Goal: Transaction & Acquisition: Obtain resource

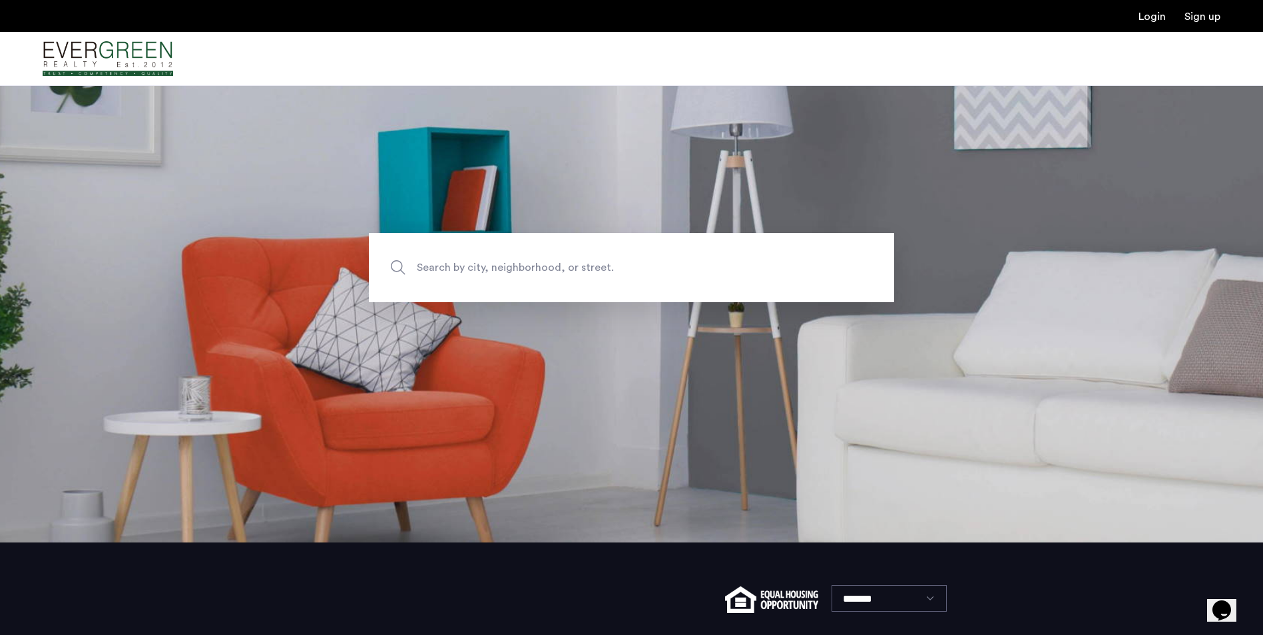
scroll to position [194, 0]
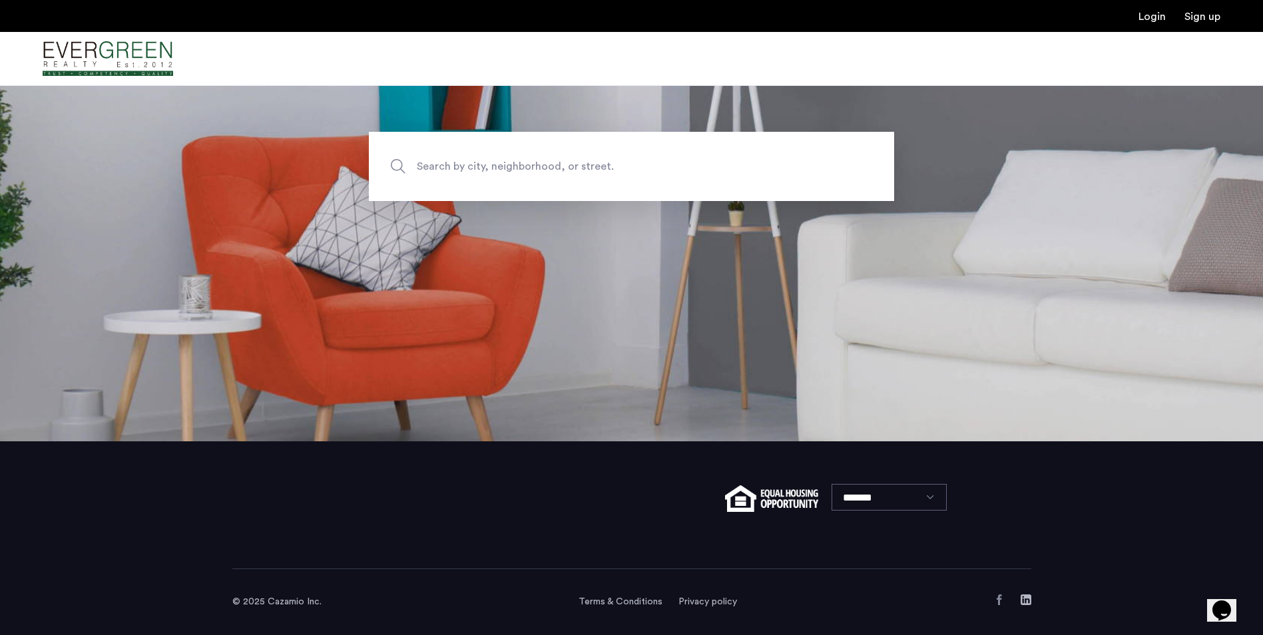
click at [467, 170] on span "Search by city, neighborhood, or street." at bounding box center [600, 167] width 367 height 18
click at [467, 170] on input "Search by city, neighborhood, or street." at bounding box center [631, 166] width 525 height 69
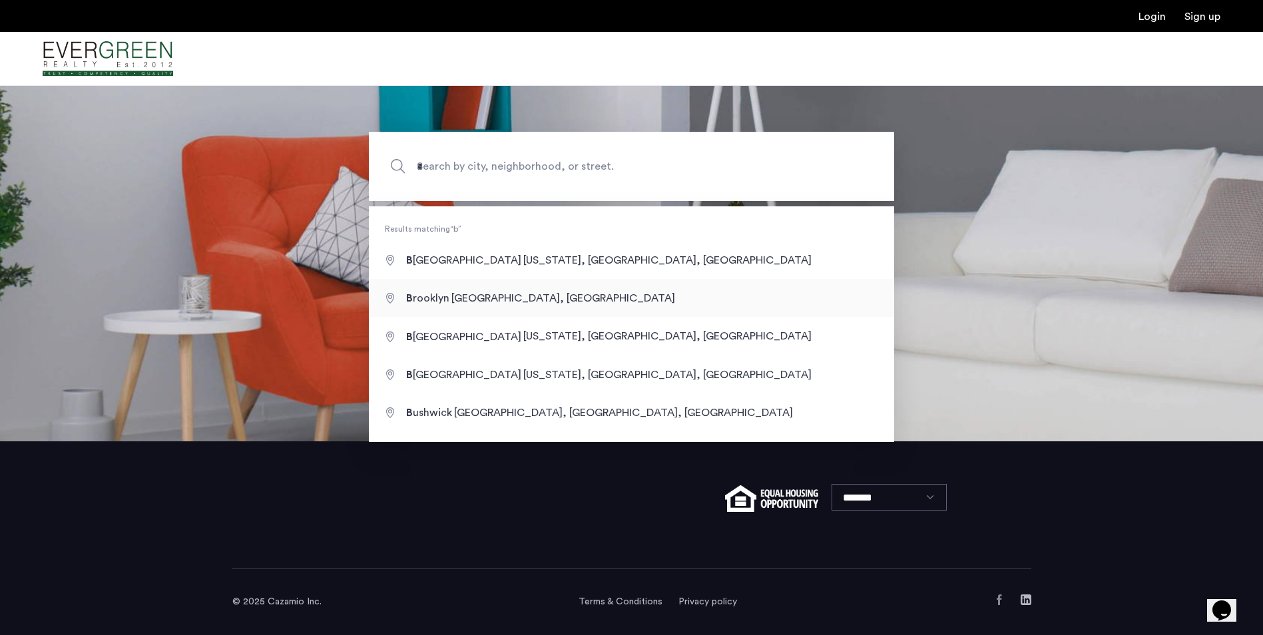
type input "**********"
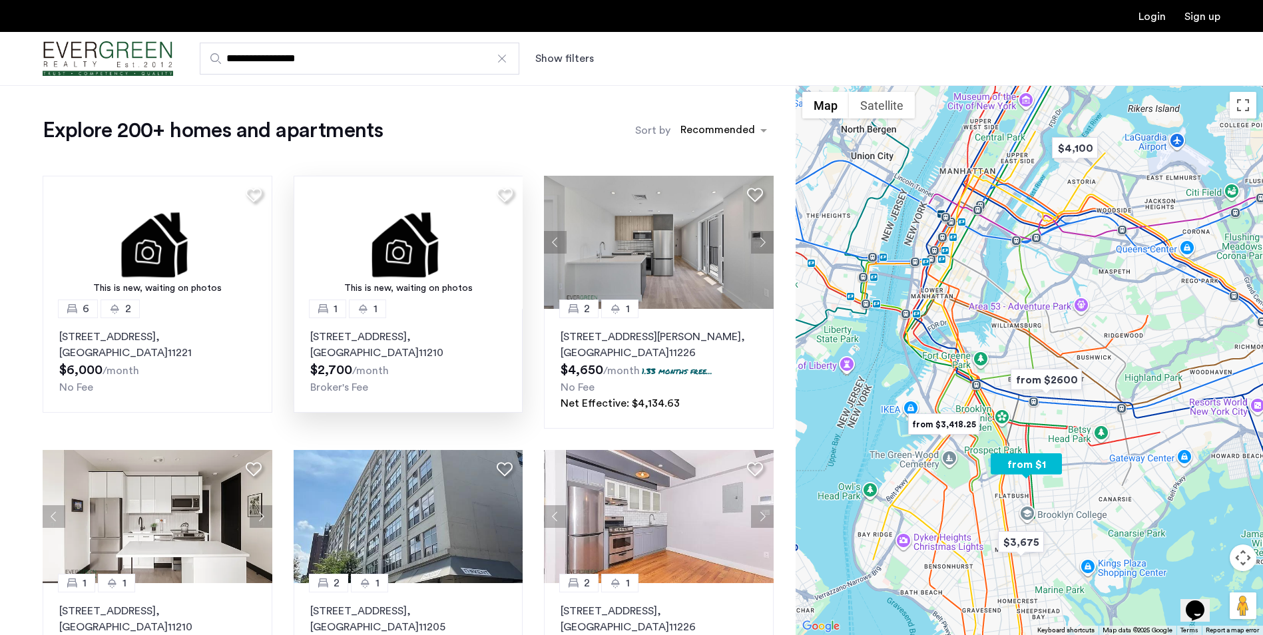
click at [349, 335] on p "1380 Flatbush Avenue, Unit 2F, Brooklyn , NY 11210" at bounding box center [408, 345] width 196 height 32
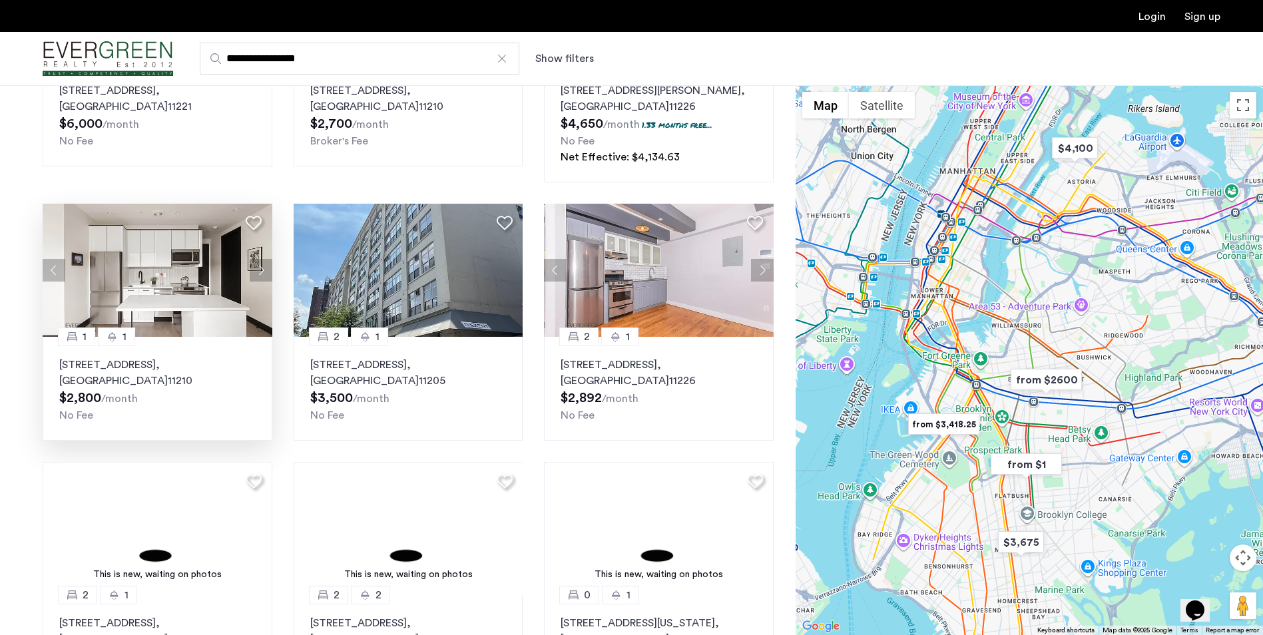
scroll to position [266, 0]
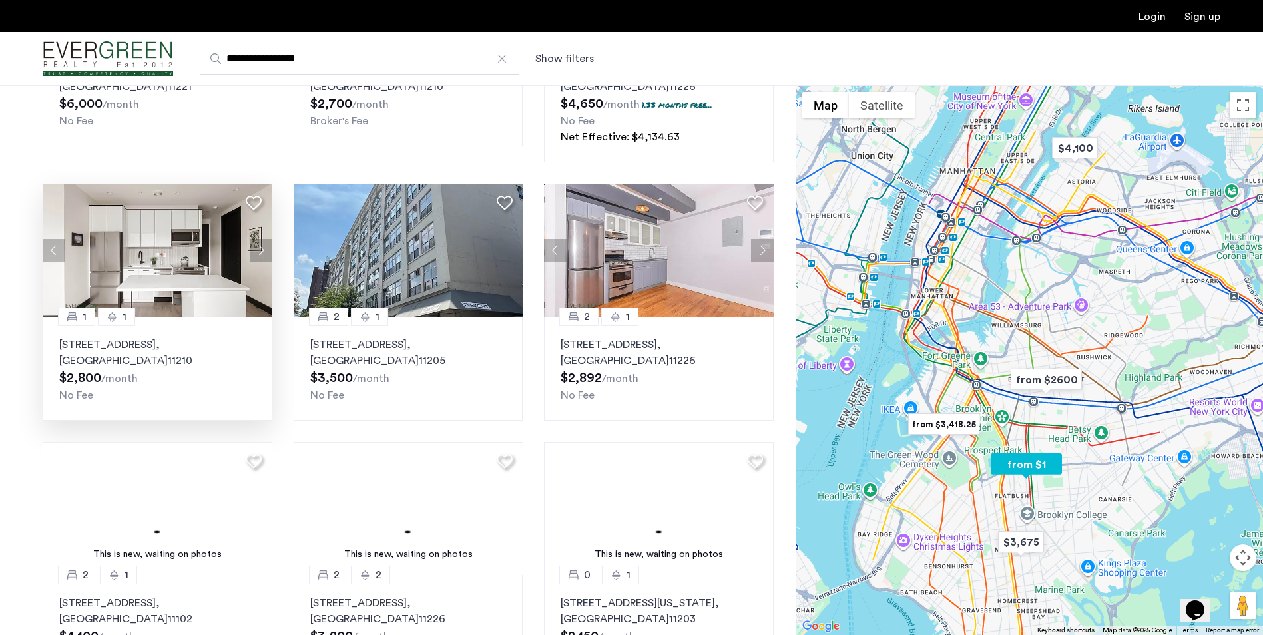
click at [121, 354] on p "785 East 34th Street, Unit 2B, Brooklyn , NY 11210" at bounding box center [157, 353] width 196 height 32
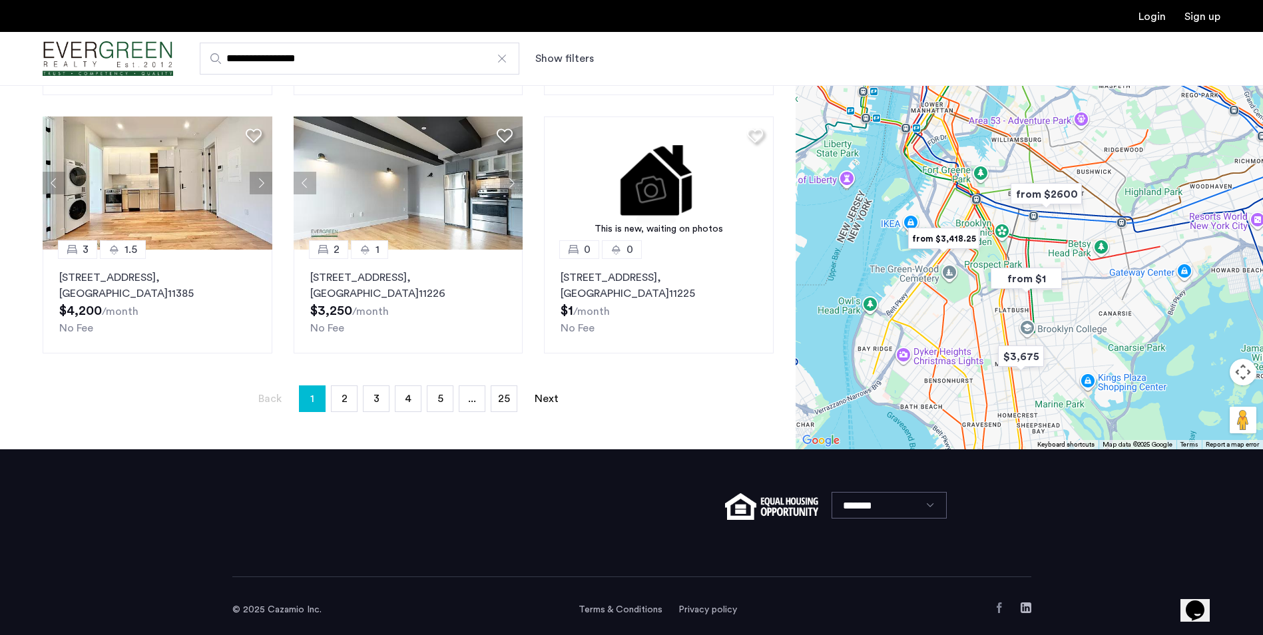
scroll to position [858, 0]
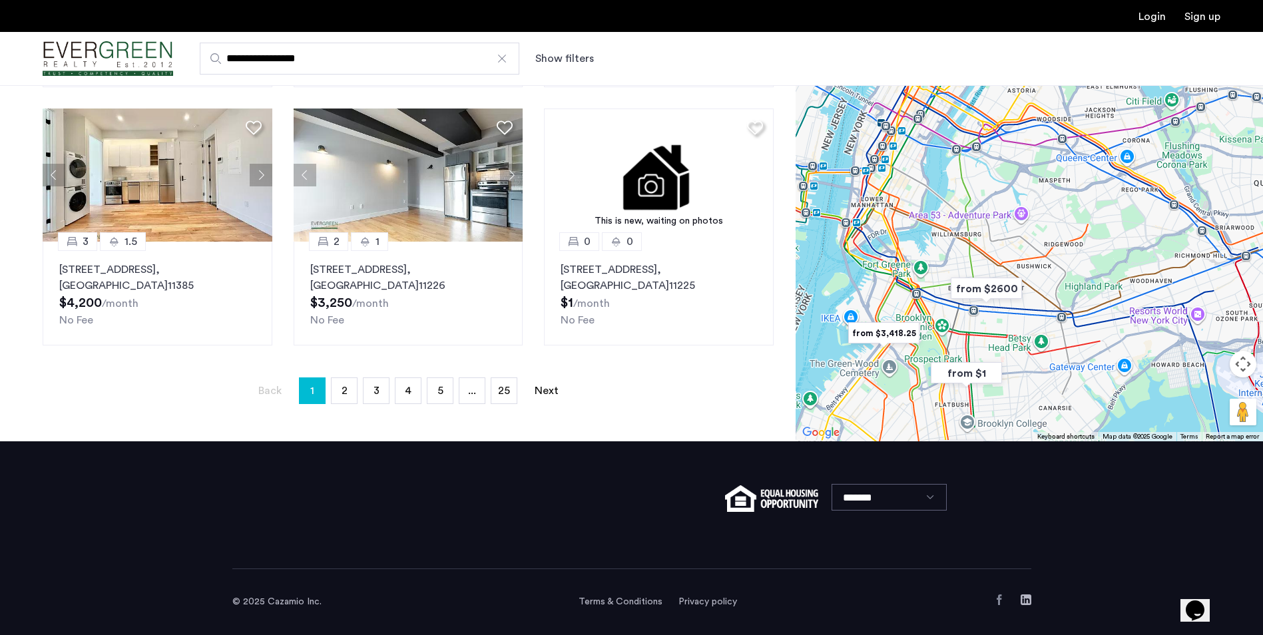
drag, startPoint x: 1057, startPoint y: 220, endPoint x: 1005, endPoint y: 322, distance: 114.9
click at [1005, 322] on div at bounding box center [1029, 166] width 467 height 550
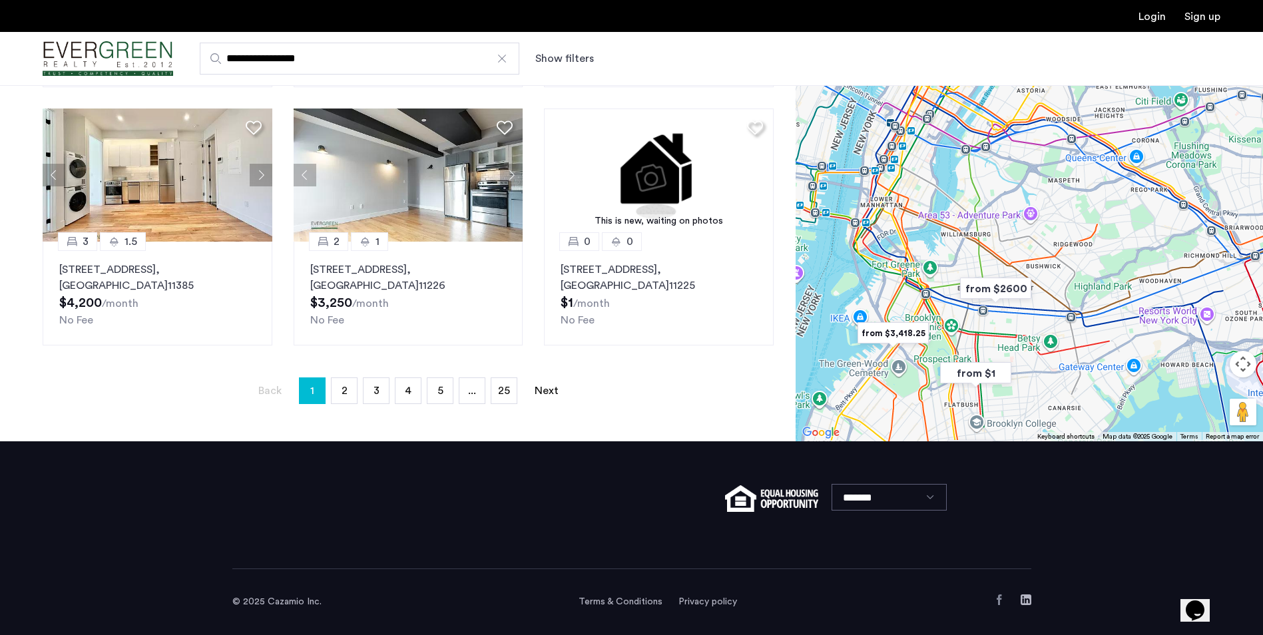
click at [986, 288] on img "from $2600" at bounding box center [996, 289] width 82 height 30
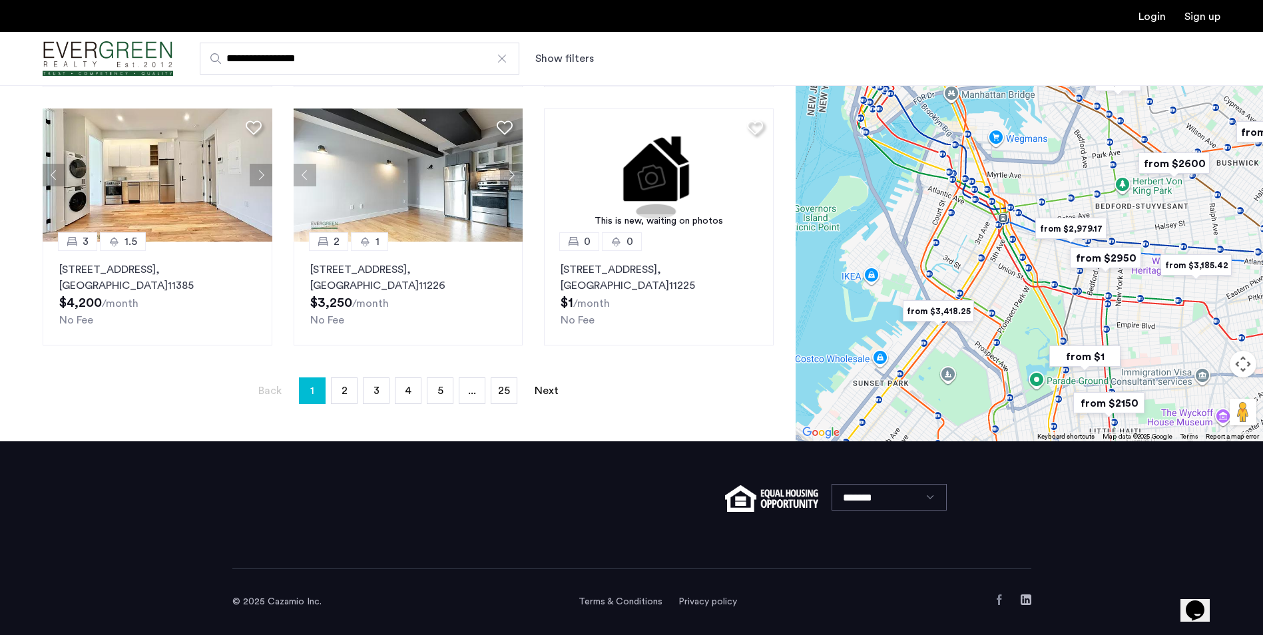
drag, startPoint x: 950, startPoint y: 282, endPoint x: 1100, endPoint y: 307, distance: 151.8
click at [1100, 307] on div "To navigate, press the arrow keys." at bounding box center [1029, 166] width 467 height 550
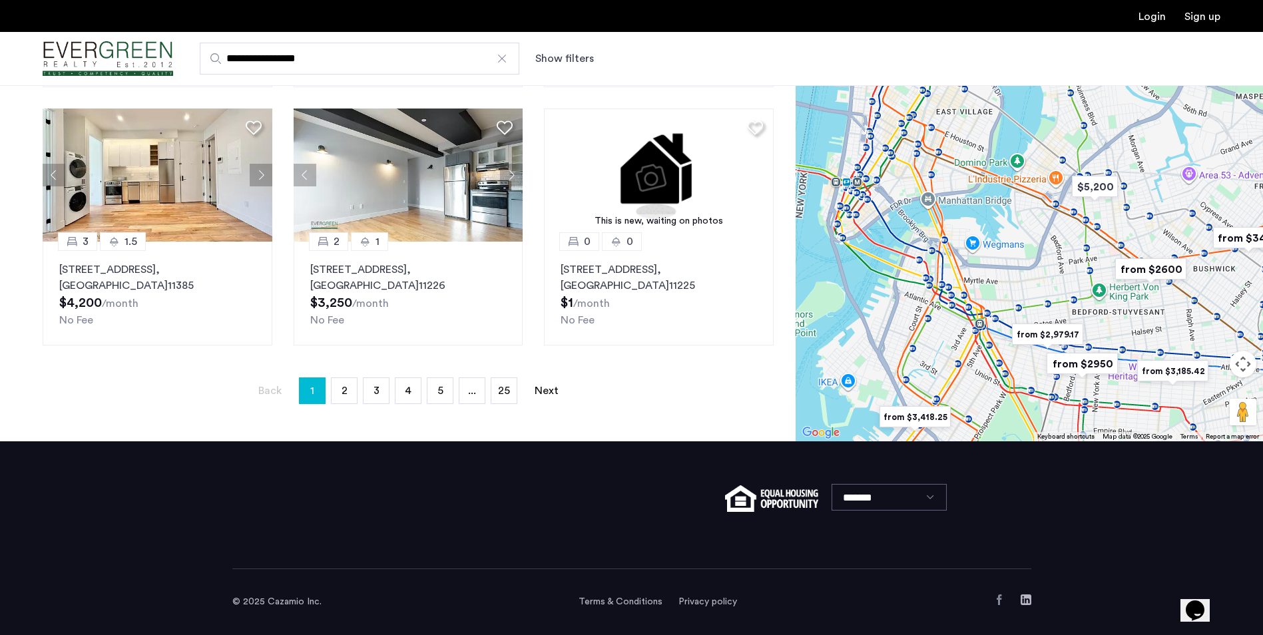
drag, startPoint x: 955, startPoint y: 274, endPoint x: 931, endPoint y: 381, distance: 110.6
click at [931, 381] on div "To navigate, press the arrow keys." at bounding box center [1029, 166] width 467 height 550
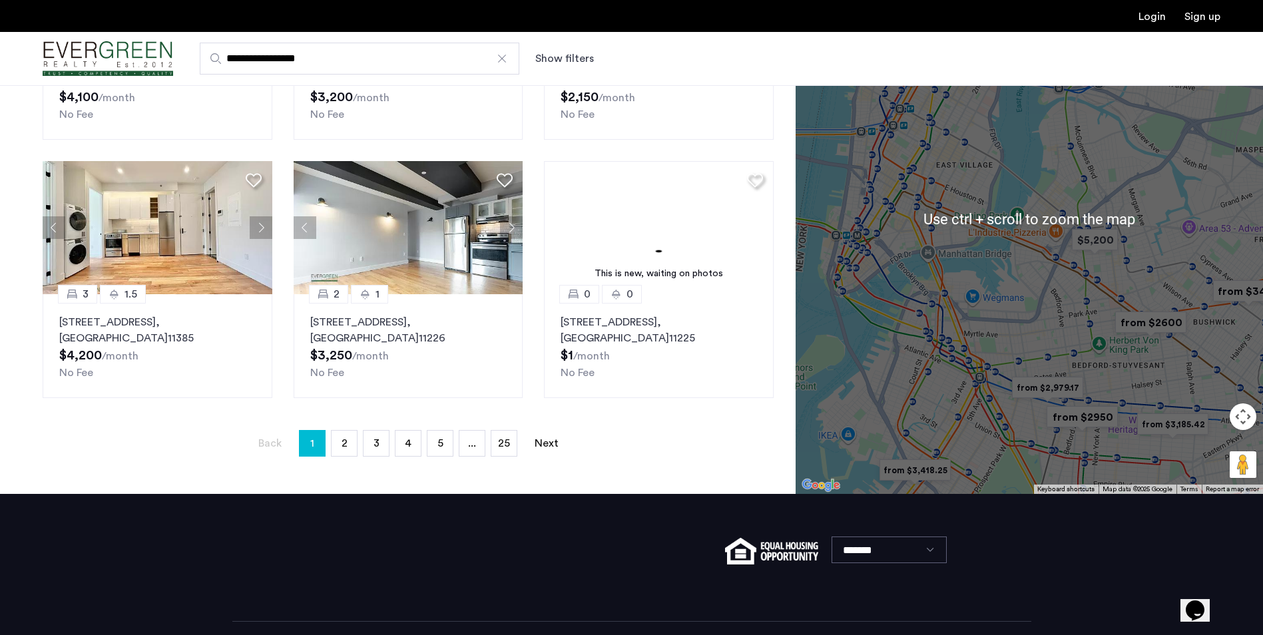
scroll to position [792, 0]
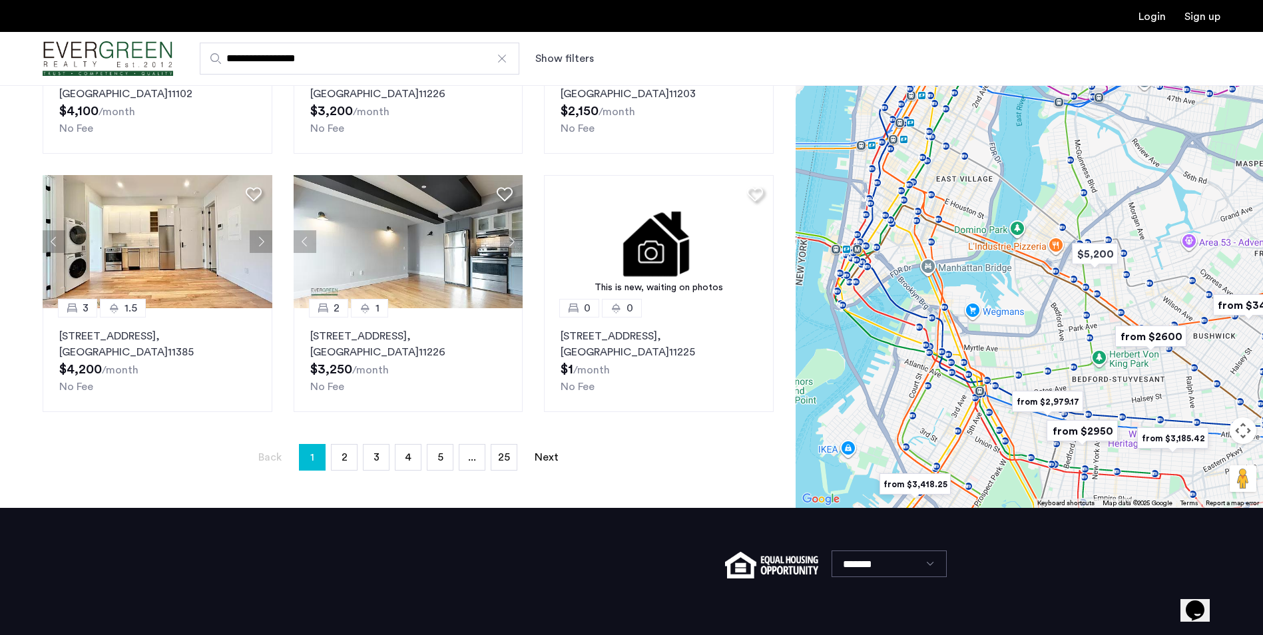
click at [1082, 315] on div "To navigate, press the arrow keys." at bounding box center [1029, 233] width 467 height 550
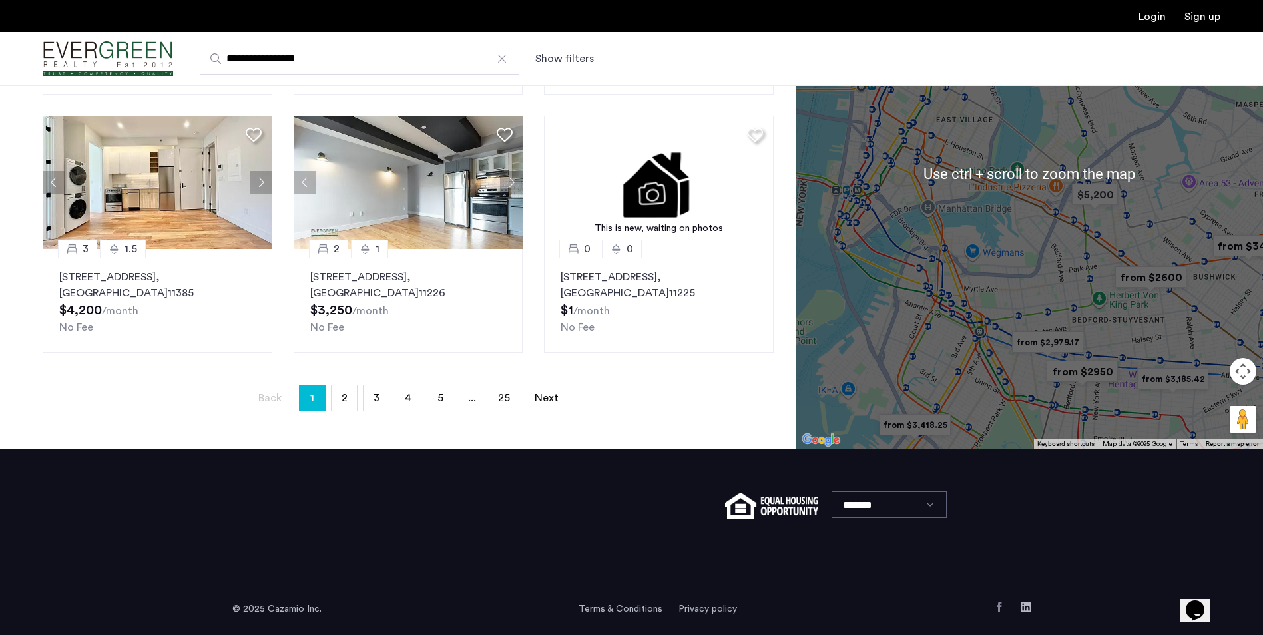
scroll to position [858, 0]
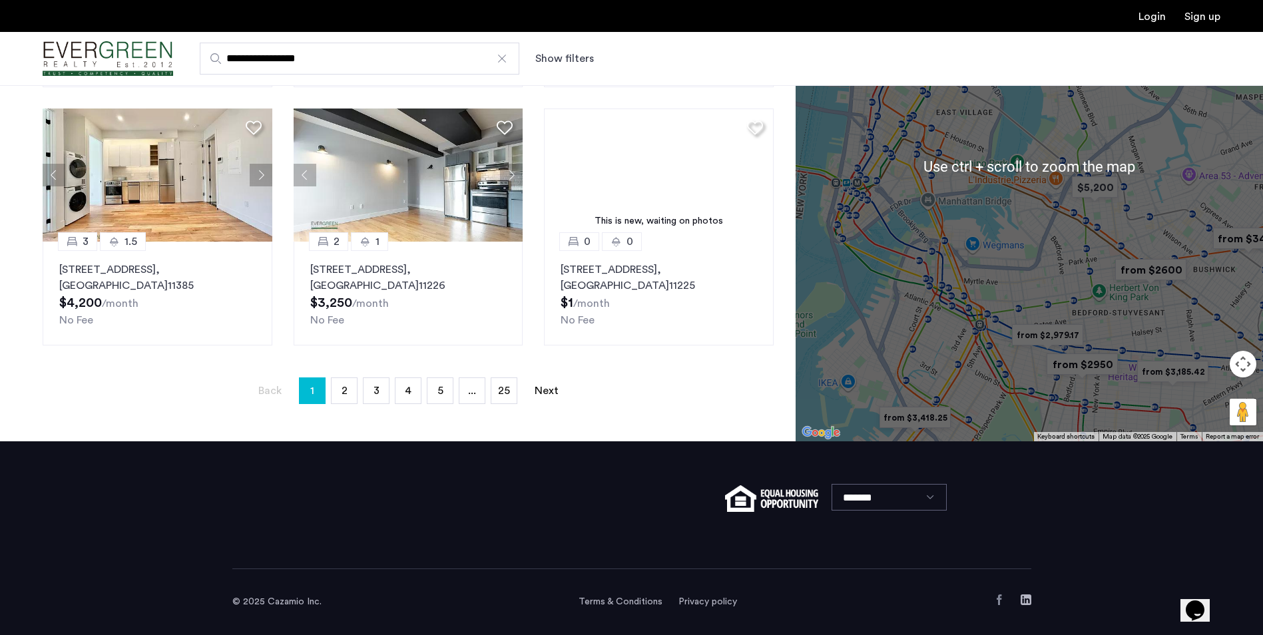
click at [941, 324] on div "To navigate, press the arrow keys." at bounding box center [1029, 166] width 467 height 550
click at [947, 336] on div "To navigate, press the arrow keys." at bounding box center [1029, 166] width 467 height 550
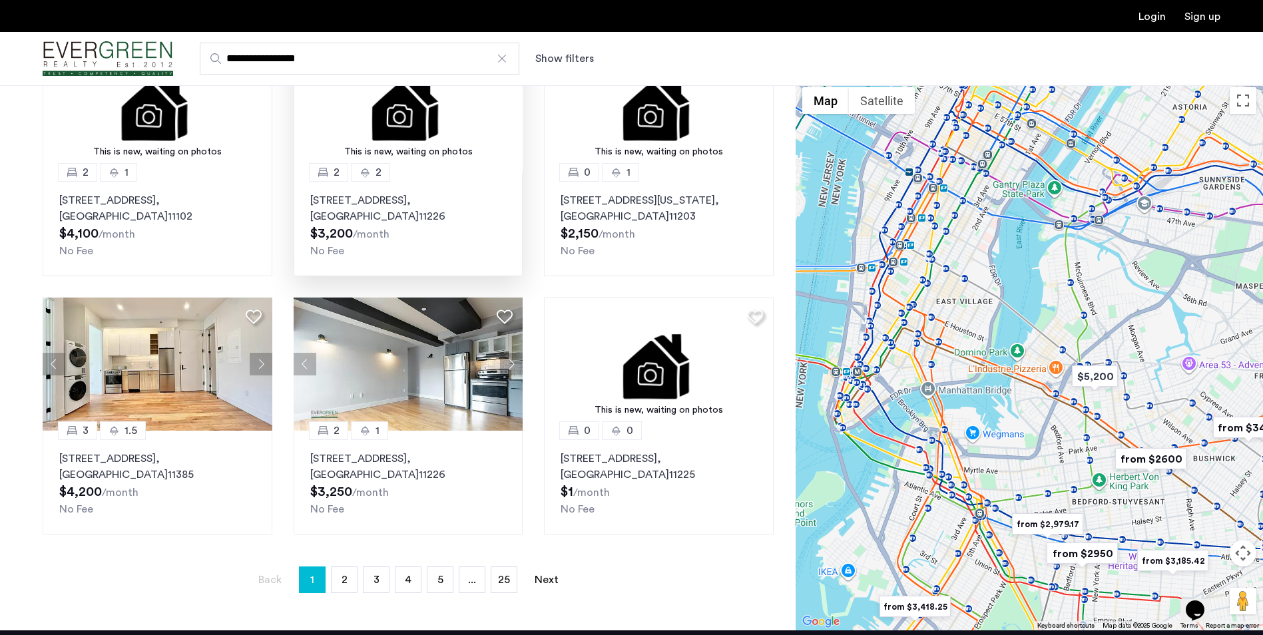
scroll to position [725, 0]
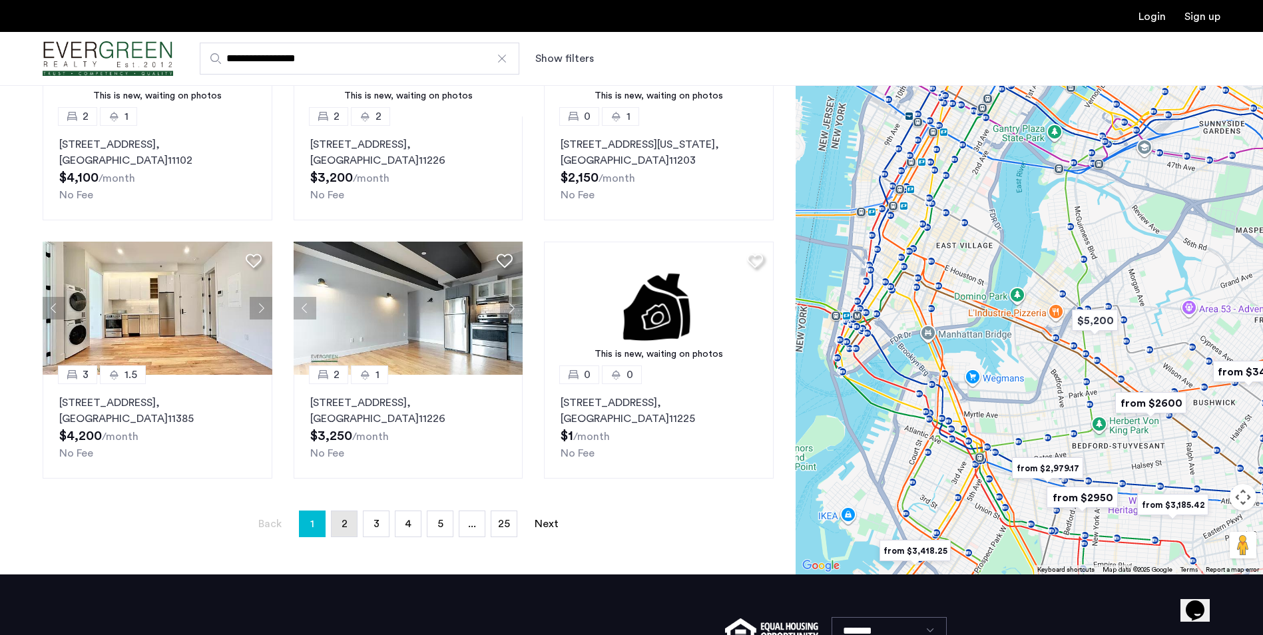
click at [343, 513] on link "page 2" at bounding box center [344, 523] width 25 height 25
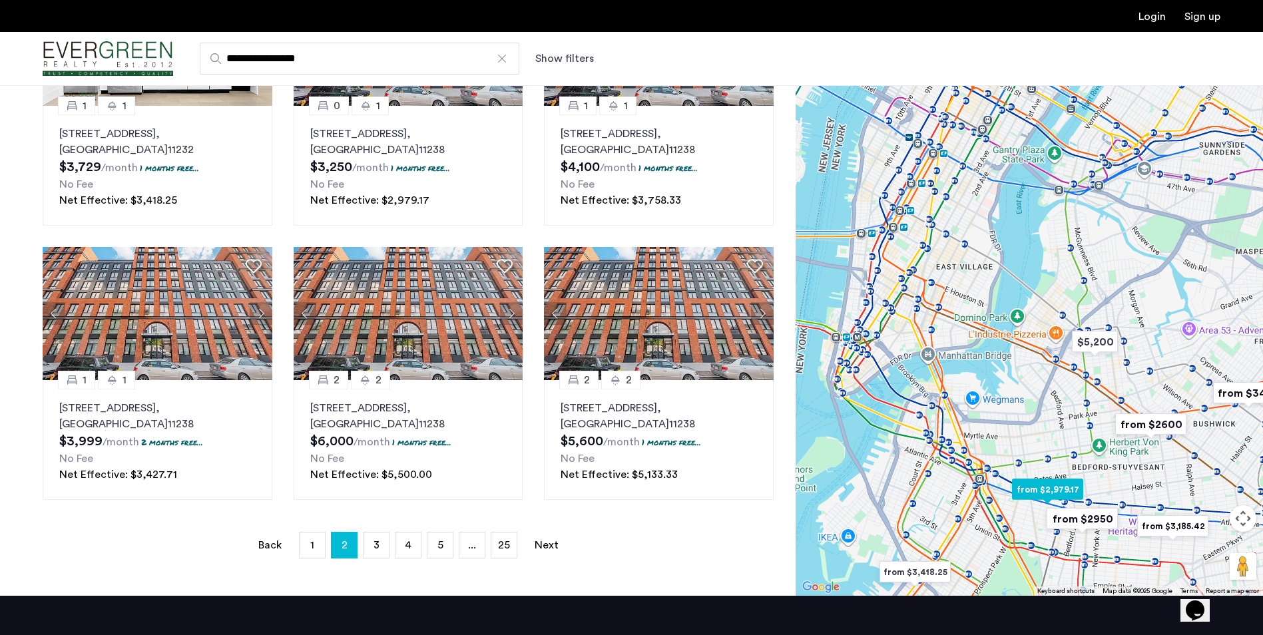
scroll to position [906, 0]
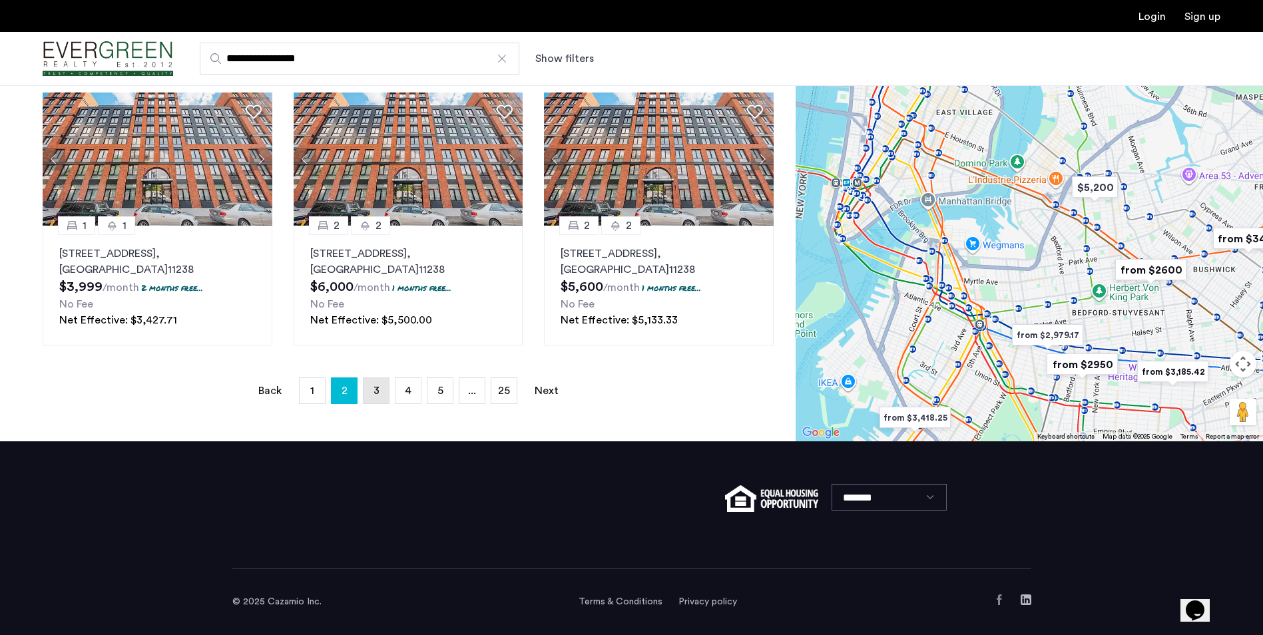
click at [369, 391] on link "page 3" at bounding box center [376, 390] width 25 height 25
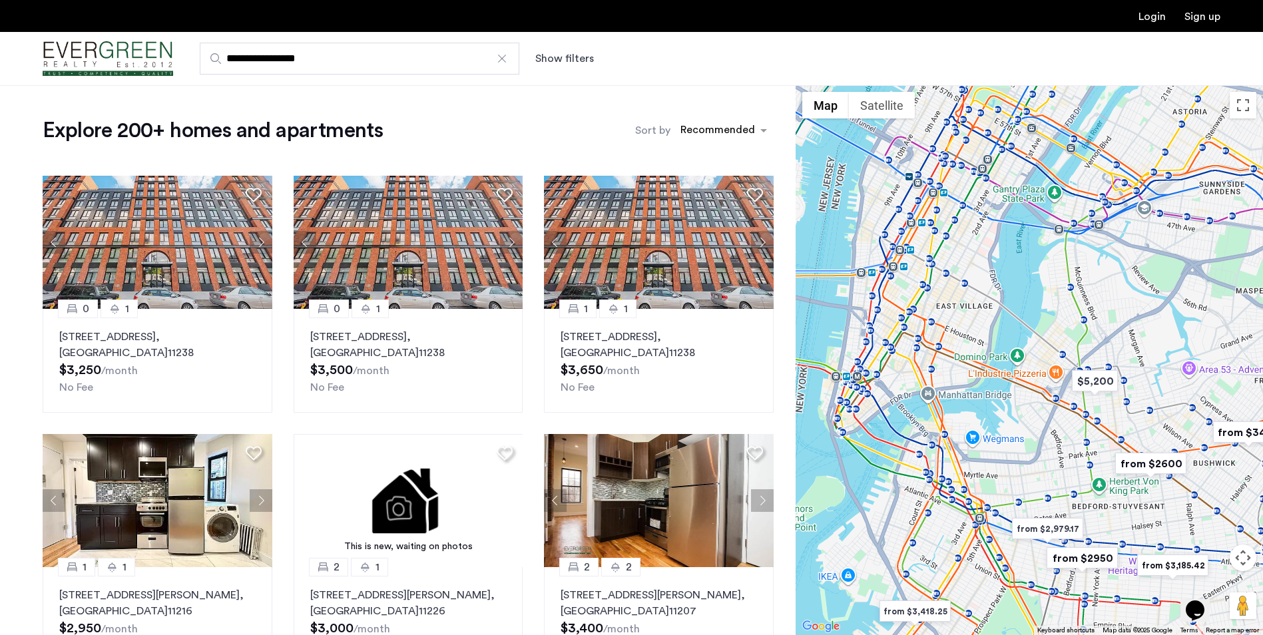
click at [575, 47] on div "**********" at bounding box center [696, 59] width 1047 height 32
click at [571, 55] on button "Show filters" at bounding box center [564, 59] width 59 height 16
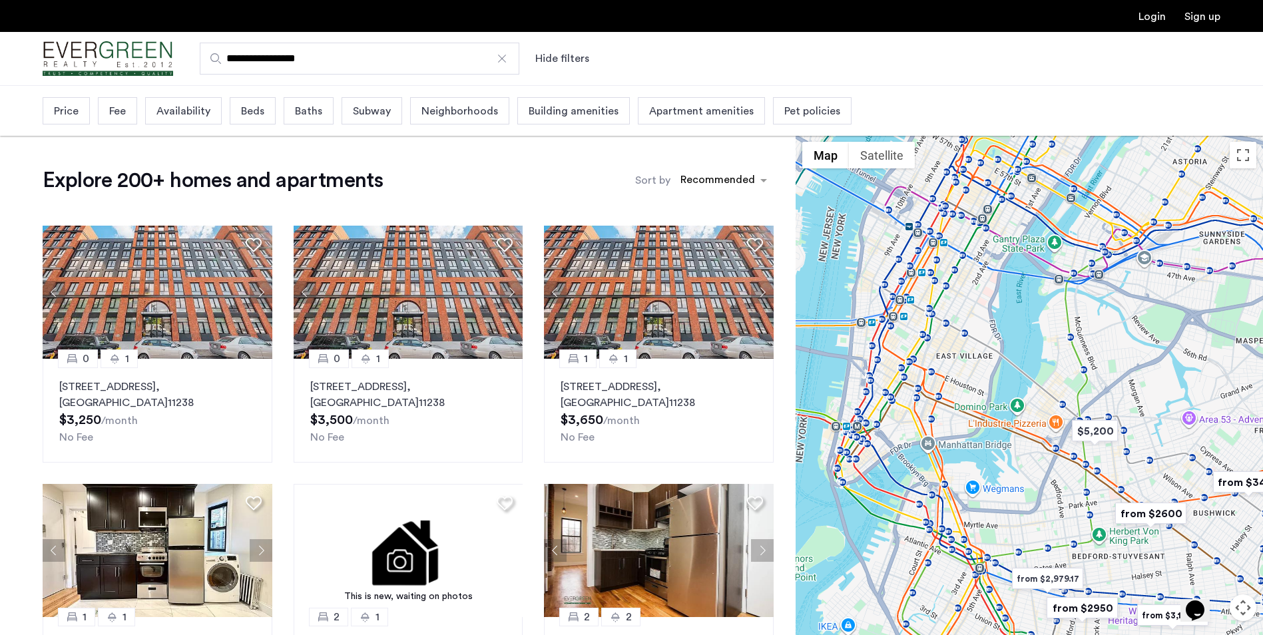
click at [139, 108] on div "Price Fee Availability Beds Baths Subway Neighborhoods Building amenities Apart…" at bounding box center [447, 111] width 809 height 34
click at [118, 109] on span "Fee" at bounding box center [117, 111] width 17 height 16
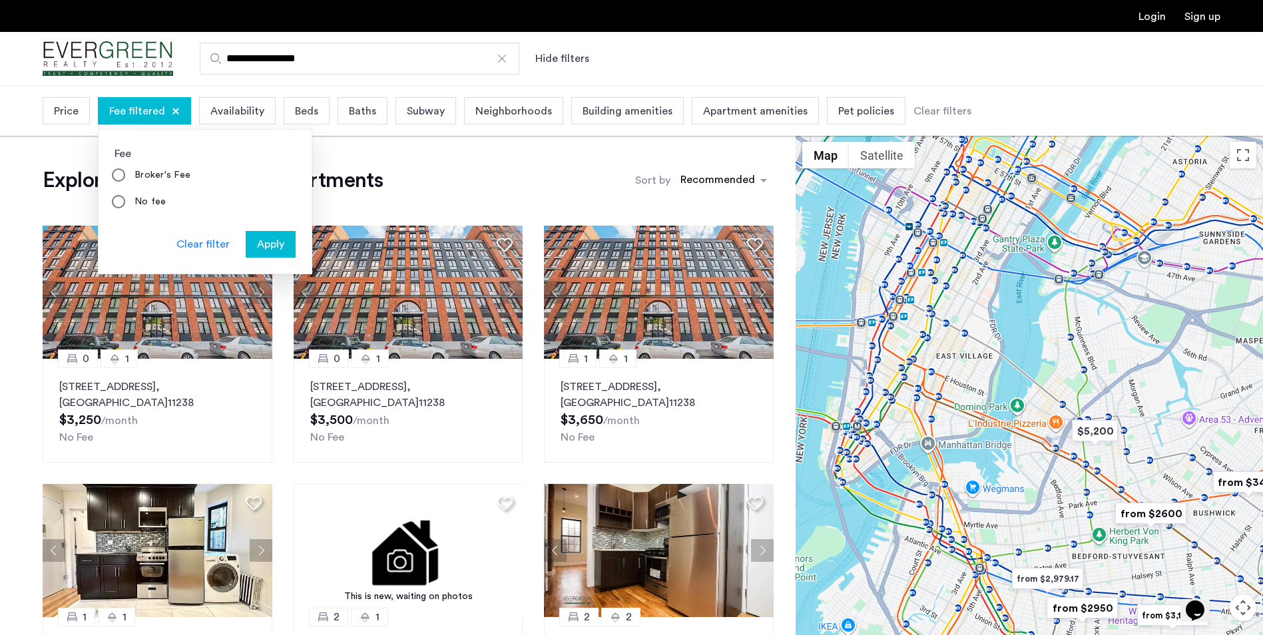
click at [227, 104] on span "Availability" at bounding box center [237, 111] width 54 height 16
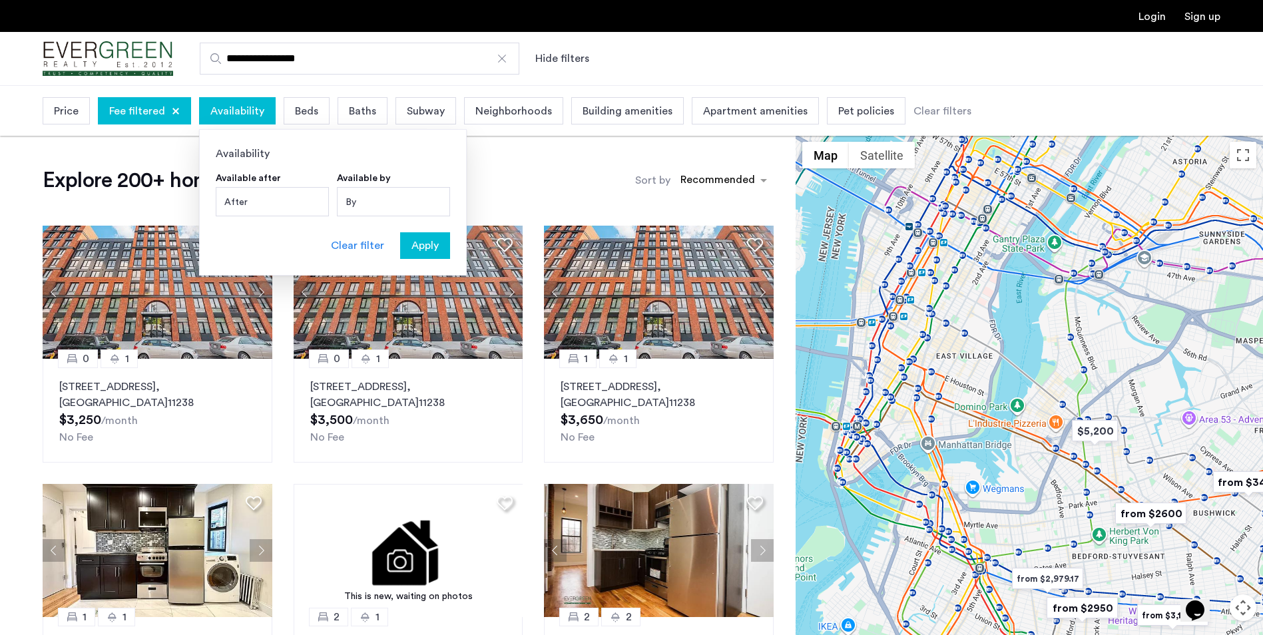
click at [252, 105] on span "Availability" at bounding box center [237, 111] width 54 height 16
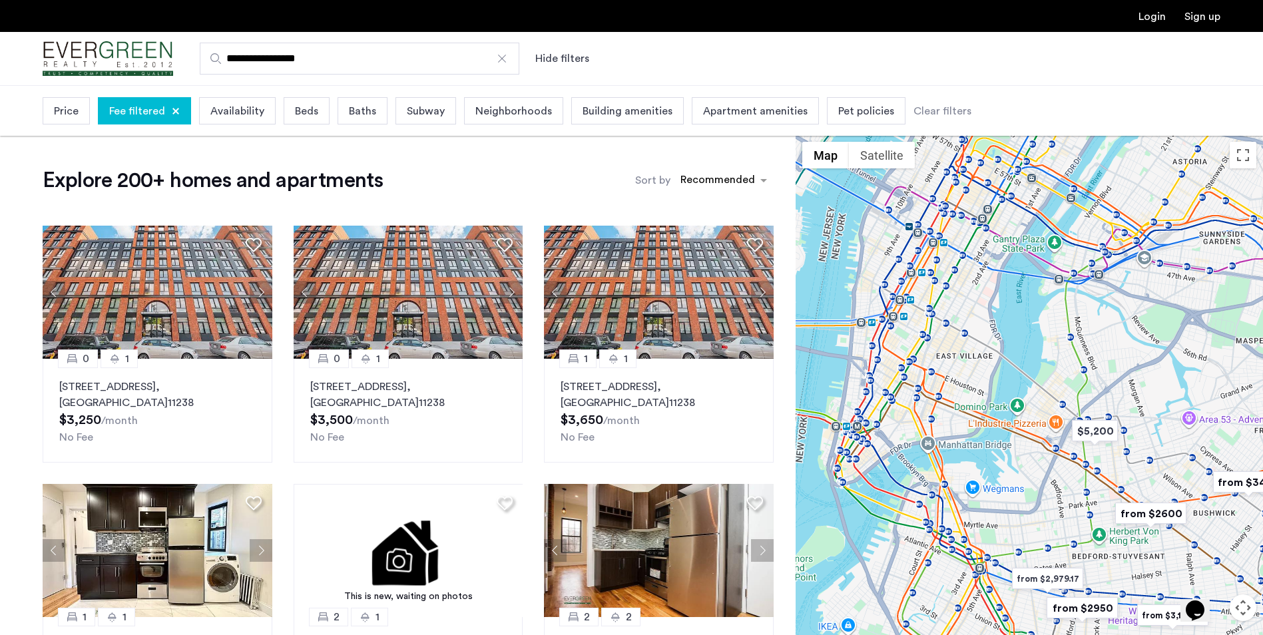
click at [295, 113] on span "Beds" at bounding box center [306, 111] width 23 height 16
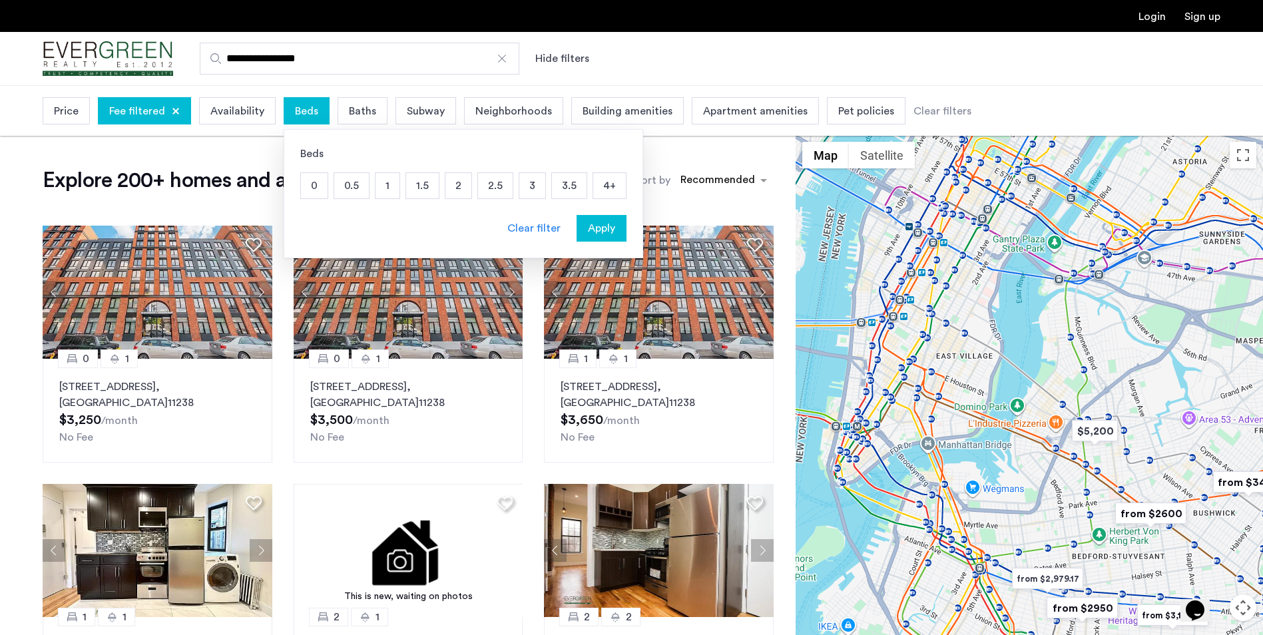
click at [467, 185] on p "2" at bounding box center [458, 185] width 26 height 25
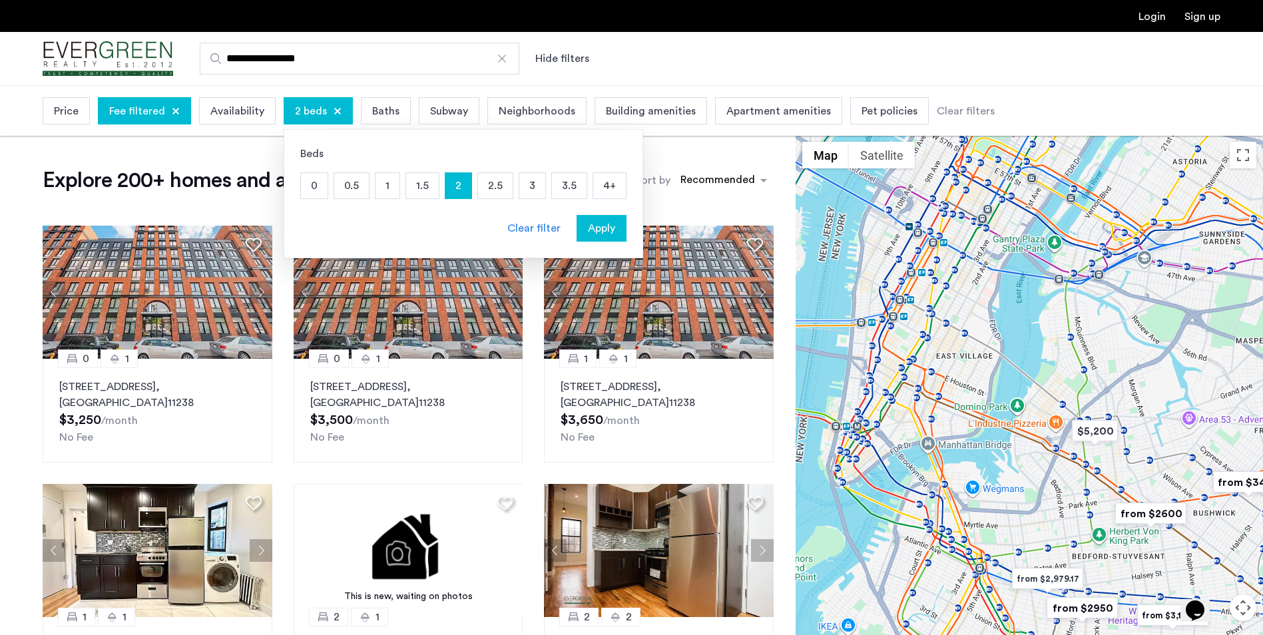
click at [481, 183] on p "2.5" at bounding box center [495, 185] width 35 height 25
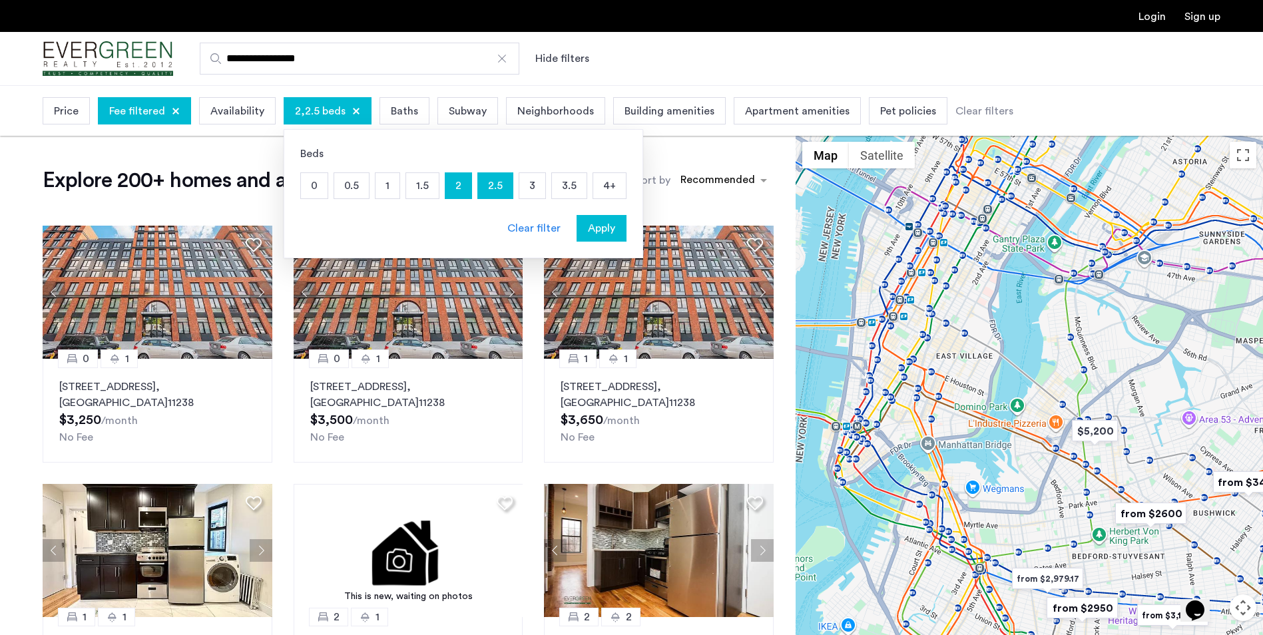
click at [67, 109] on span "Price" at bounding box center [66, 111] width 25 height 16
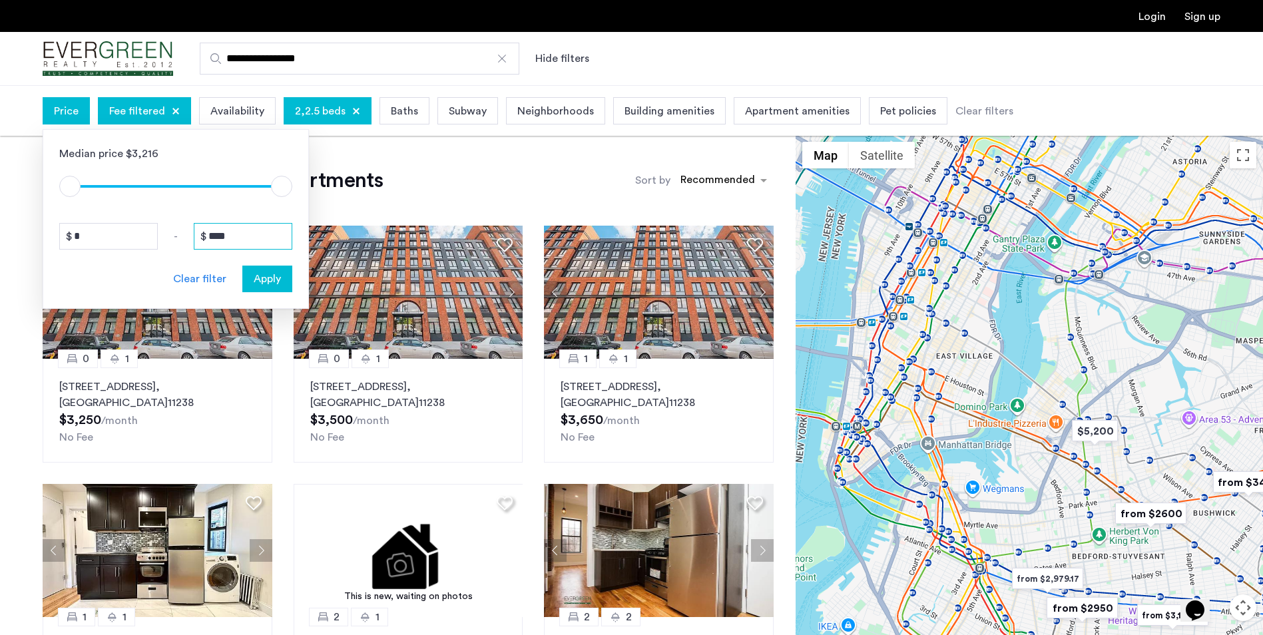
drag, startPoint x: 253, startPoint y: 227, endPoint x: 213, endPoint y: 224, distance: 40.0
click at [213, 224] on input "****" at bounding box center [243, 236] width 99 height 27
type input "*"
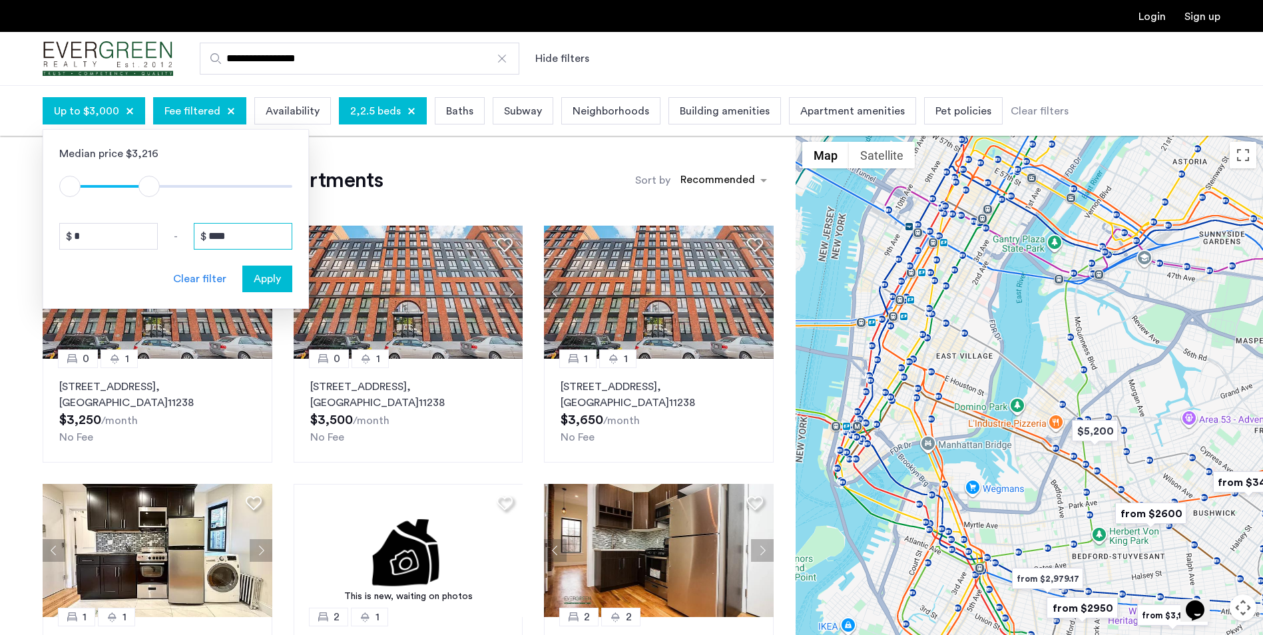
type input "****"
click at [273, 280] on span "Apply" at bounding box center [267, 279] width 27 height 16
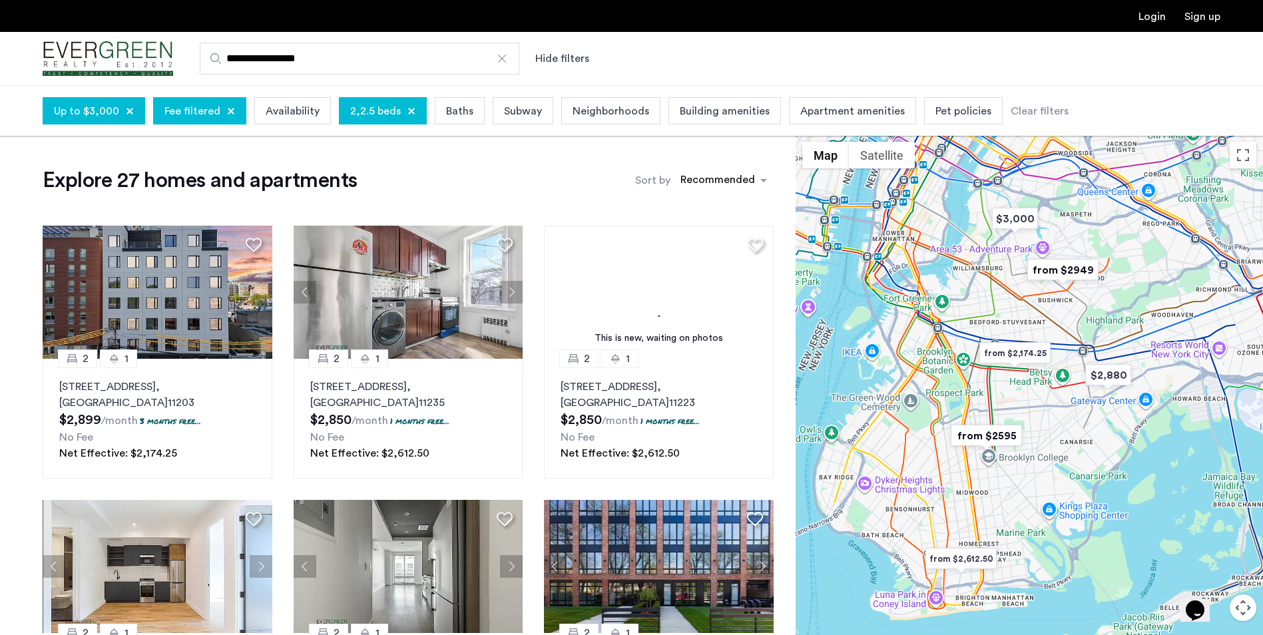
scroll to position [133, 0]
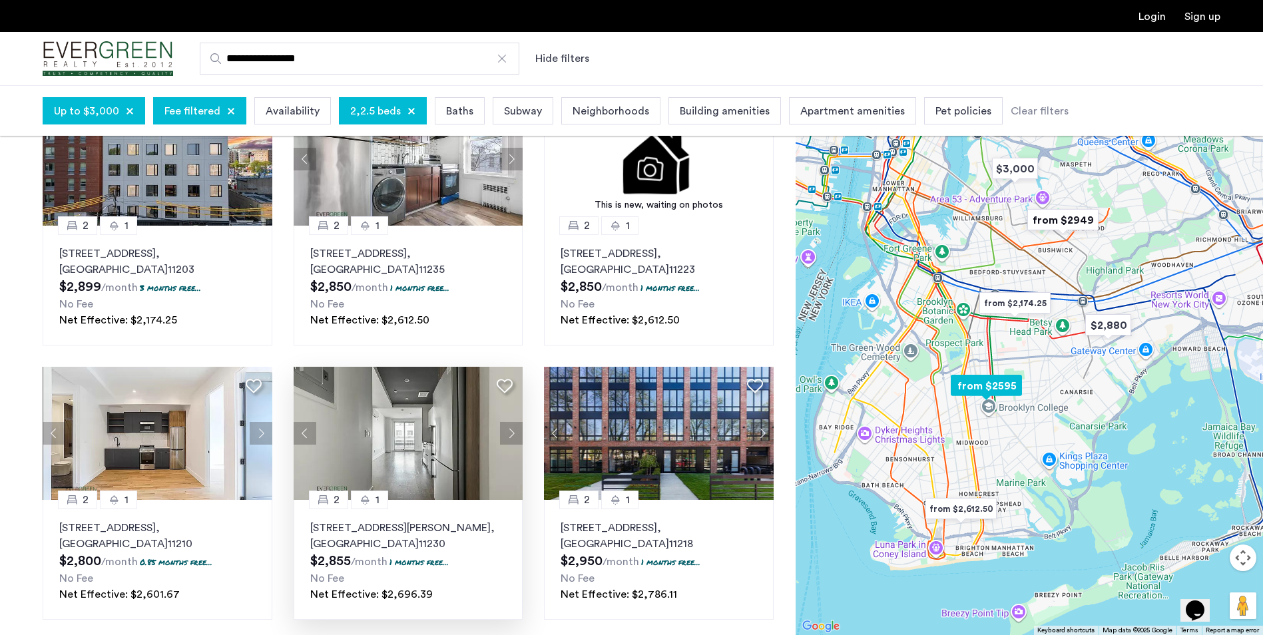
click at [410, 436] on img at bounding box center [409, 433] width 230 height 133
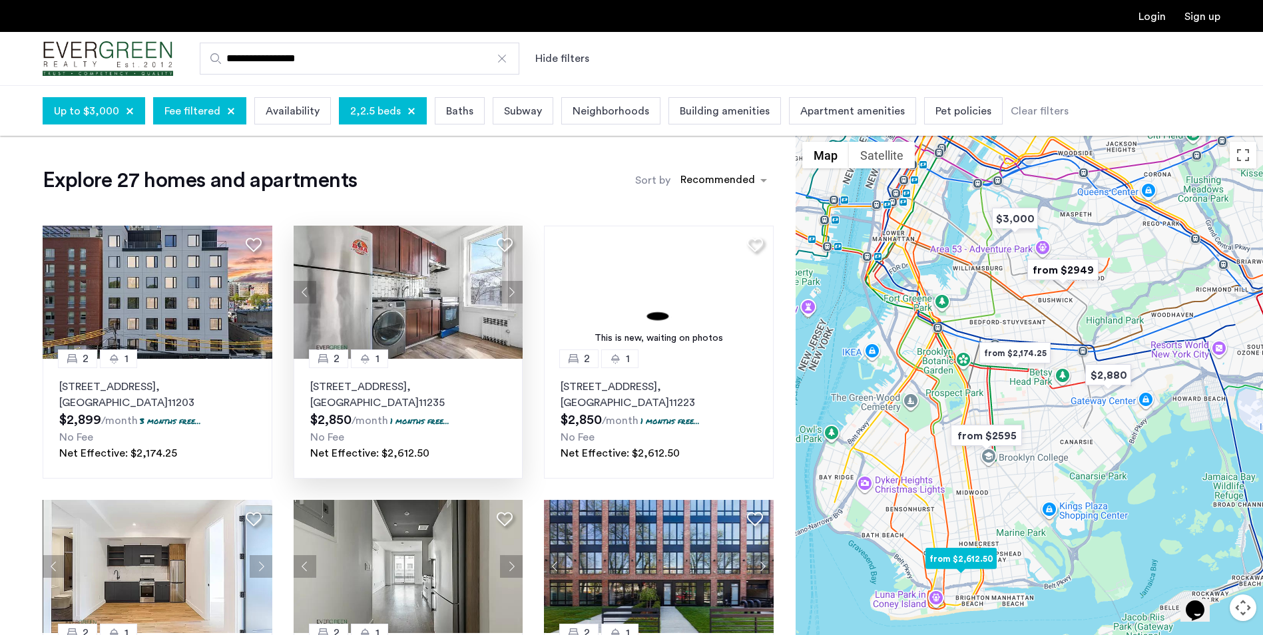
click at [397, 297] on img at bounding box center [409, 292] width 230 height 133
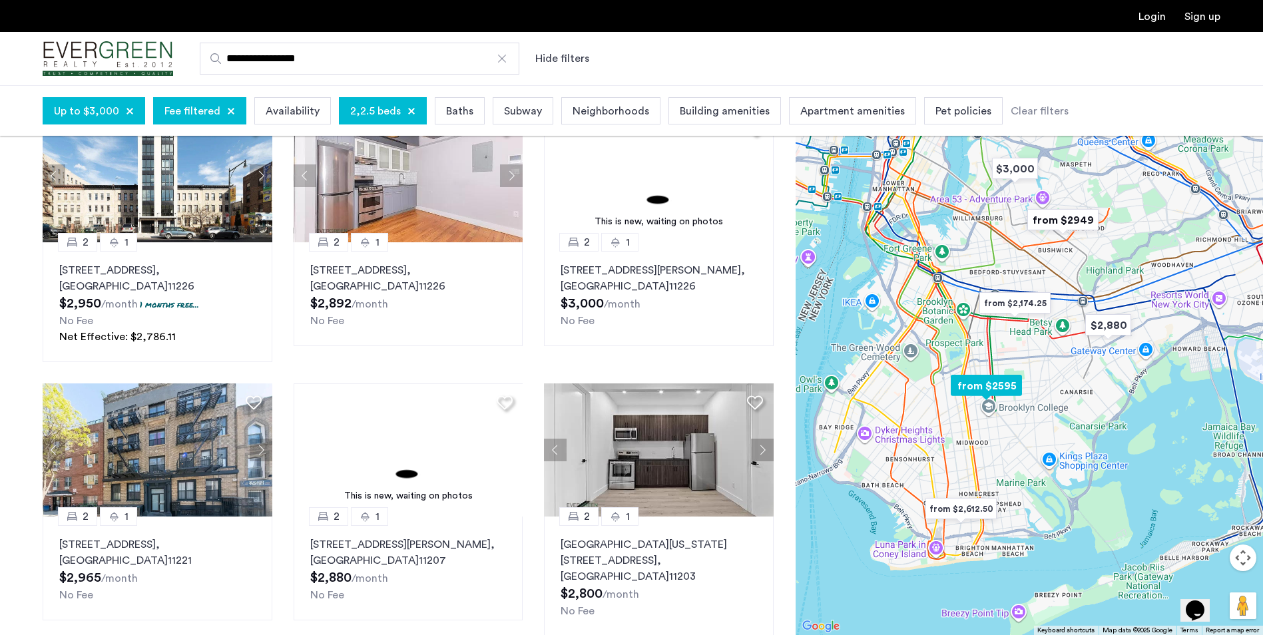
scroll to position [666, 0]
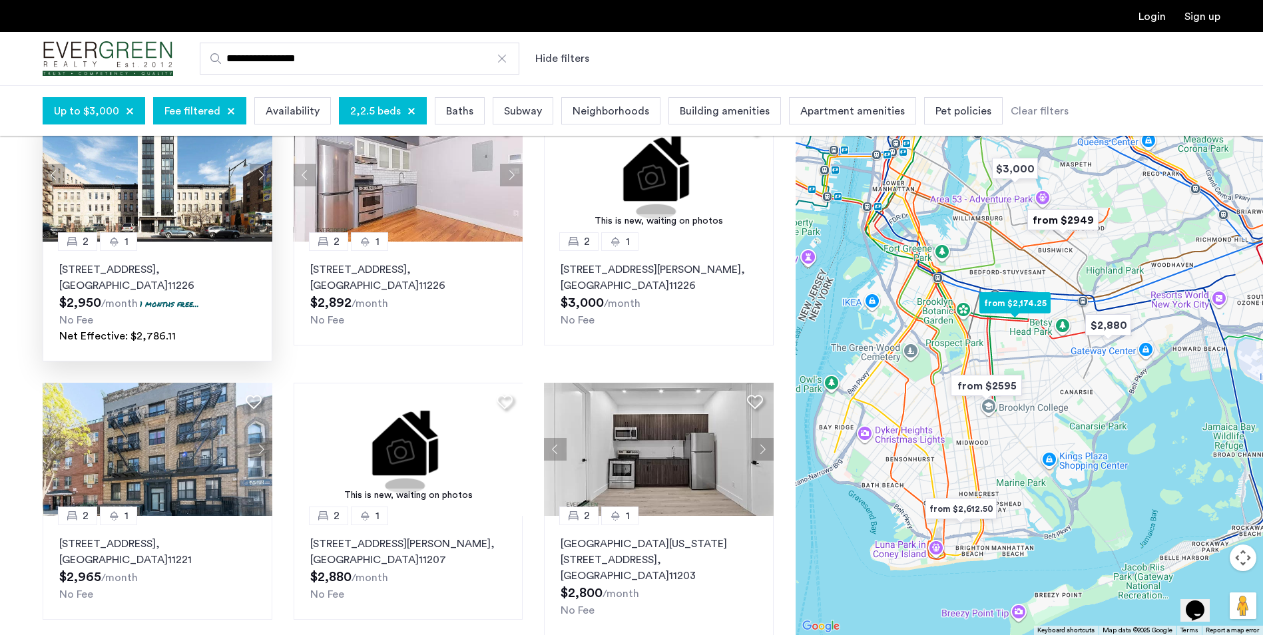
click at [152, 188] on img at bounding box center [158, 175] width 230 height 133
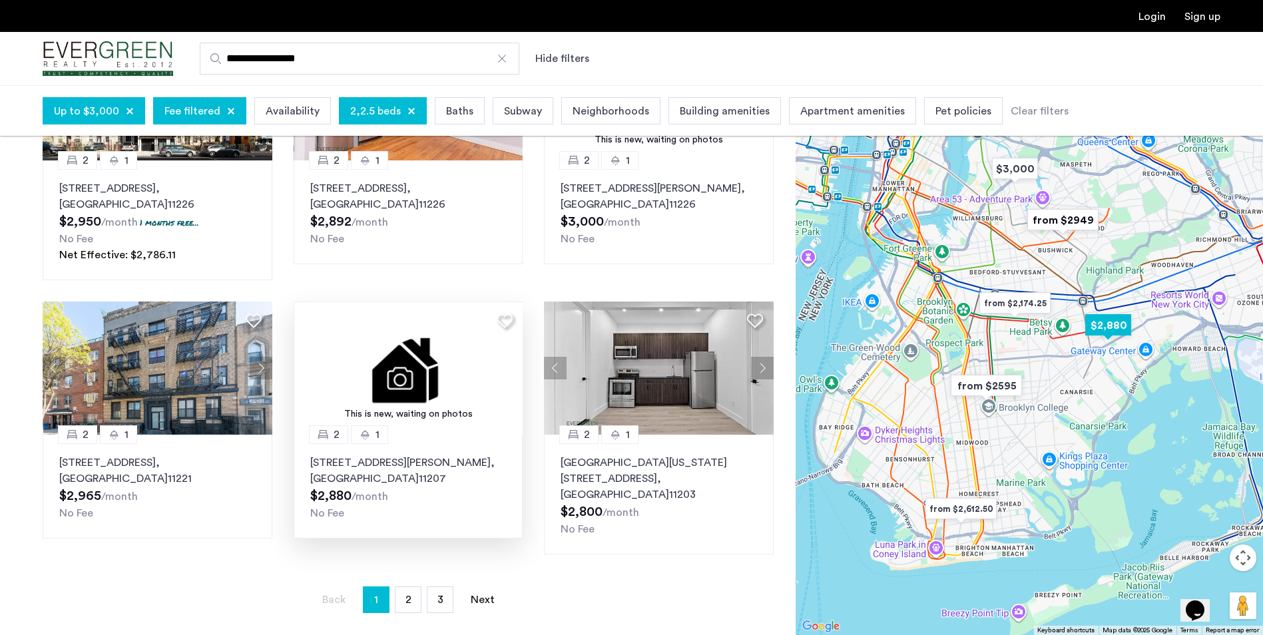
scroll to position [865, 0]
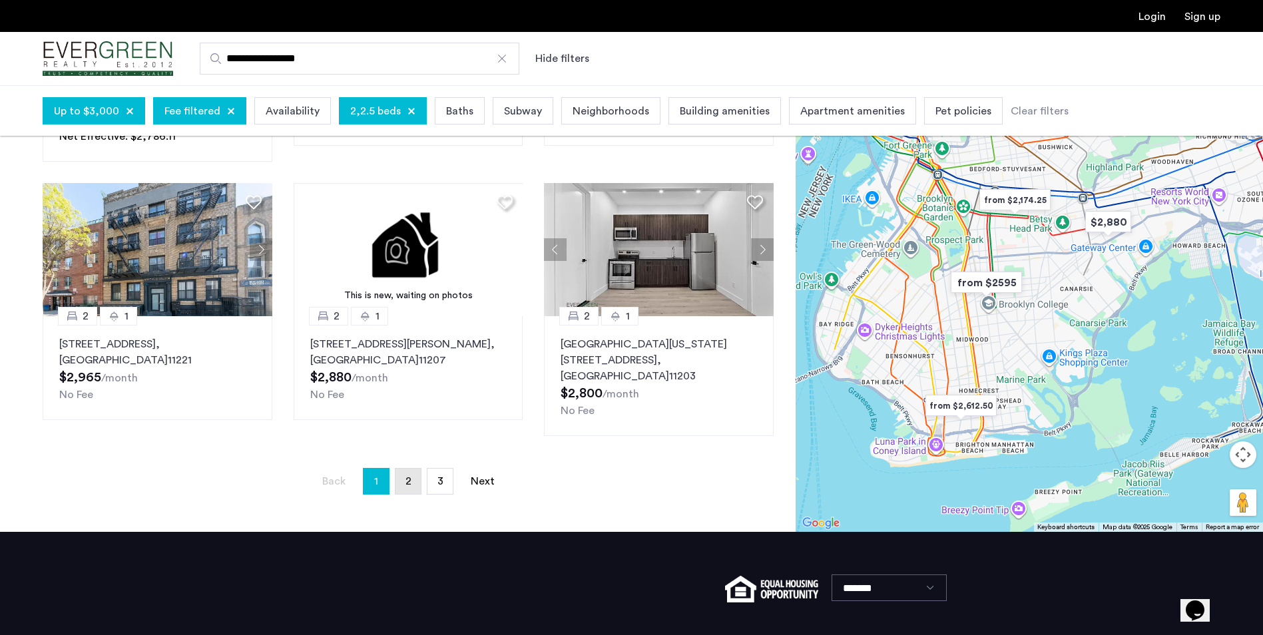
click at [413, 469] on link "page 2" at bounding box center [407, 481] width 25 height 25
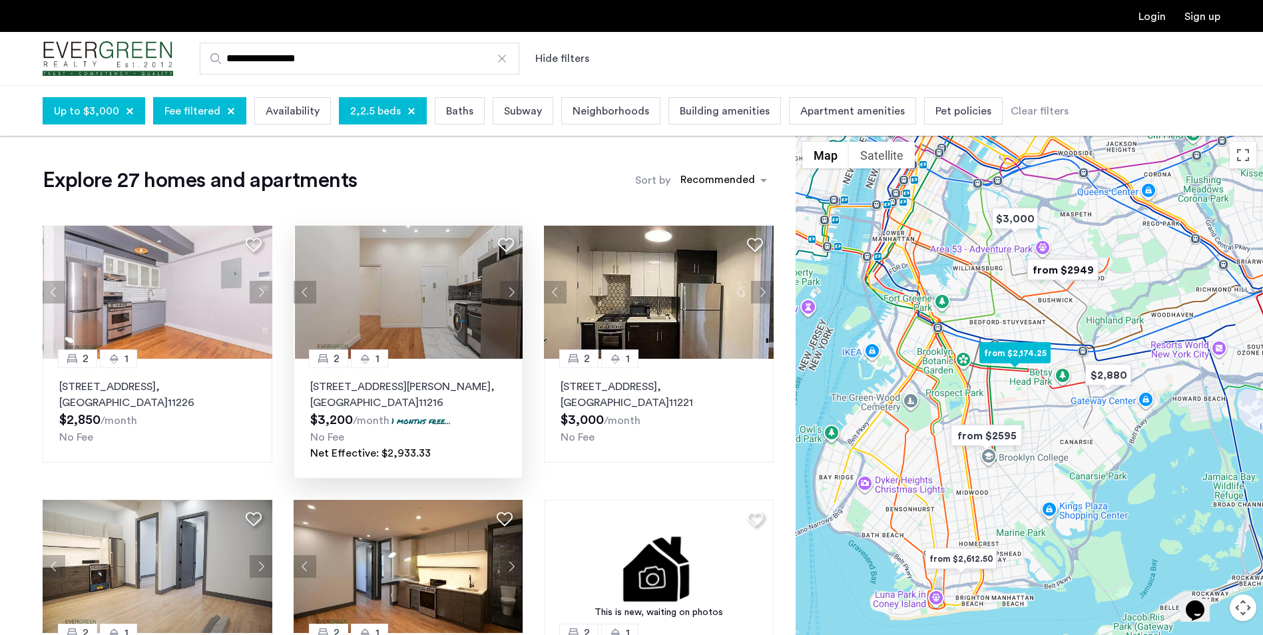
click at [420, 300] on img at bounding box center [410, 292] width 230 height 133
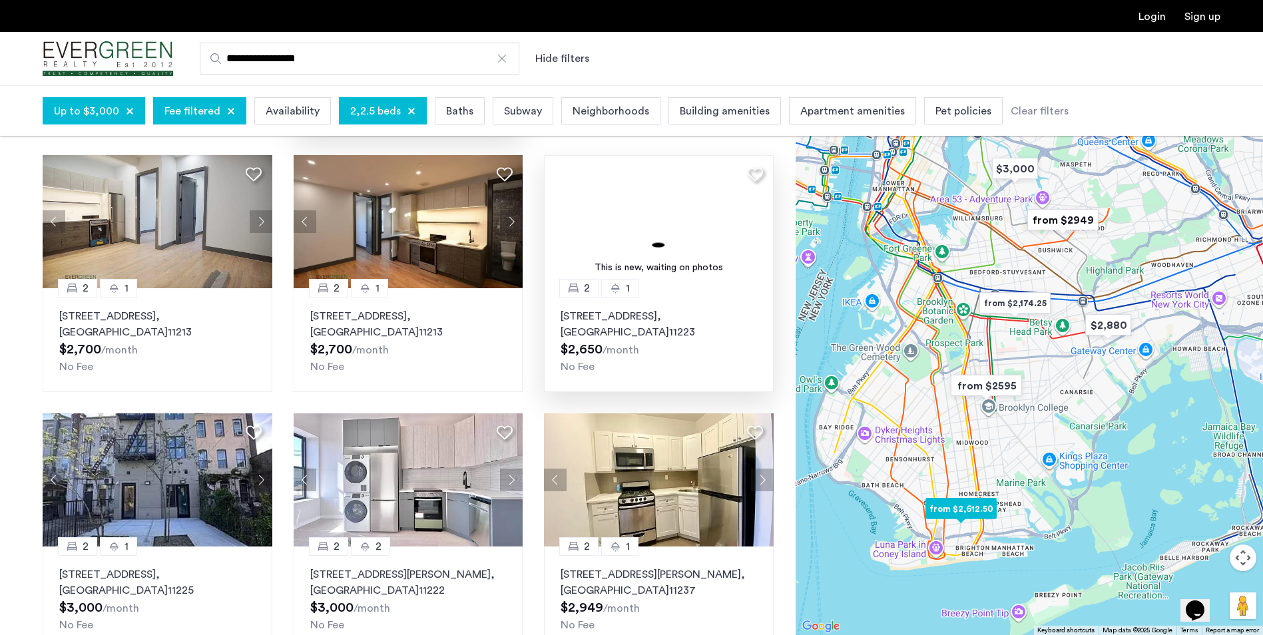
scroll to position [266, 0]
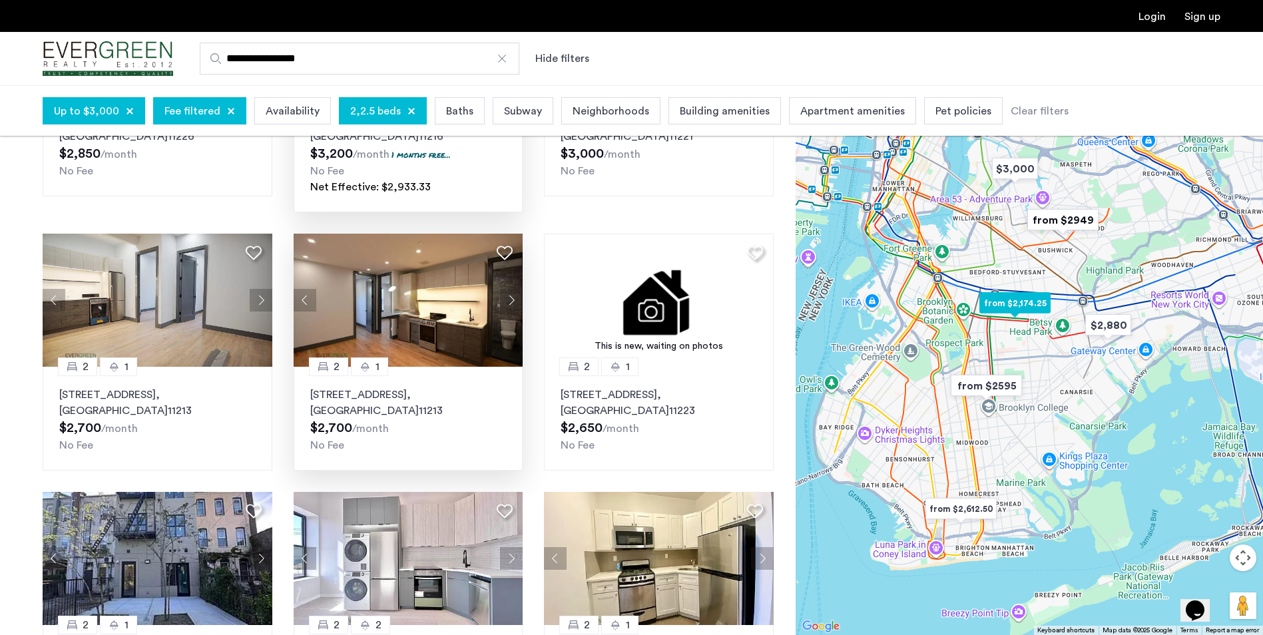
click at [419, 285] on img at bounding box center [409, 300] width 230 height 133
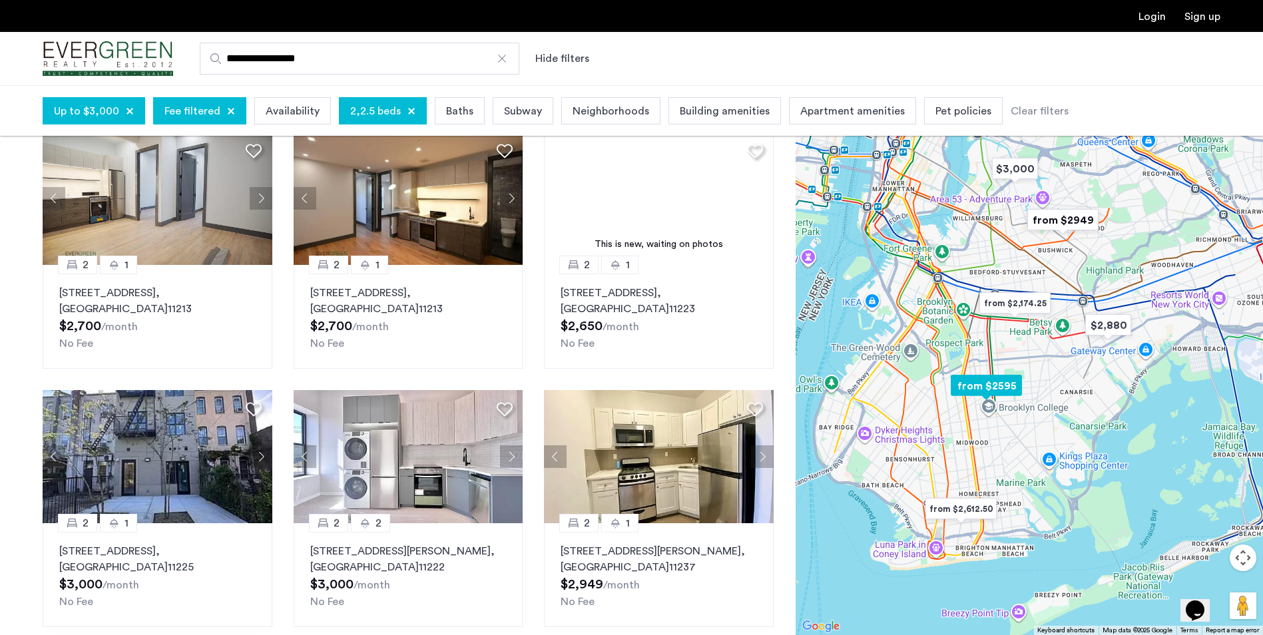
scroll to position [599, 0]
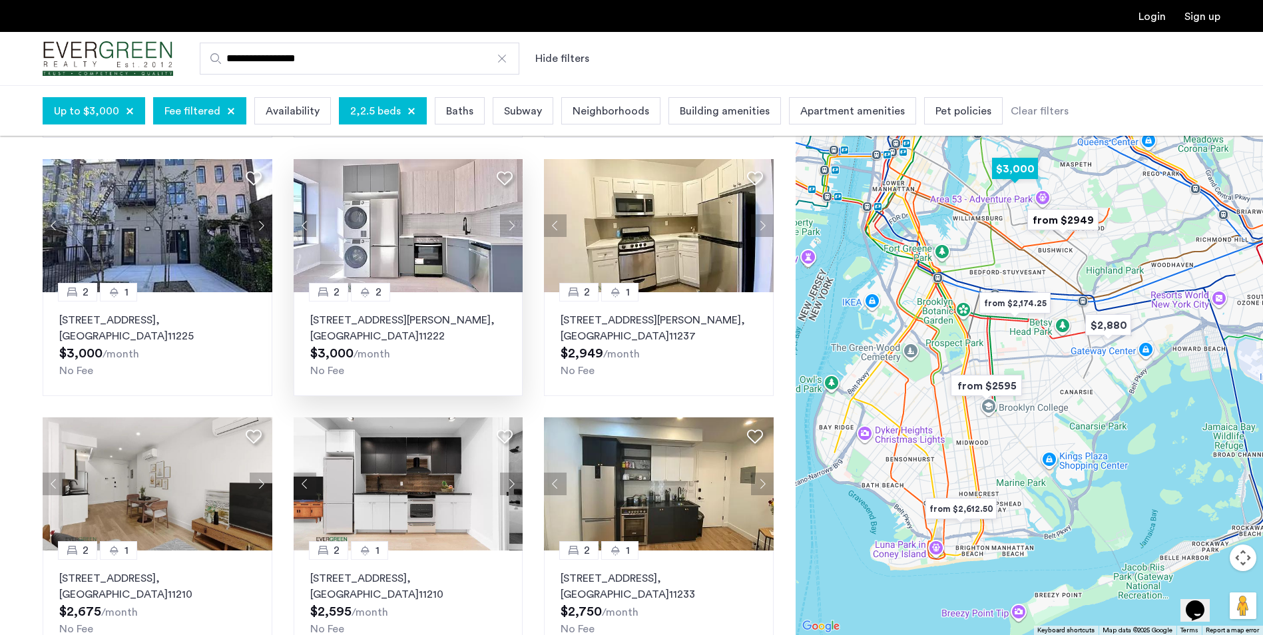
click at [394, 316] on p "83 Beadel Street, Unit 2F, Brooklyn , NY 11222" at bounding box center [408, 328] width 196 height 32
click at [1113, 332] on img "$2,880" at bounding box center [1108, 325] width 57 height 30
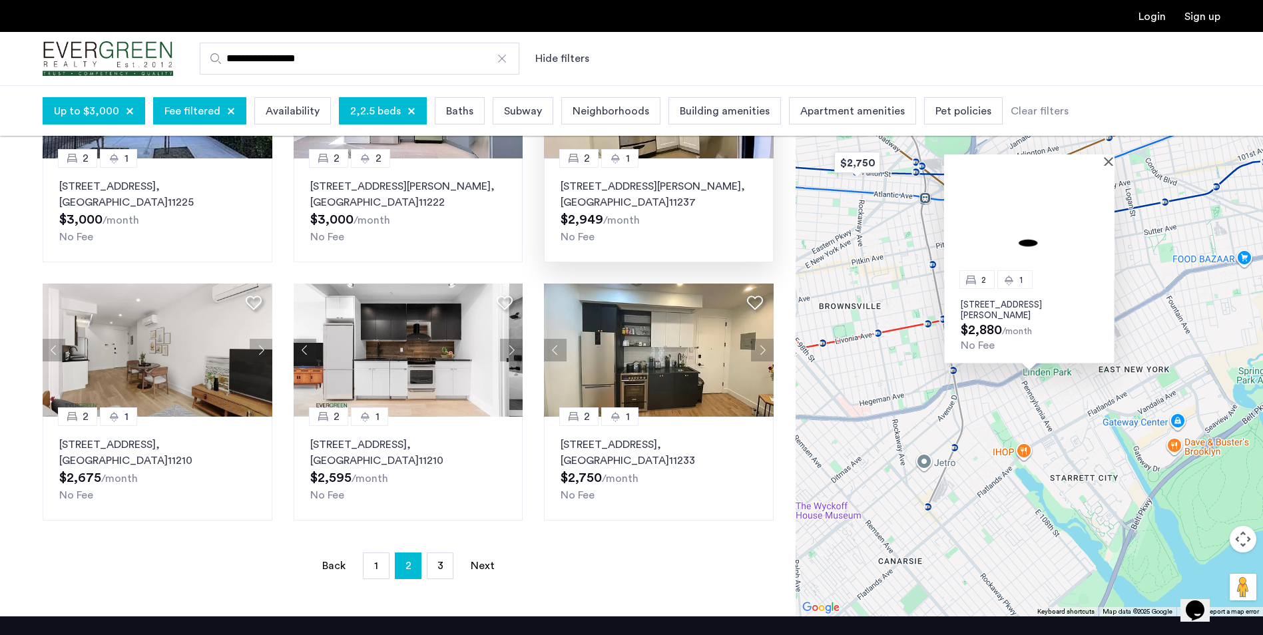
scroll to position [865, 0]
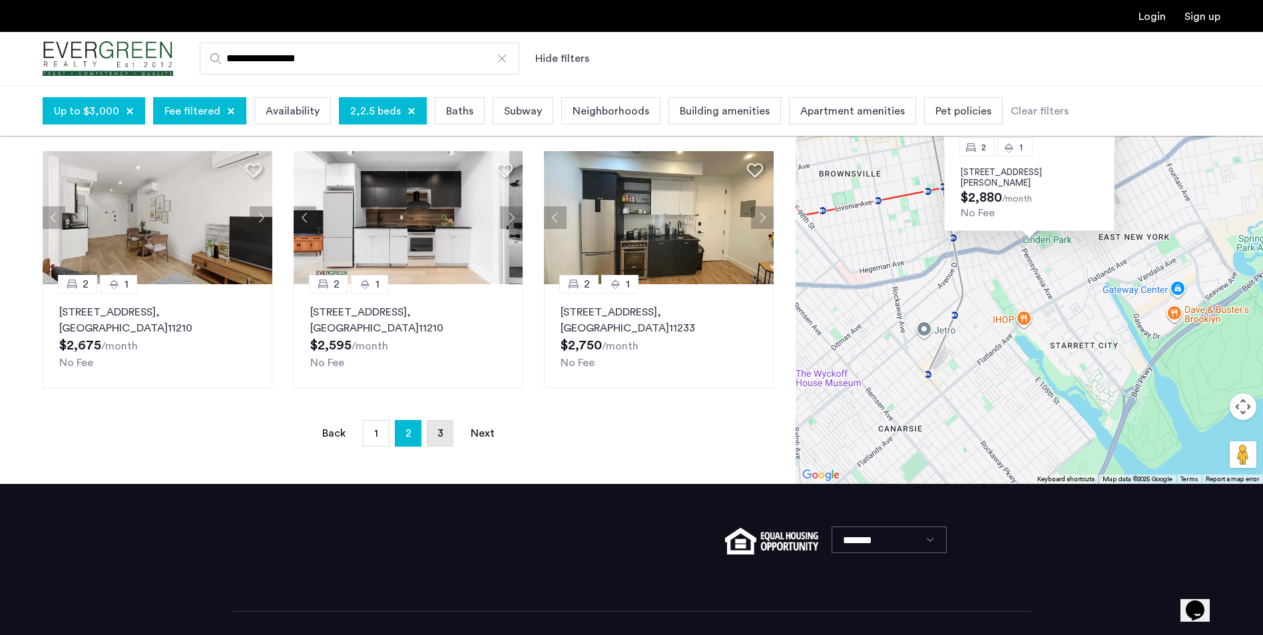
click at [442, 428] on span "3" at bounding box center [440, 433] width 6 height 11
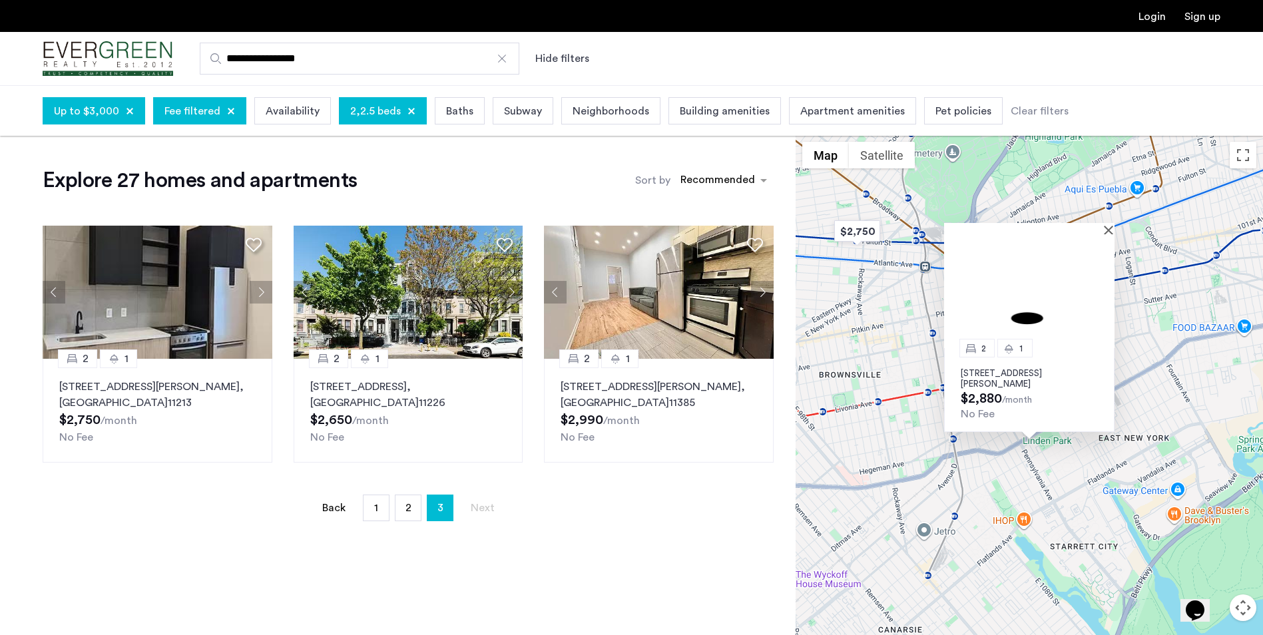
click at [1106, 232] on button "Close" at bounding box center [1110, 229] width 9 height 9
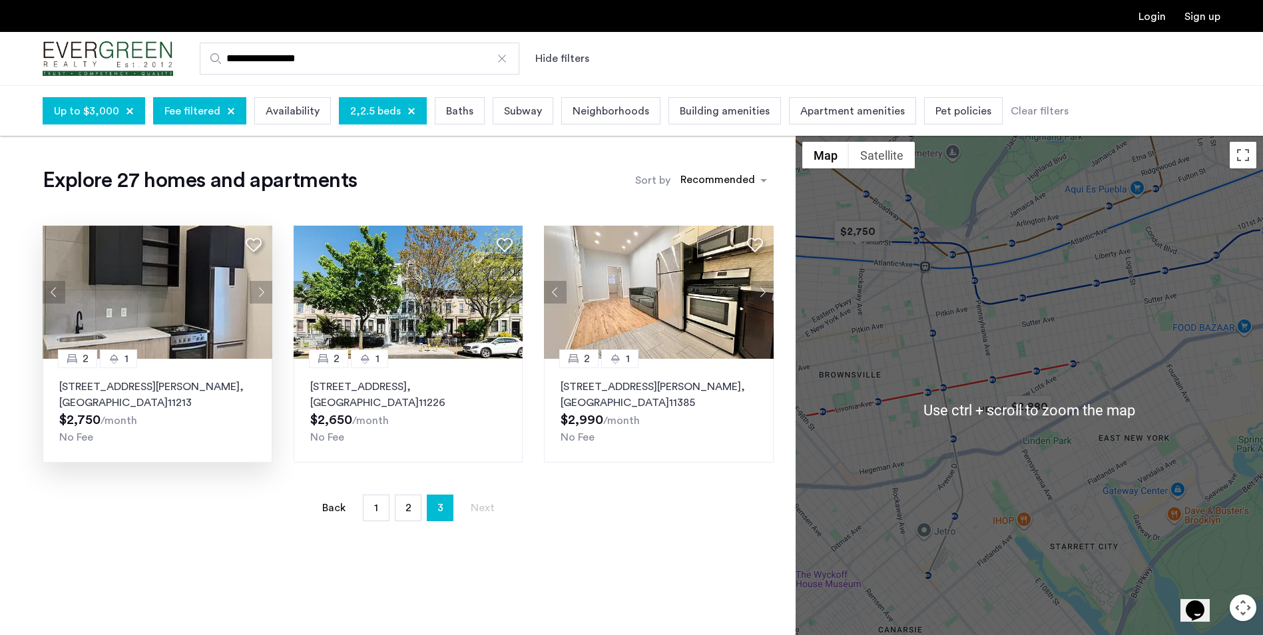
drag, startPoint x: 133, startPoint y: 300, endPoint x: 136, endPoint y: 321, distance: 21.6
click at [136, 321] on img at bounding box center [158, 292] width 230 height 133
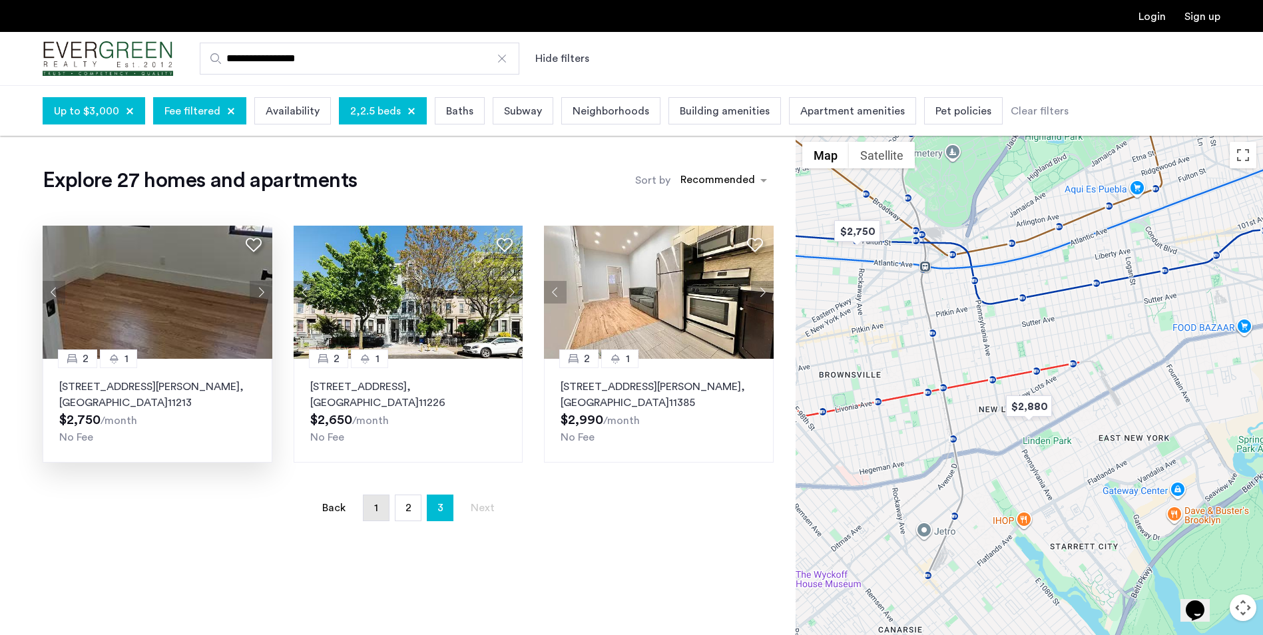
click at [380, 505] on link "page 1" at bounding box center [376, 507] width 25 height 25
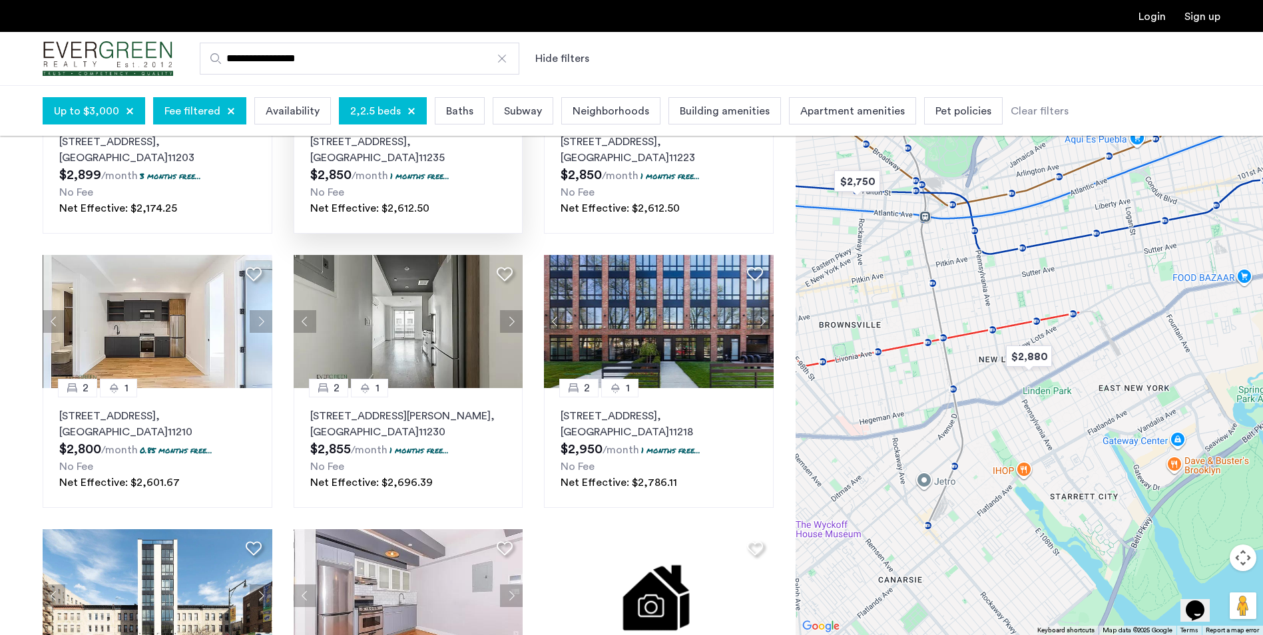
scroll to position [266, 0]
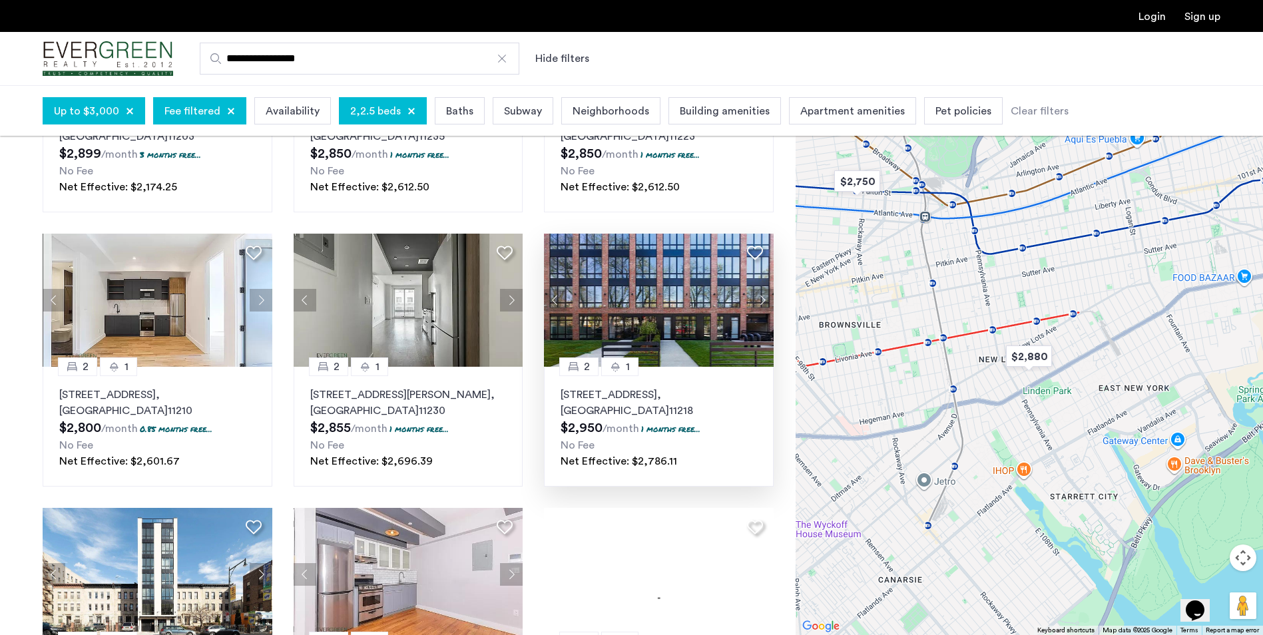
click at [660, 309] on img at bounding box center [659, 300] width 230 height 133
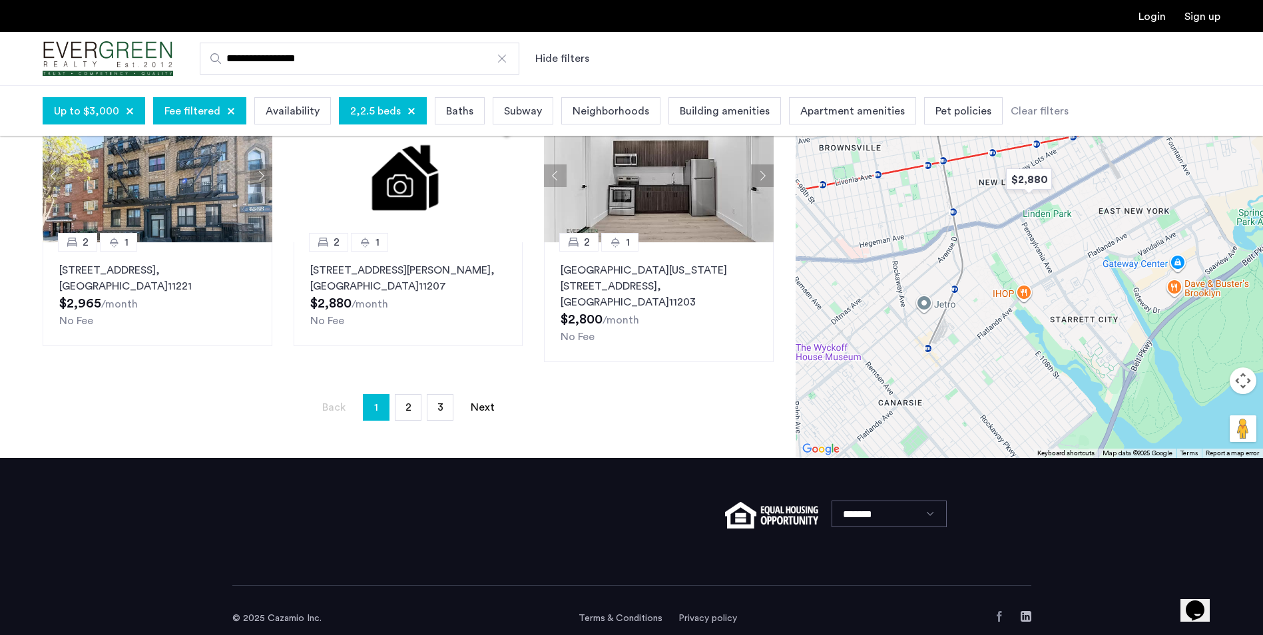
scroll to position [940, 0]
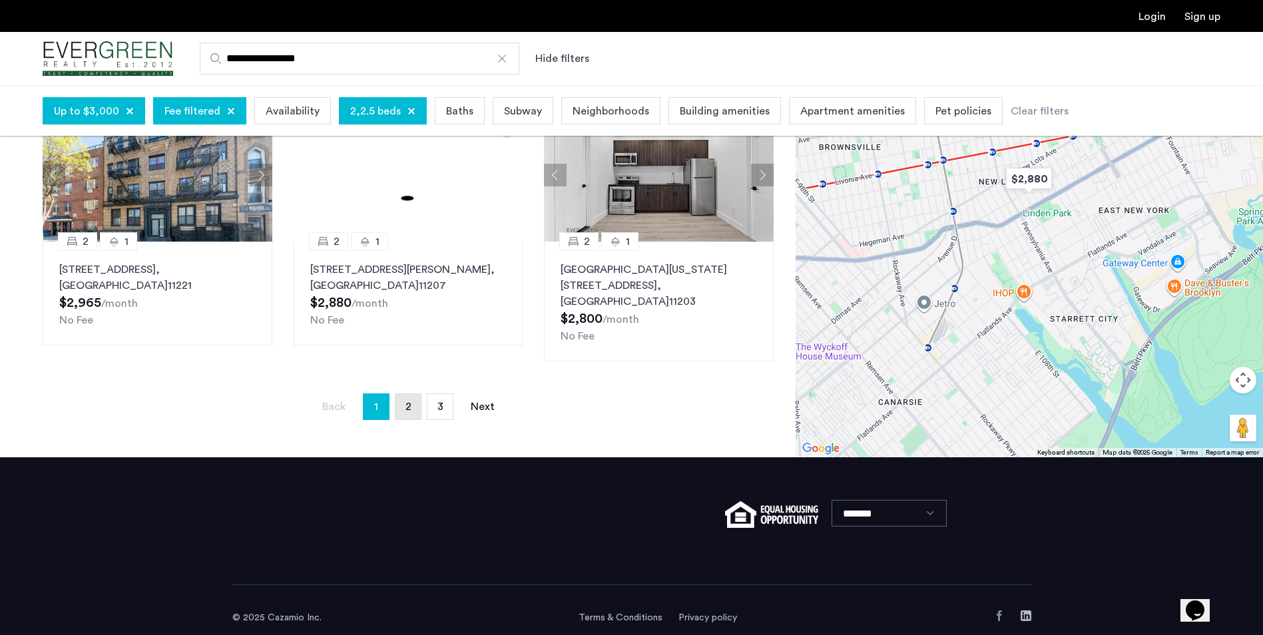
click at [410, 401] on span "2" at bounding box center [408, 406] width 6 height 11
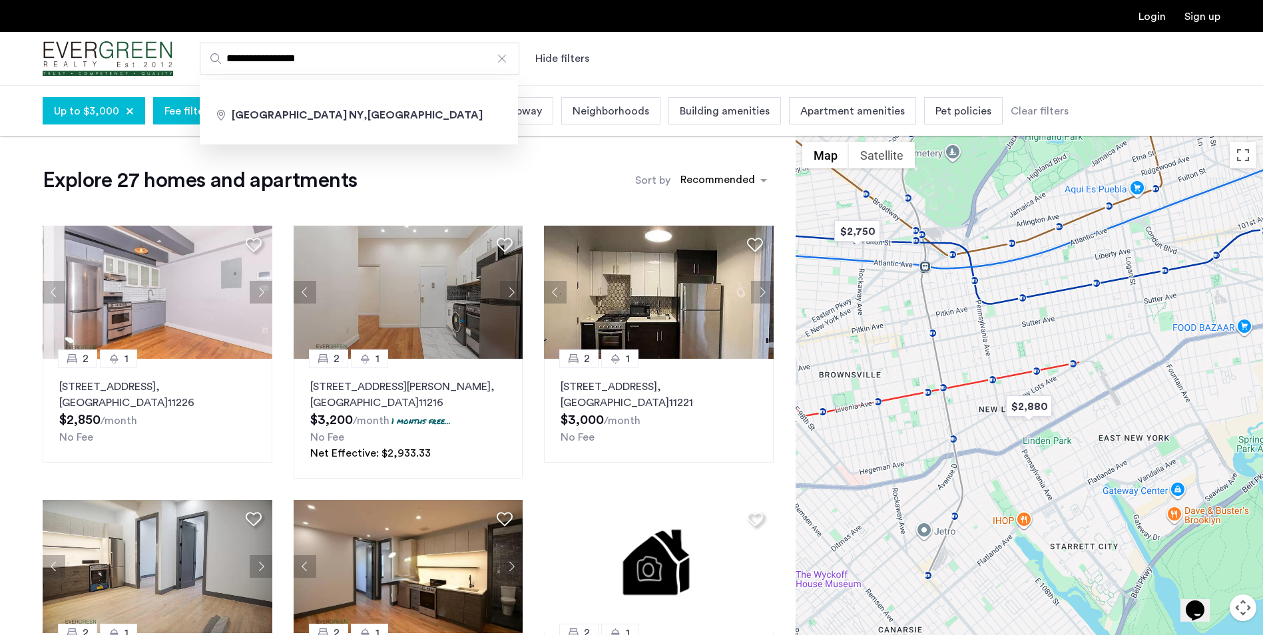
drag, startPoint x: 330, startPoint y: 57, endPoint x: 78, endPoint y: 61, distance: 251.7
click at [78, 61] on div "**********" at bounding box center [631, 59] width 1263 height 54
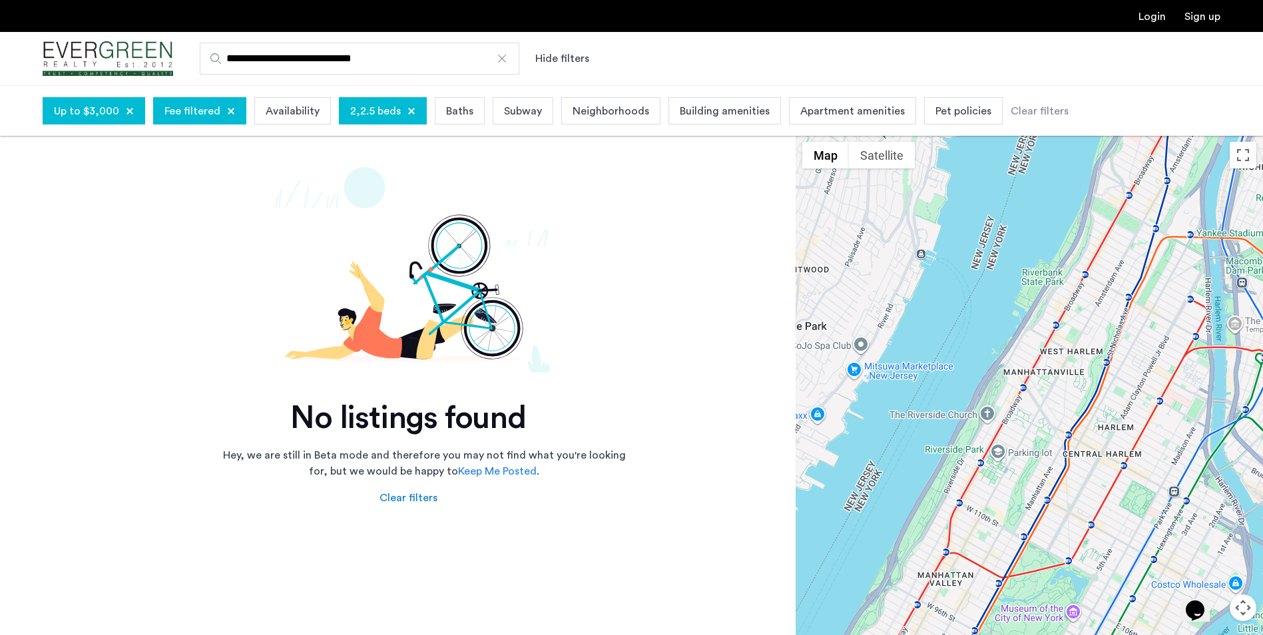
drag, startPoint x: 417, startPoint y: 61, endPoint x: 101, endPoint y: 22, distance: 318.6
click at [101, 22] on header "**********" at bounding box center [631, 43] width 1263 height 86
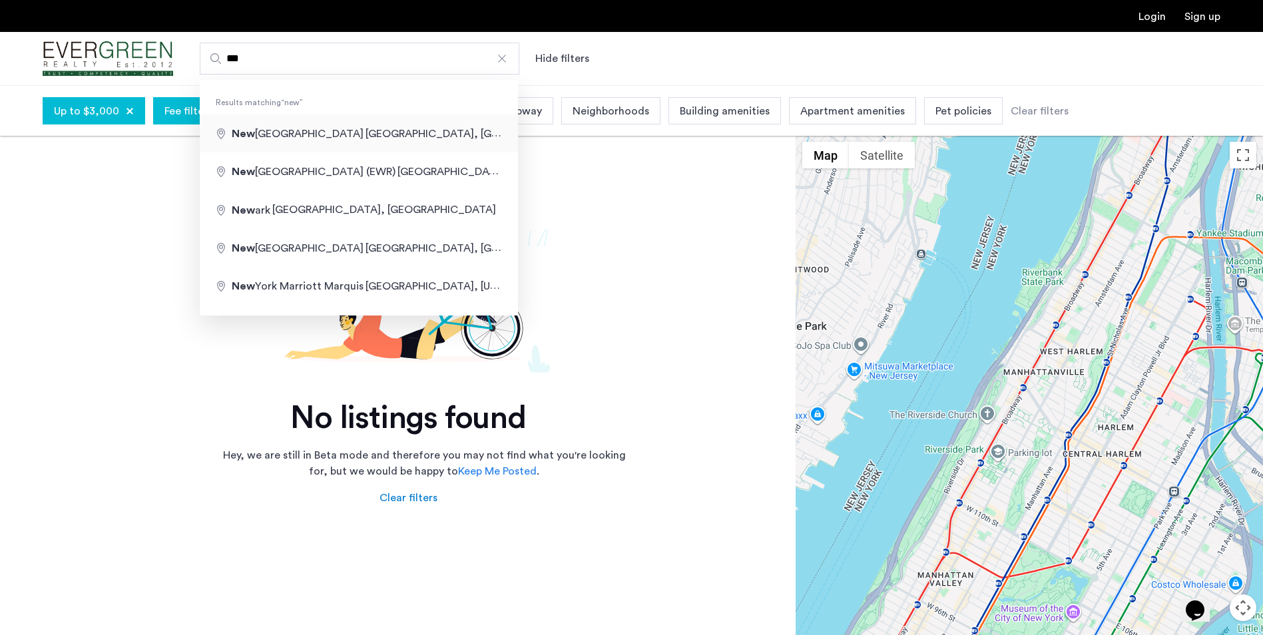
type input "**********"
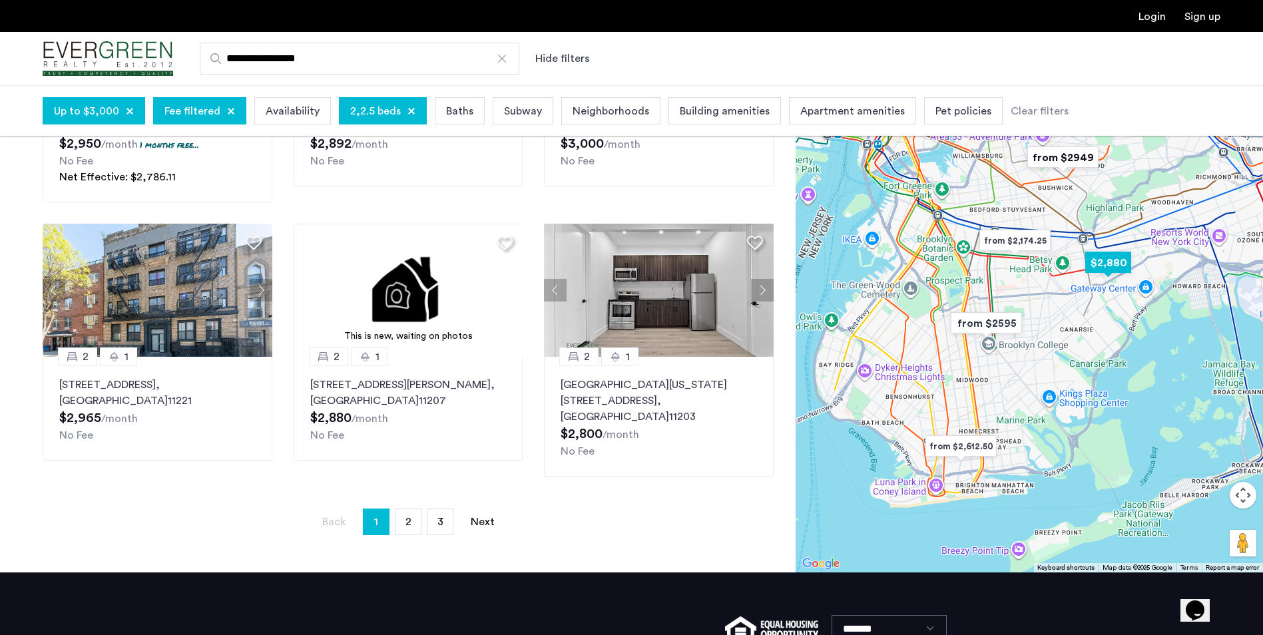
scroll to position [932, 0]
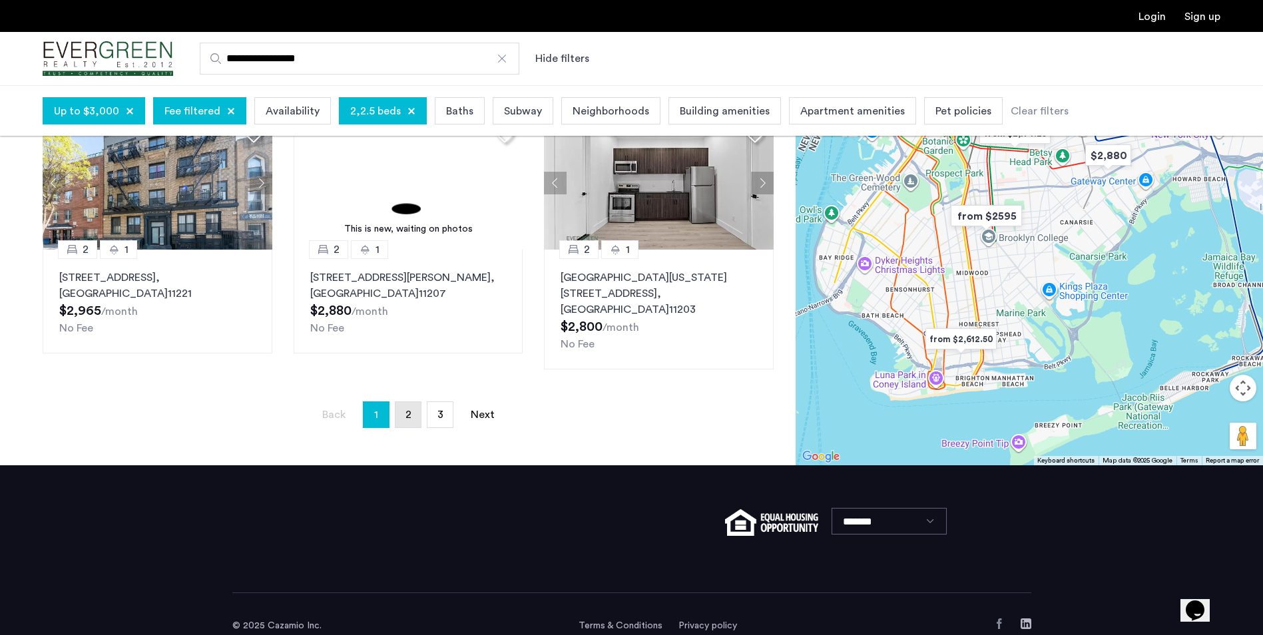
click at [407, 402] on link "page 2" at bounding box center [407, 414] width 25 height 25
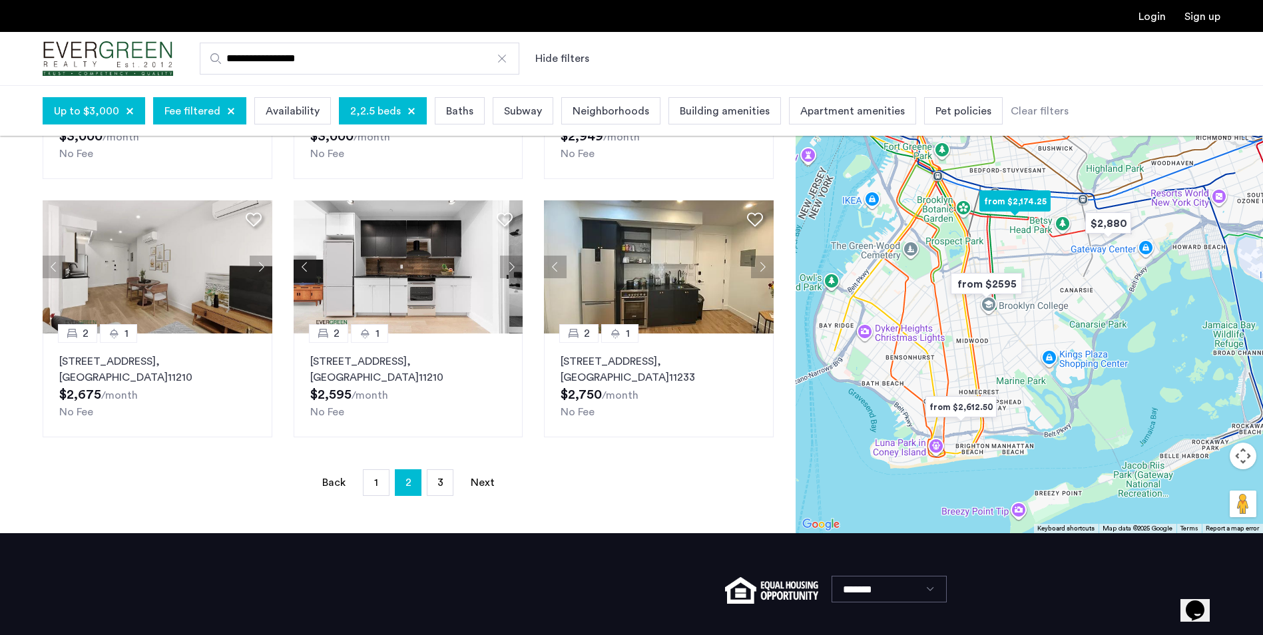
scroll to position [708, 0]
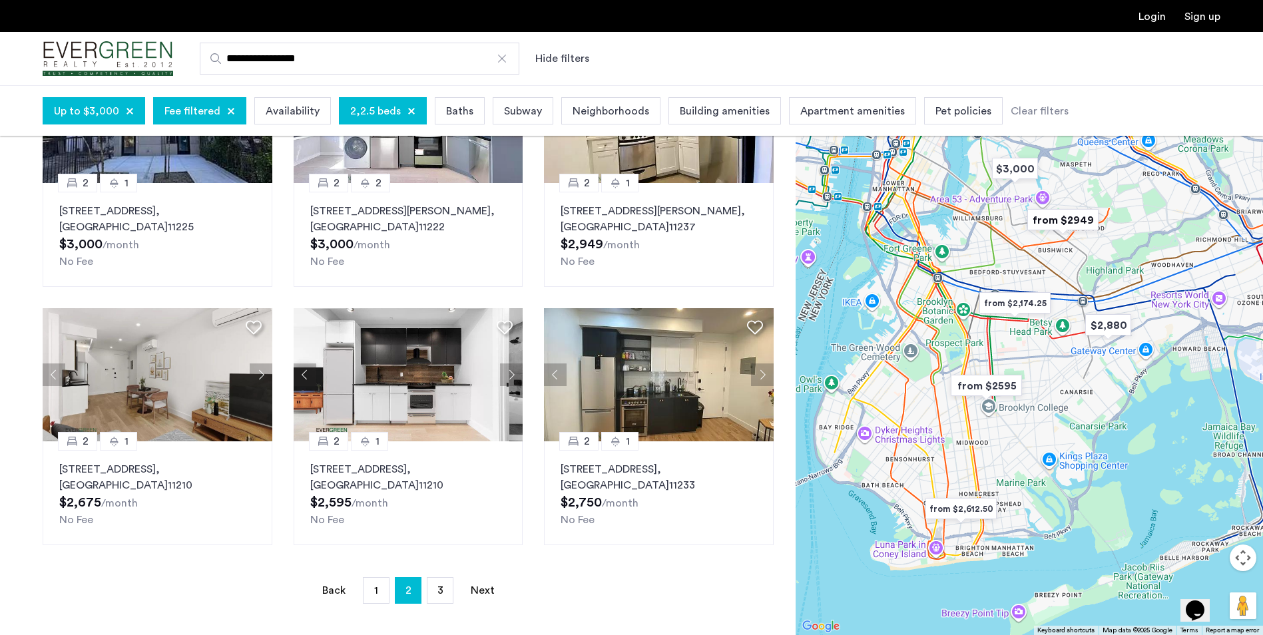
click at [92, 103] on span "Up to $3,000" at bounding box center [86, 111] width 65 height 16
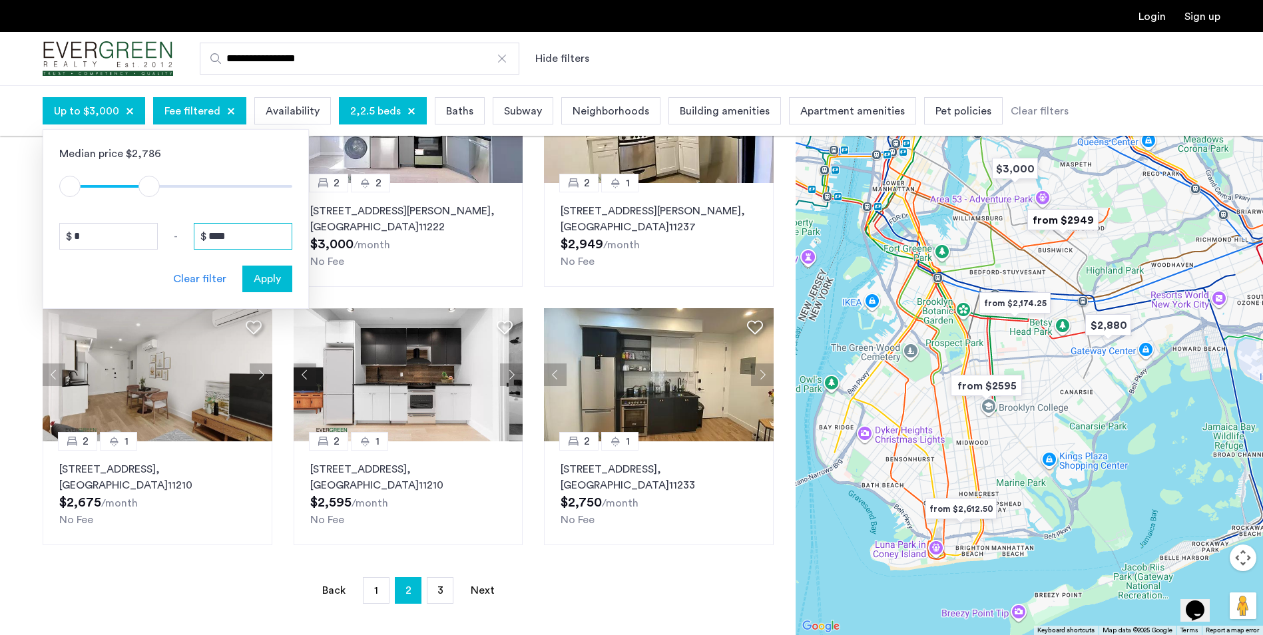
drag, startPoint x: 240, startPoint y: 242, endPoint x: 213, endPoint y: 229, distance: 29.5
click at [213, 229] on input "****" at bounding box center [243, 236] width 99 height 27
type input "****"
click at [277, 278] on span "Apply" at bounding box center [267, 279] width 27 height 16
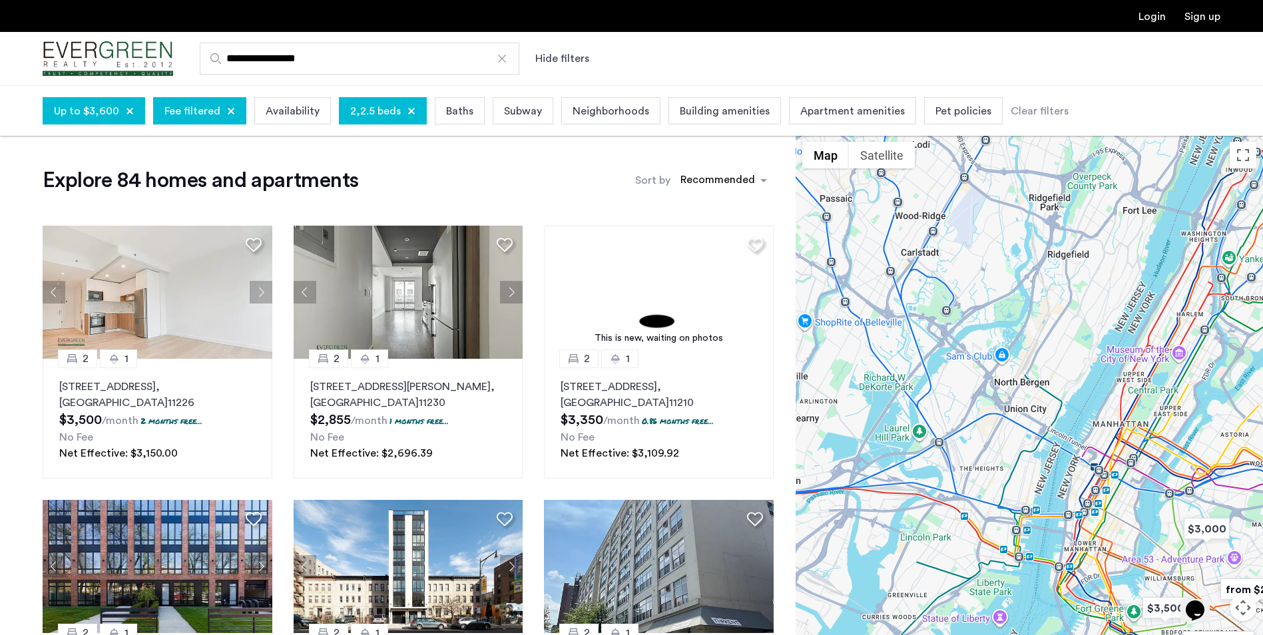
drag, startPoint x: 863, startPoint y: 216, endPoint x: 1075, endPoint y: 555, distance: 399.6
click at [1075, 555] on div at bounding box center [1029, 410] width 467 height 550
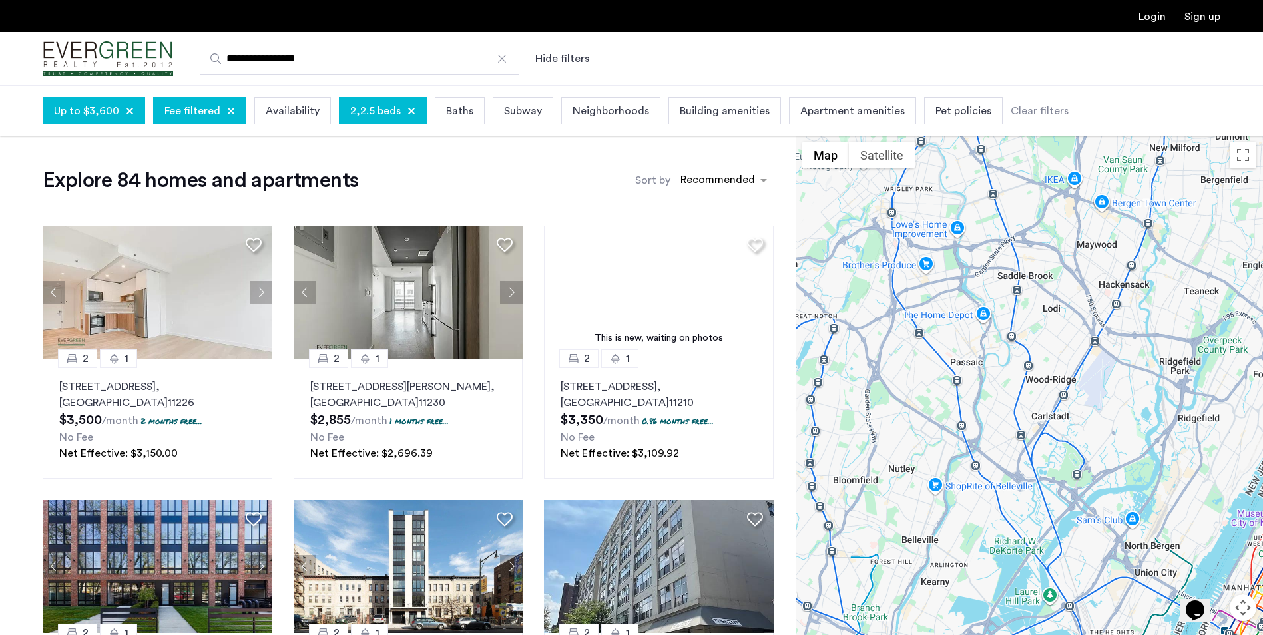
drag, startPoint x: 1063, startPoint y: 551, endPoint x: 816, endPoint y: 353, distance: 316.4
click at [816, 353] on div at bounding box center [1029, 410] width 467 height 550
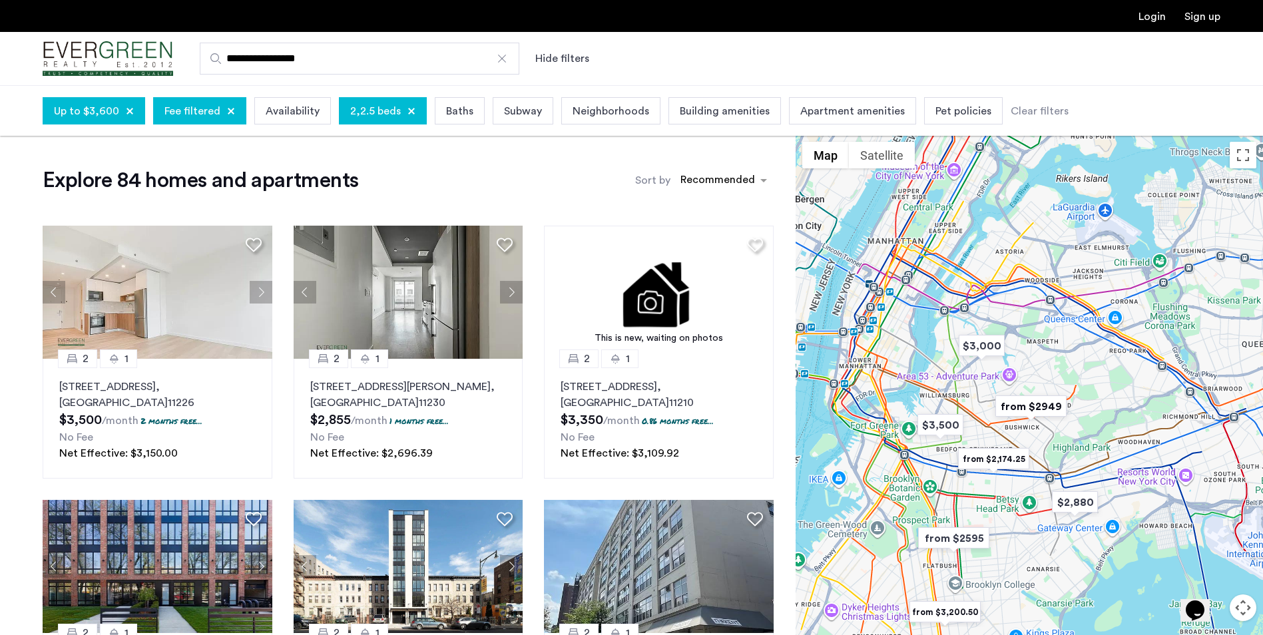
drag, startPoint x: 878, startPoint y: 419, endPoint x: 839, endPoint y: 308, distance: 117.9
click at [839, 308] on div at bounding box center [1029, 410] width 467 height 550
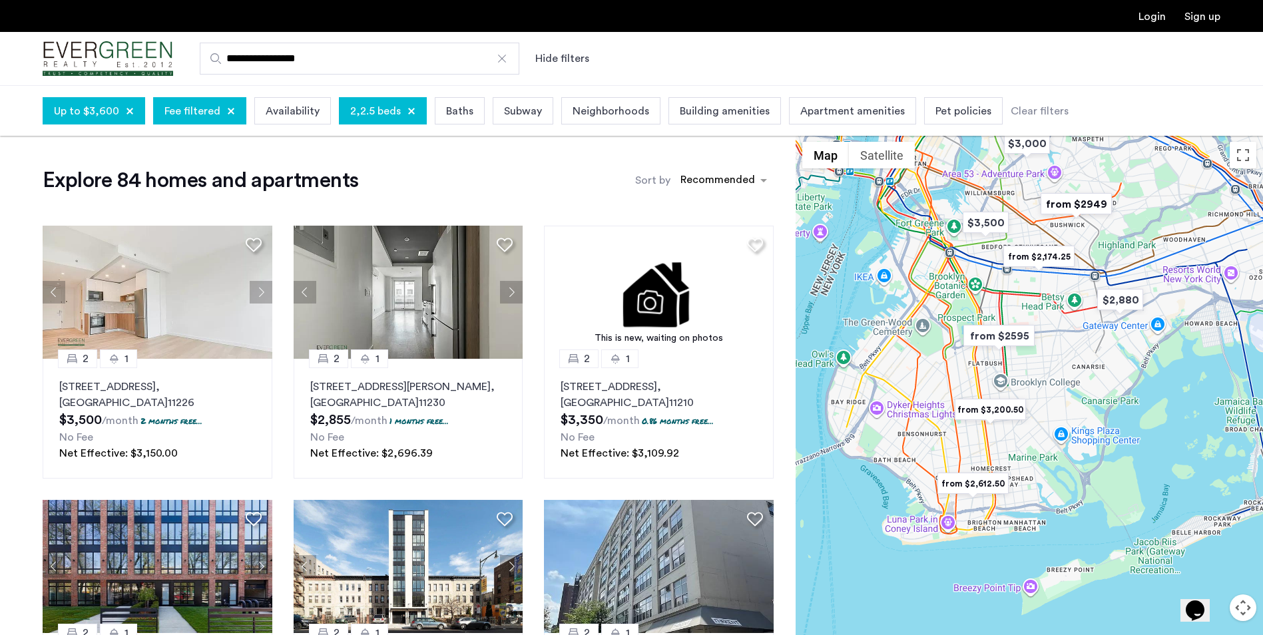
drag, startPoint x: 980, startPoint y: 515, endPoint x: 1024, endPoint y: 313, distance: 206.5
click at [1024, 313] on div at bounding box center [1029, 410] width 467 height 550
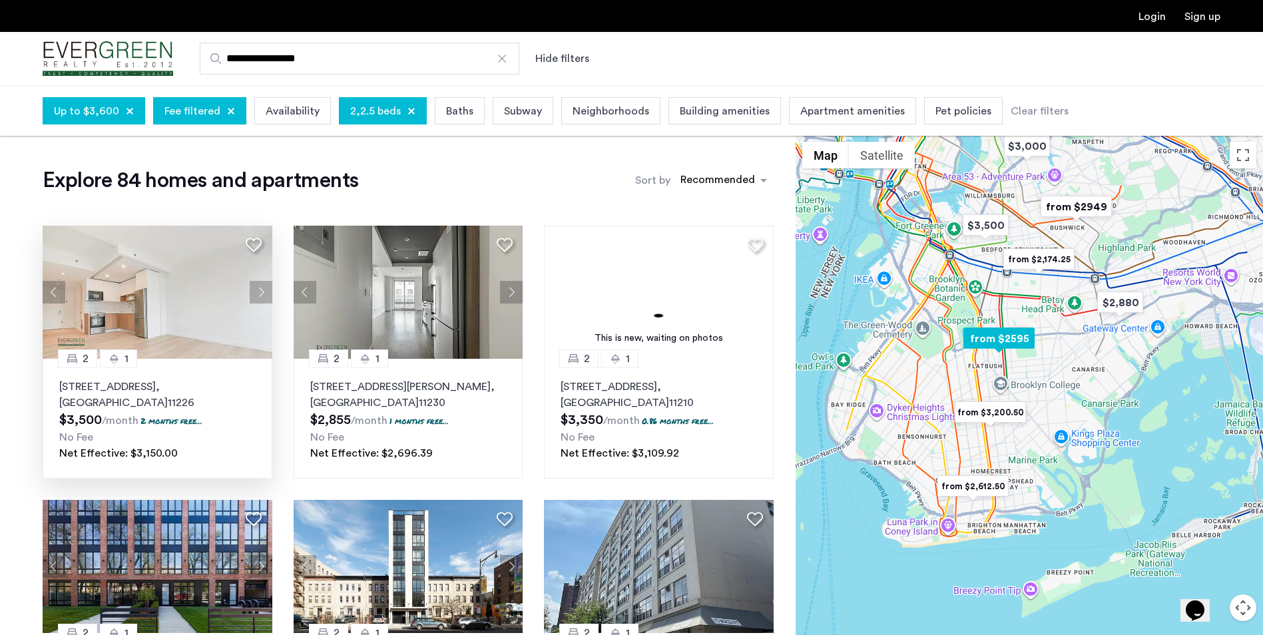
click at [146, 312] on img at bounding box center [158, 292] width 230 height 133
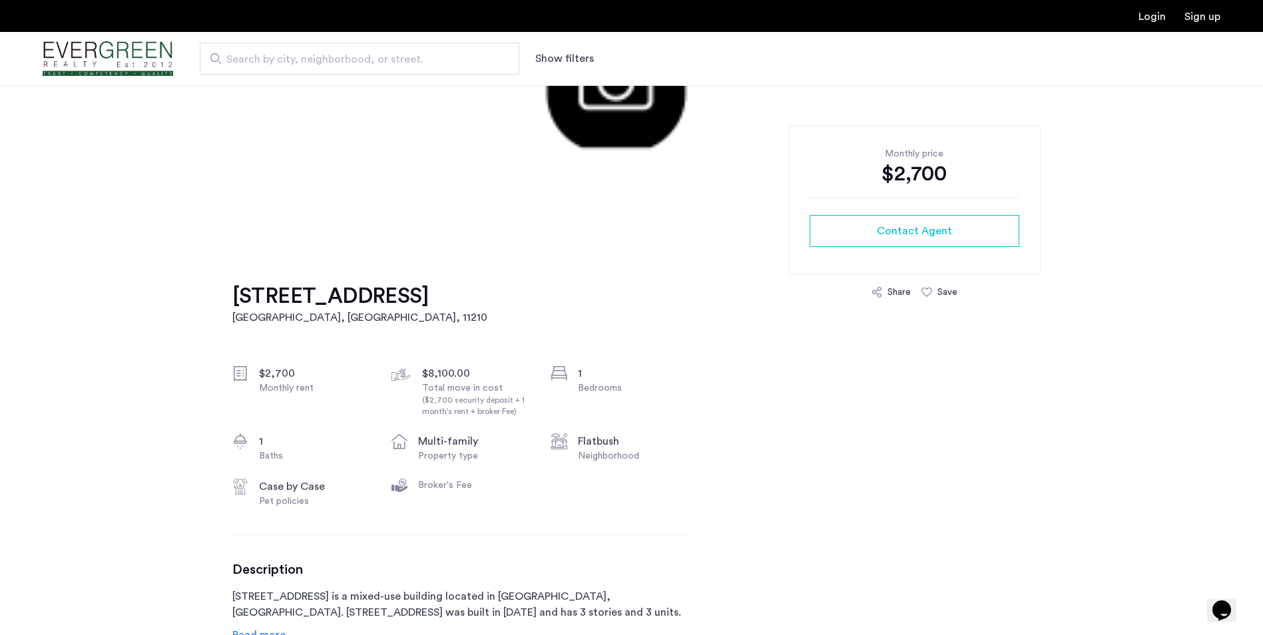
scroll to position [266, 0]
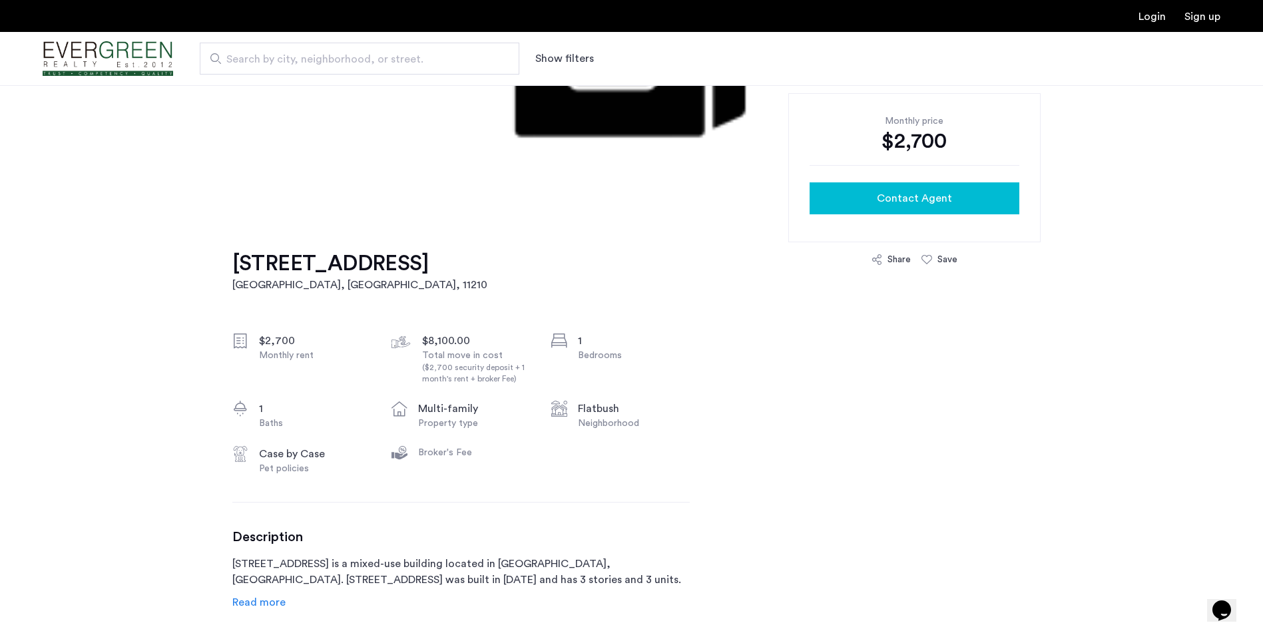
click at [905, 202] on span "Contact Agent" at bounding box center [914, 198] width 75 height 16
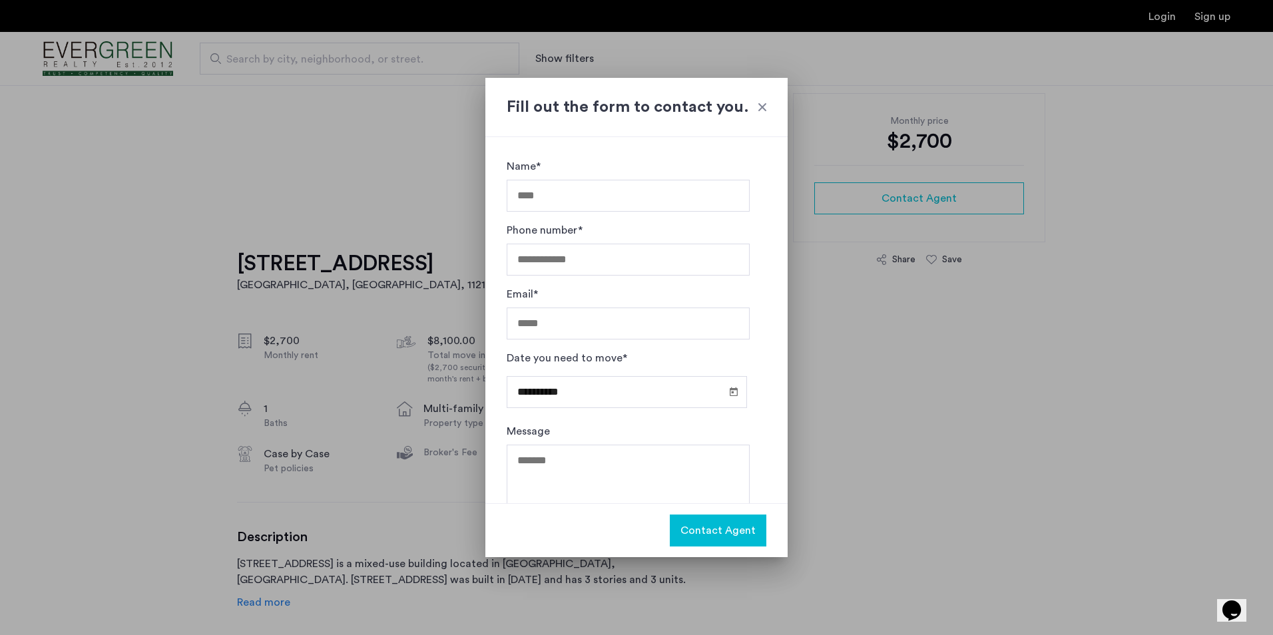
scroll to position [37, 0]
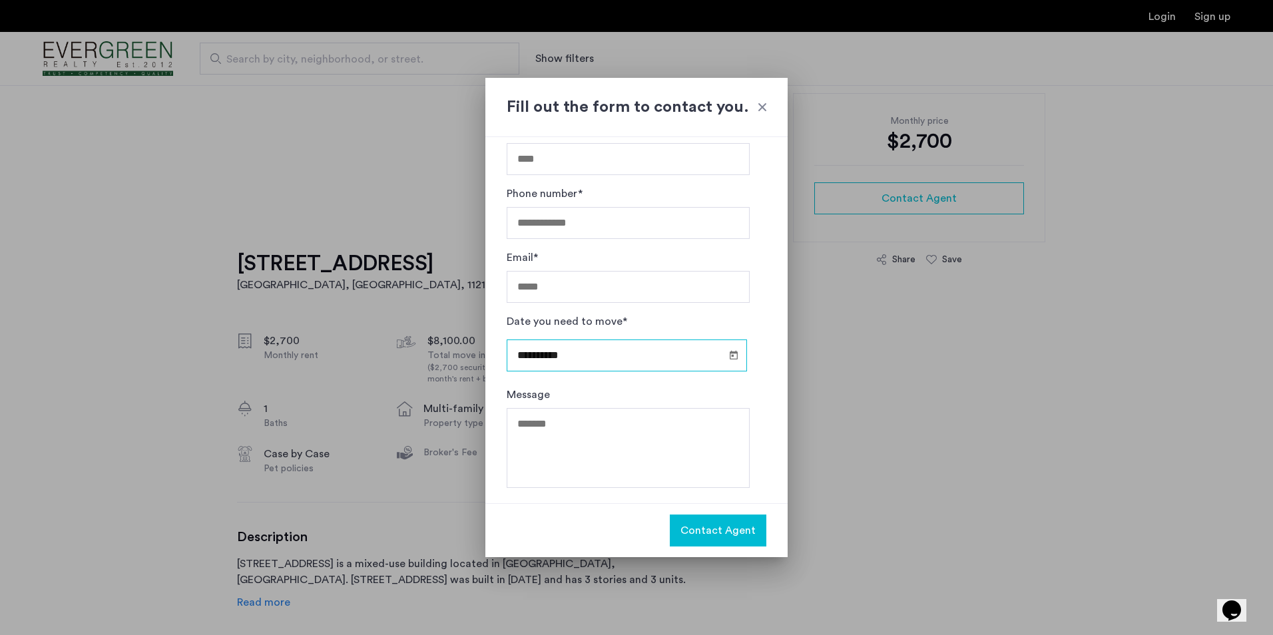
click at [569, 356] on div "**********" at bounding box center [627, 355] width 240 height 41
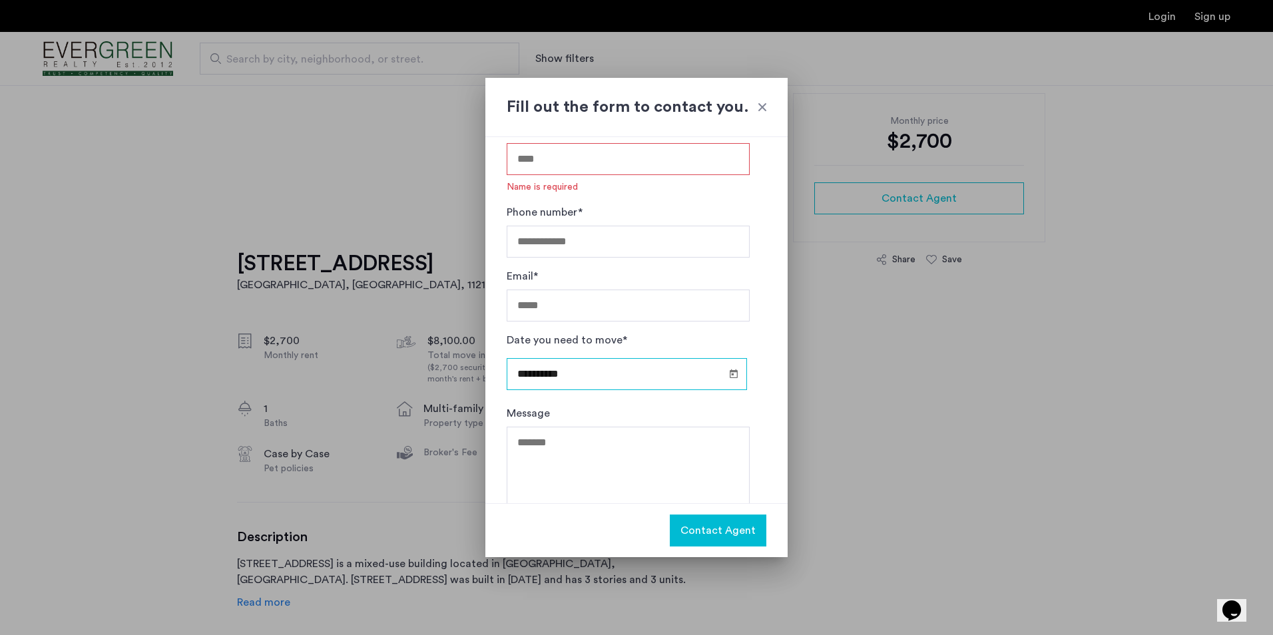
click at [567, 368] on input "**********" at bounding box center [627, 374] width 240 height 32
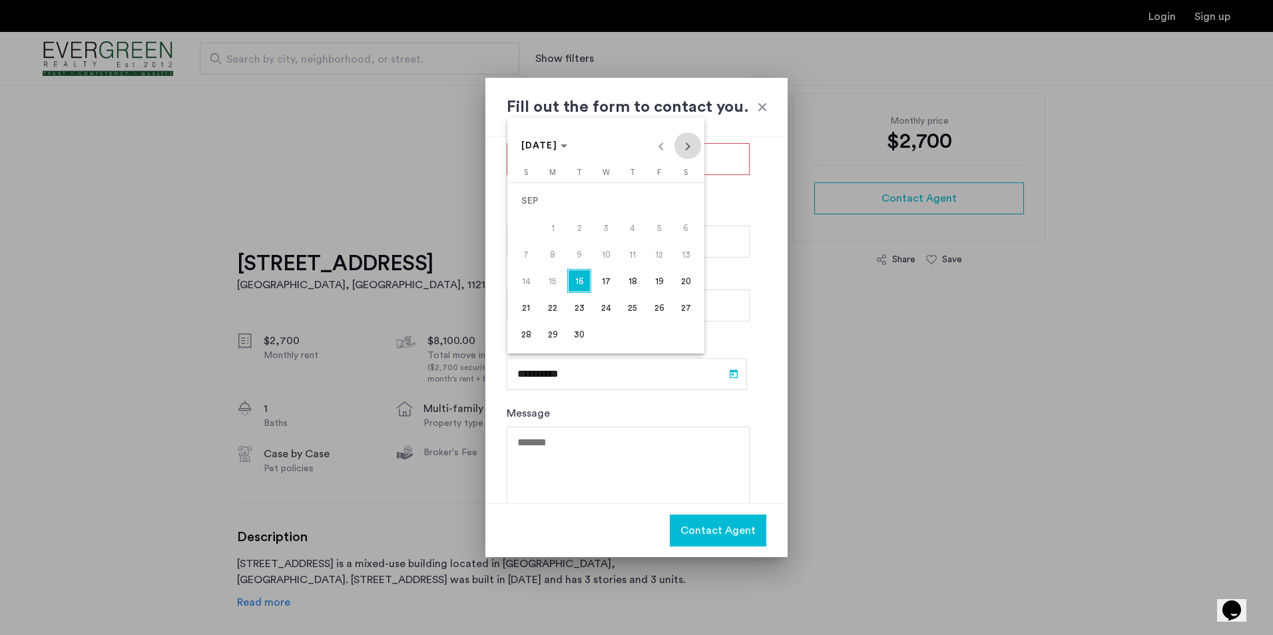
click at [690, 148] on span "Next month" at bounding box center [687, 145] width 27 height 27
click at [608, 208] on span "1" at bounding box center [606, 201] width 24 height 24
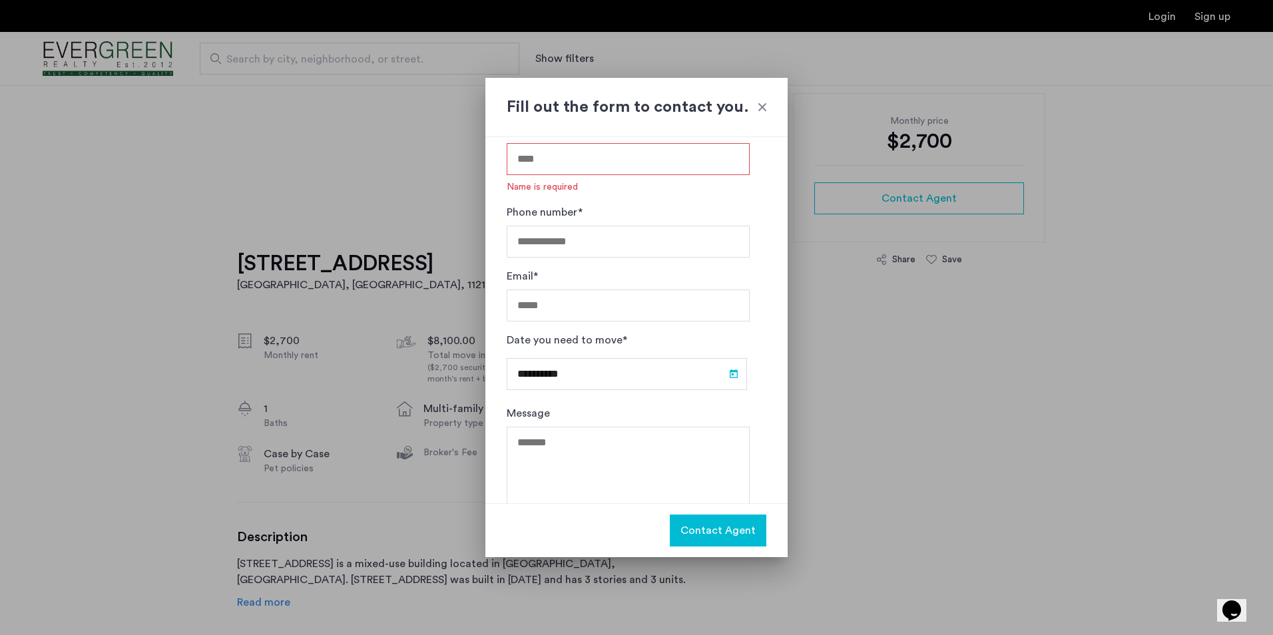
type input "**********"
click at [555, 241] on input "Phone number*" at bounding box center [628, 242] width 243 height 32
type input "**********"
click at [562, 302] on input "Email*" at bounding box center [628, 306] width 243 height 32
type input "**********"
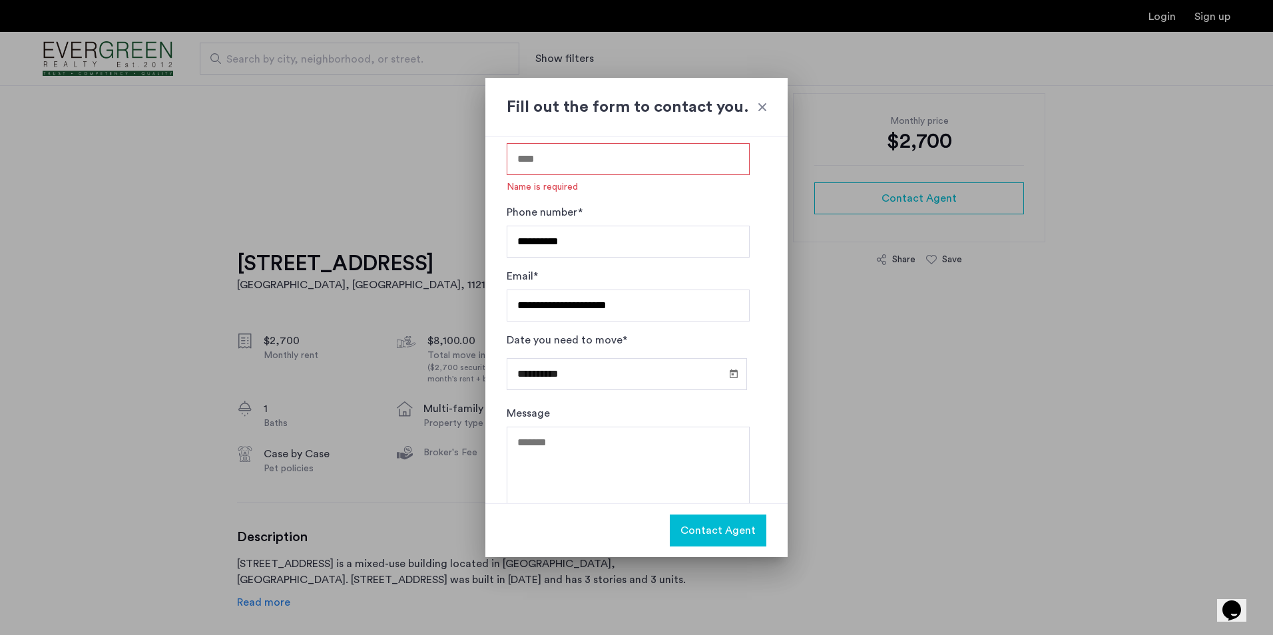
type input "**********"
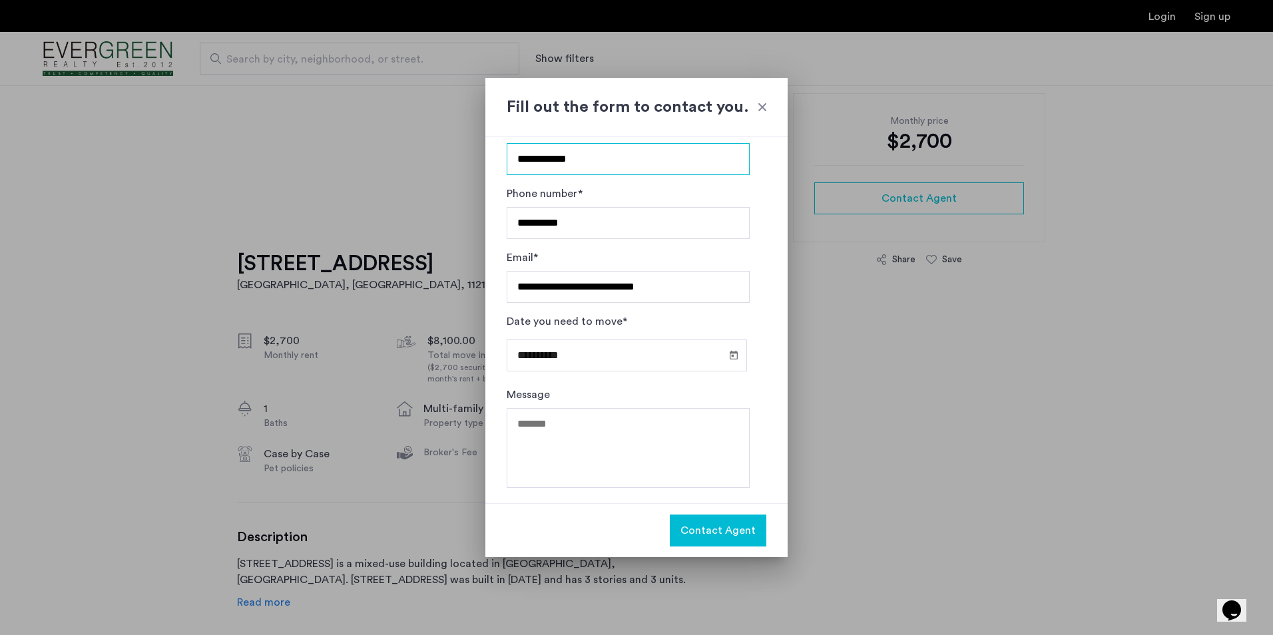
click at [523, 156] on input "**********" at bounding box center [628, 159] width 243 height 32
type input "**********"
click at [624, 451] on textarea "Message" at bounding box center [628, 448] width 243 height 80
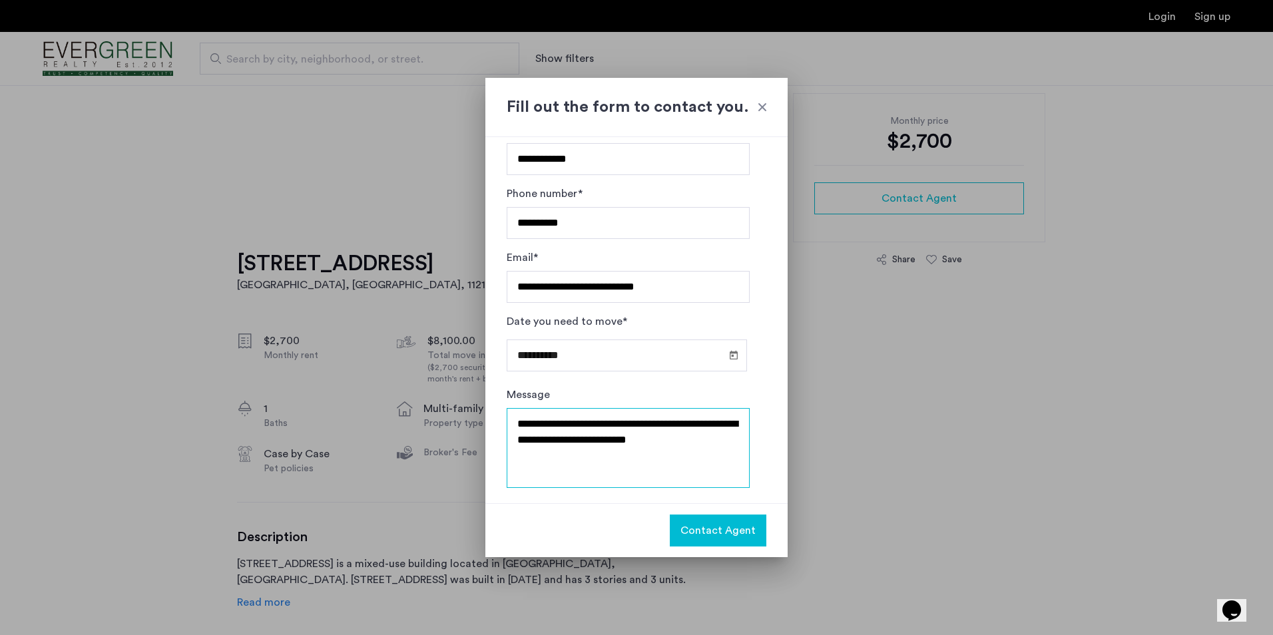
type textarea "**********"
click at [732, 531] on span "Contact Agent" at bounding box center [717, 531] width 75 height 16
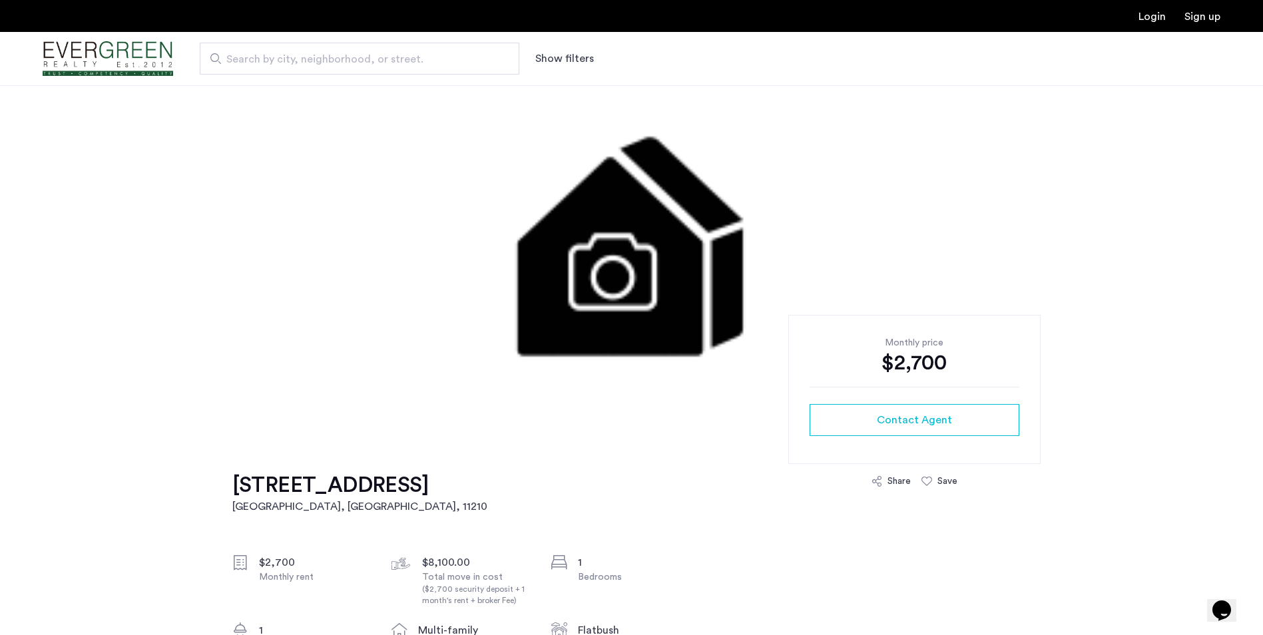
scroll to position [0, 0]
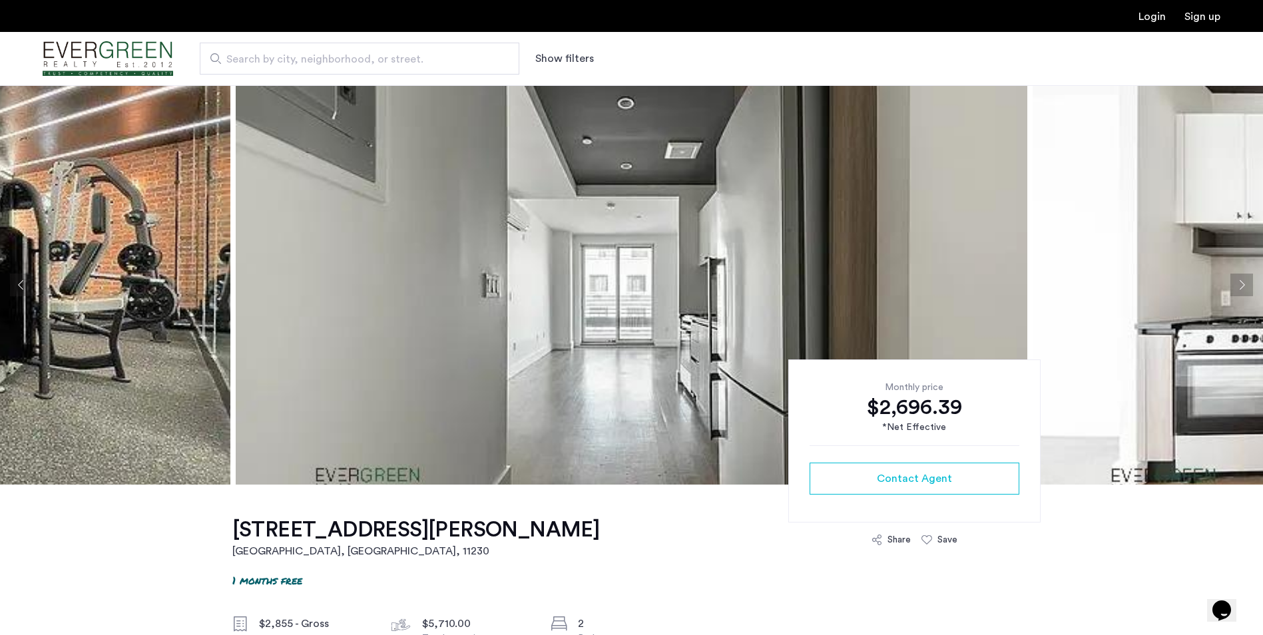
click at [601, 272] on img at bounding box center [632, 284] width 792 height 399
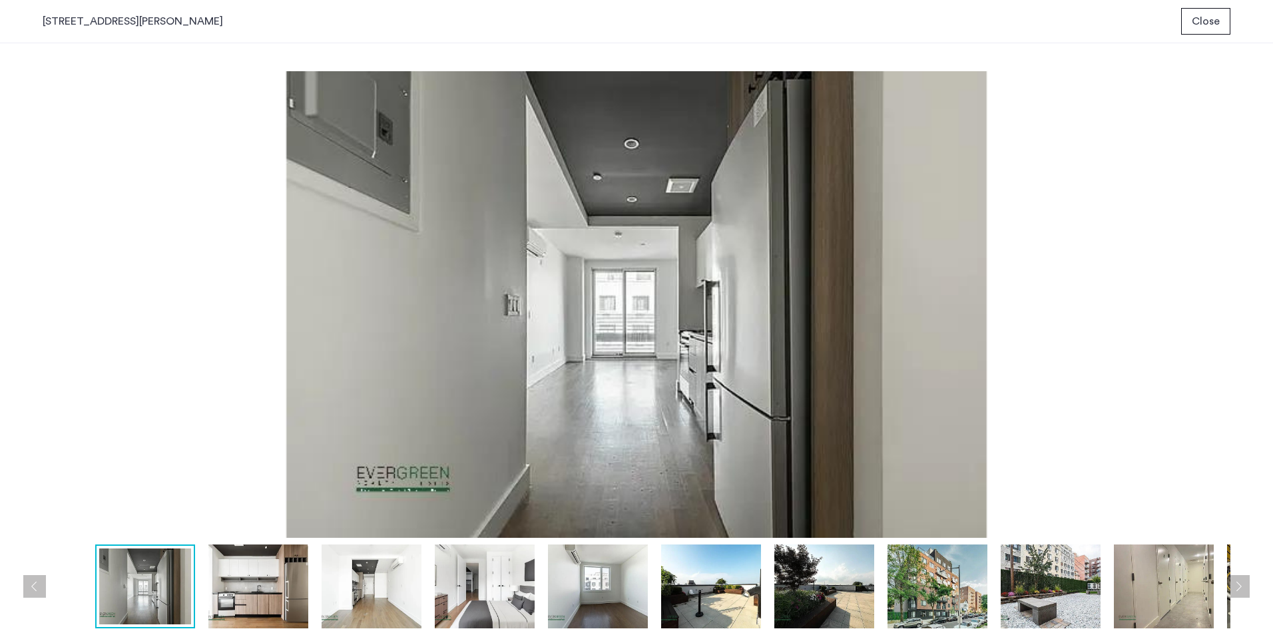
click at [1184, 336] on img at bounding box center [637, 304] width 1188 height 467
click at [1240, 580] on button "Next apartment" at bounding box center [1238, 586] width 23 height 23
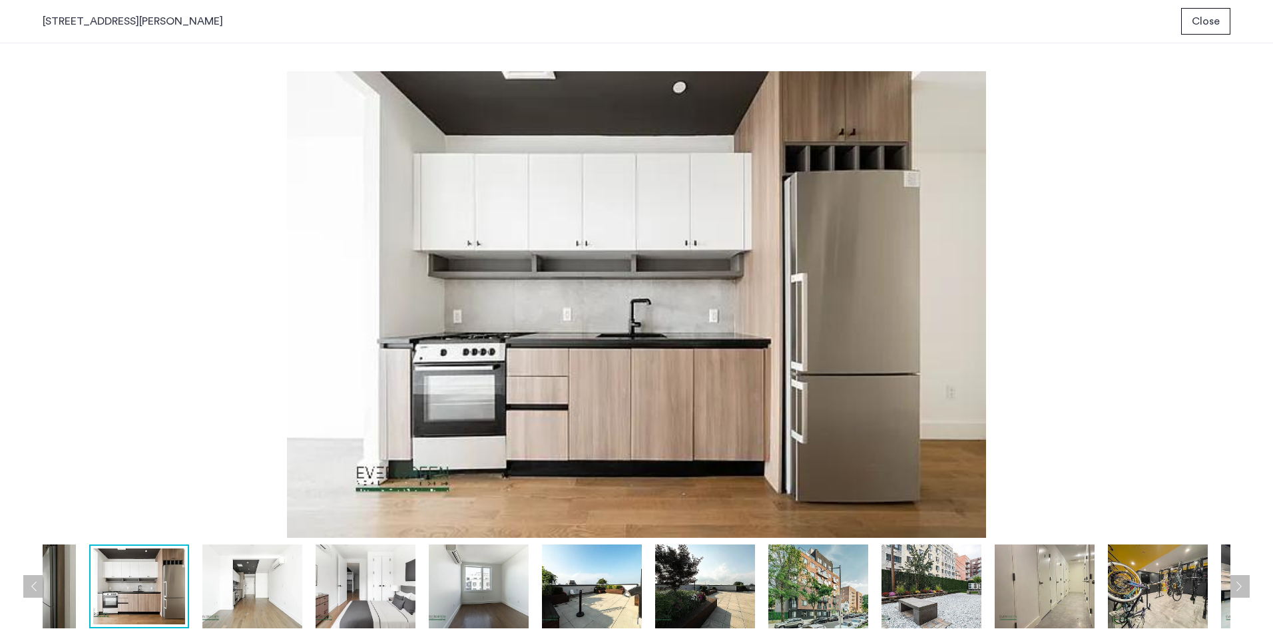
click at [1239, 579] on button "Next apartment" at bounding box center [1238, 586] width 23 height 23
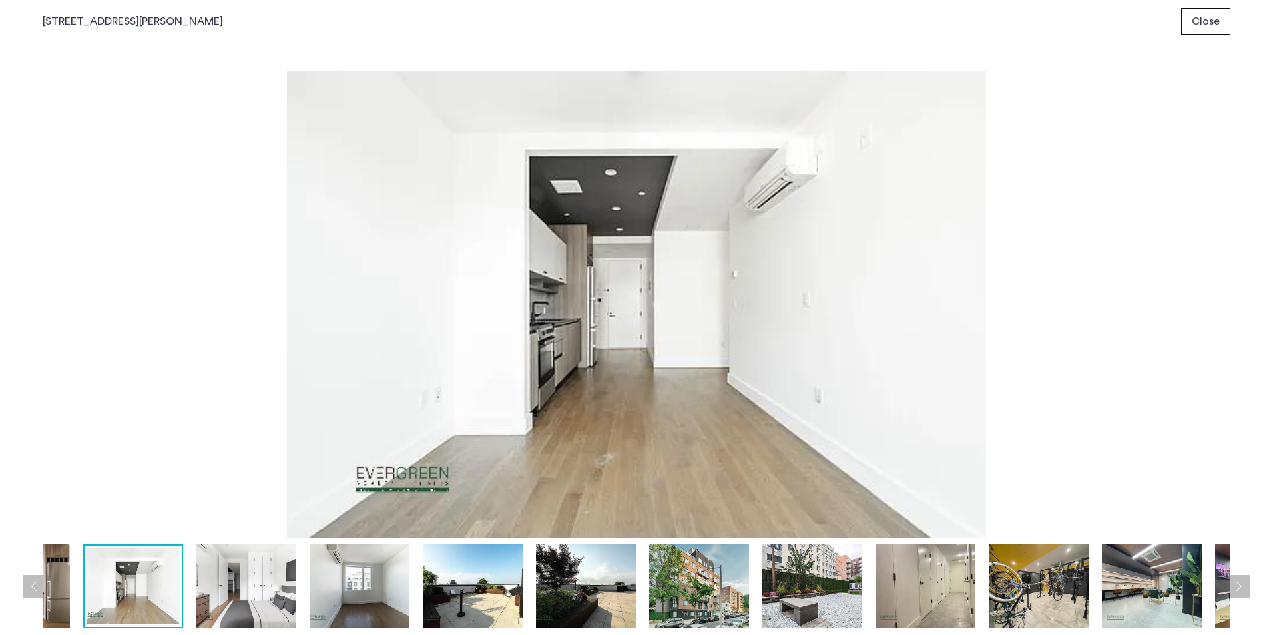
click at [1239, 579] on button "Next apartment" at bounding box center [1238, 586] width 23 height 23
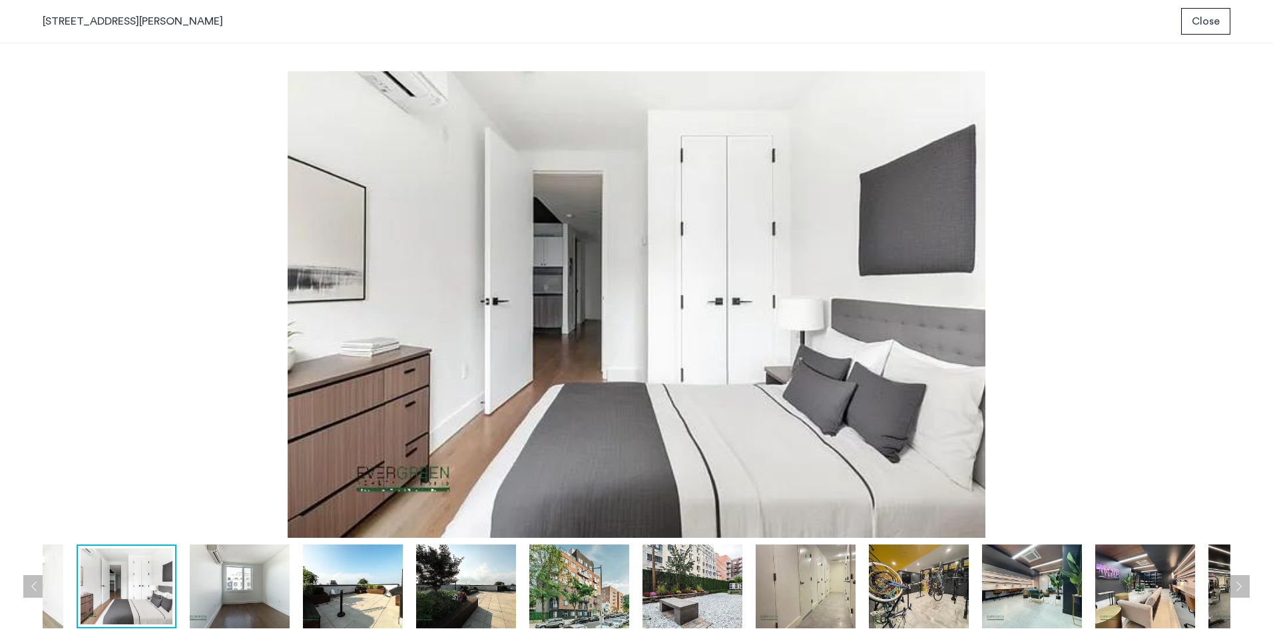
click at [1239, 579] on button "Next apartment" at bounding box center [1238, 586] width 23 height 23
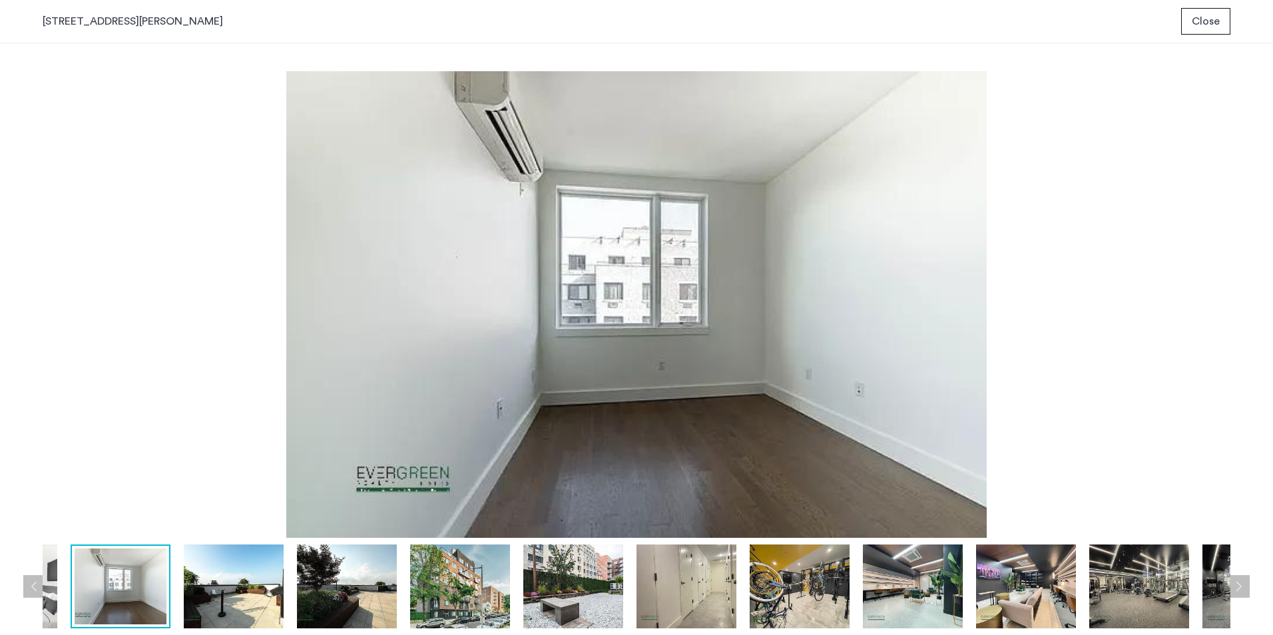
click at [1239, 579] on button "Next apartment" at bounding box center [1238, 586] width 23 height 23
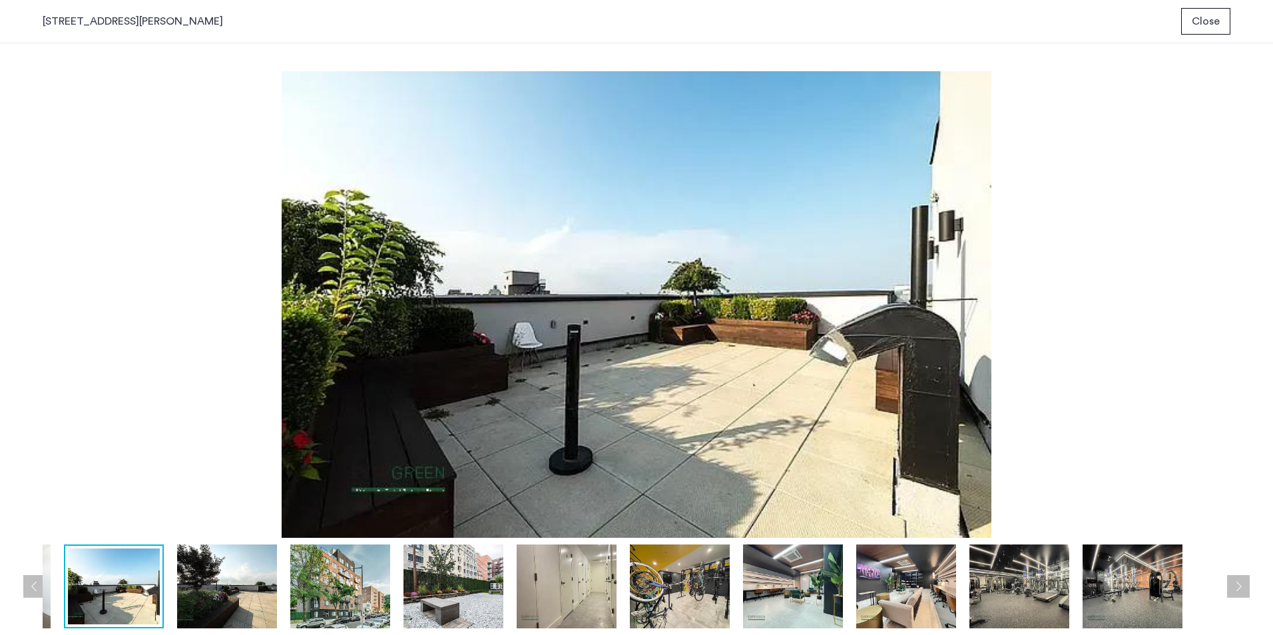
click at [1239, 579] on button "Next apartment" at bounding box center [1238, 586] width 23 height 23
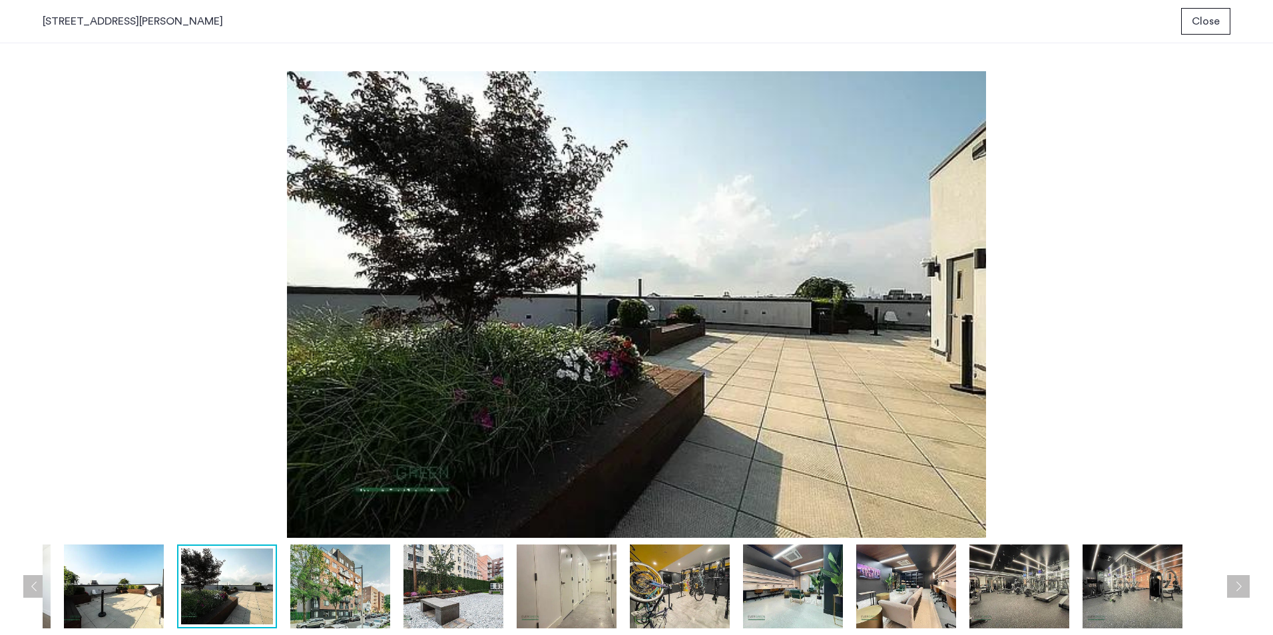
click at [1239, 579] on button "Next apartment" at bounding box center [1238, 586] width 23 height 23
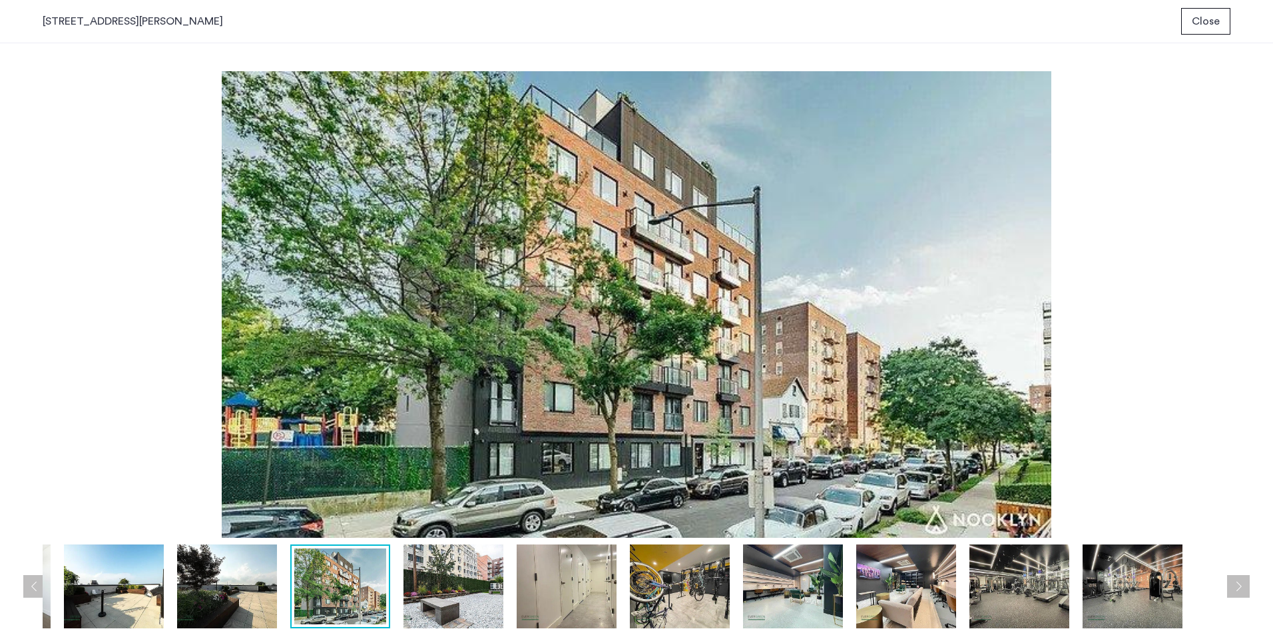
click at [1239, 579] on button "Next apartment" at bounding box center [1238, 586] width 23 height 23
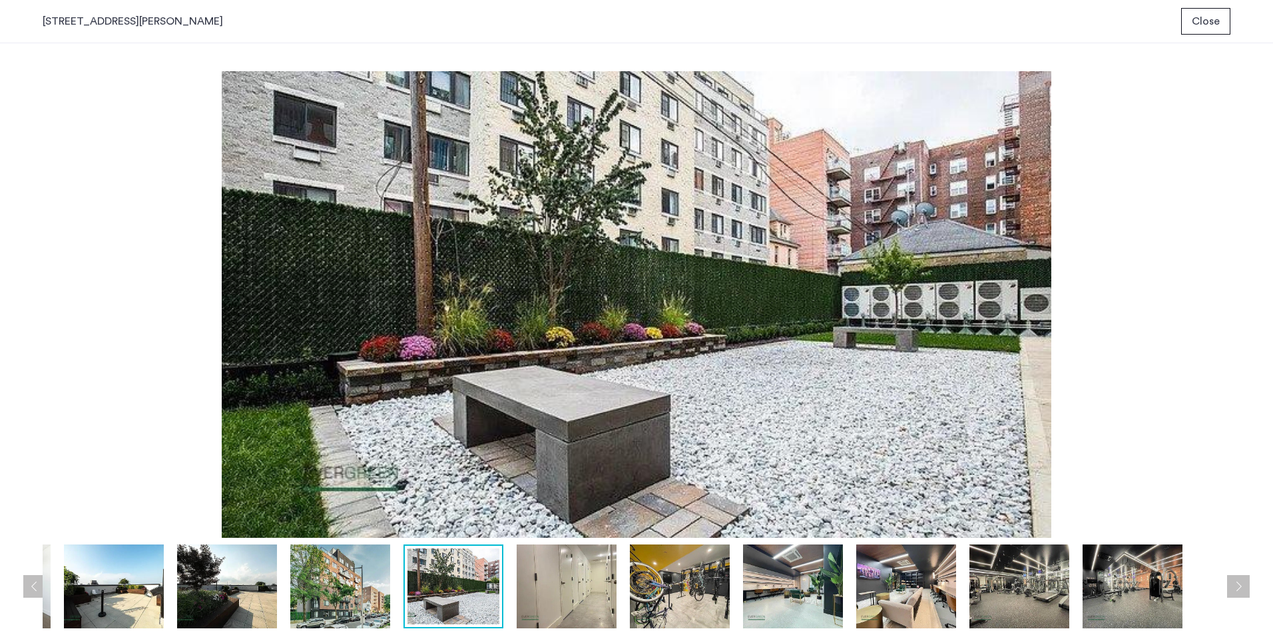
click at [1239, 579] on button "Next apartment" at bounding box center [1238, 586] width 23 height 23
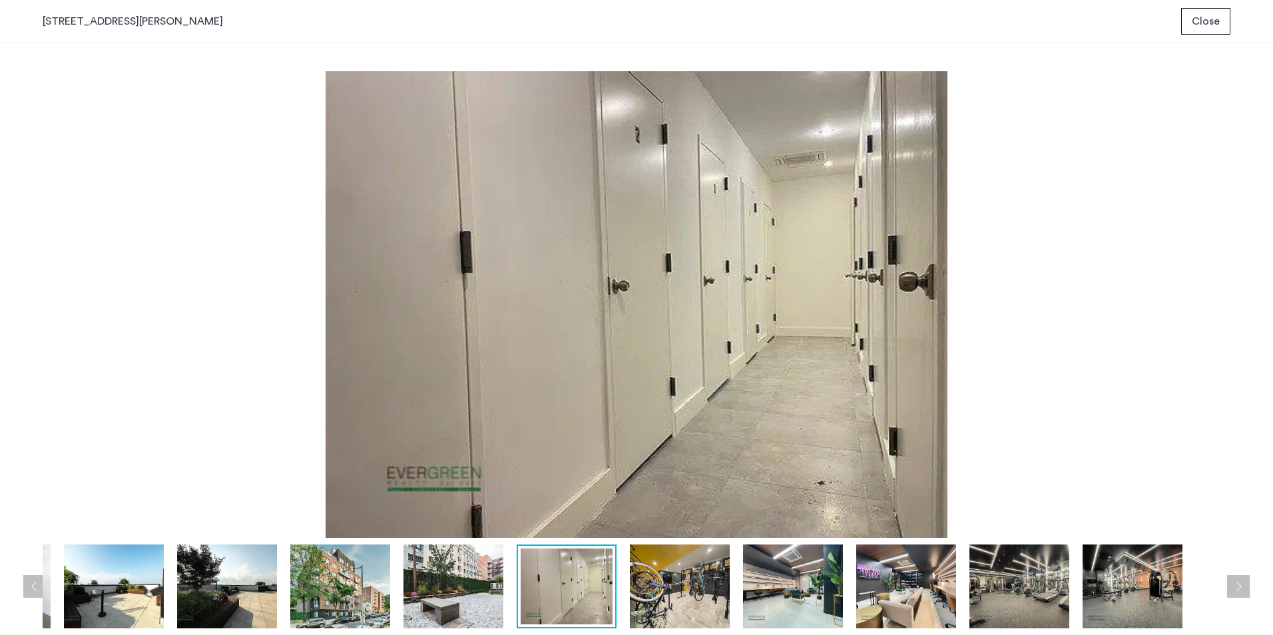
click at [1238, 579] on button "Next apartment" at bounding box center [1238, 586] width 23 height 23
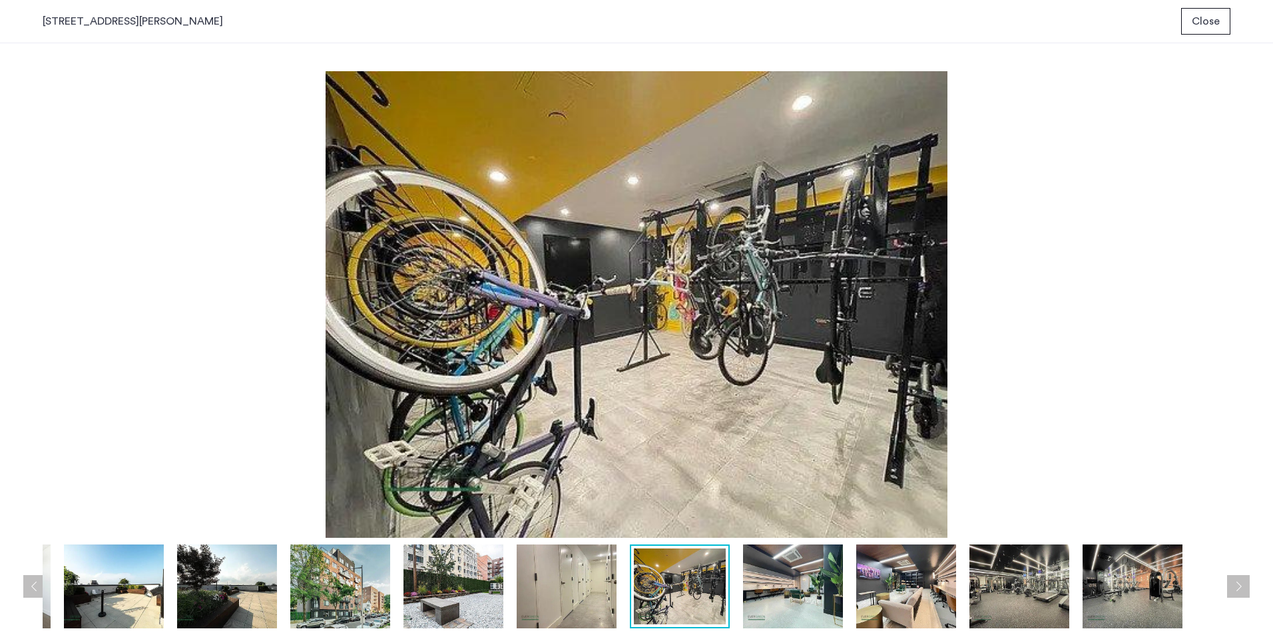
click at [1238, 579] on button "Next apartment" at bounding box center [1238, 586] width 23 height 23
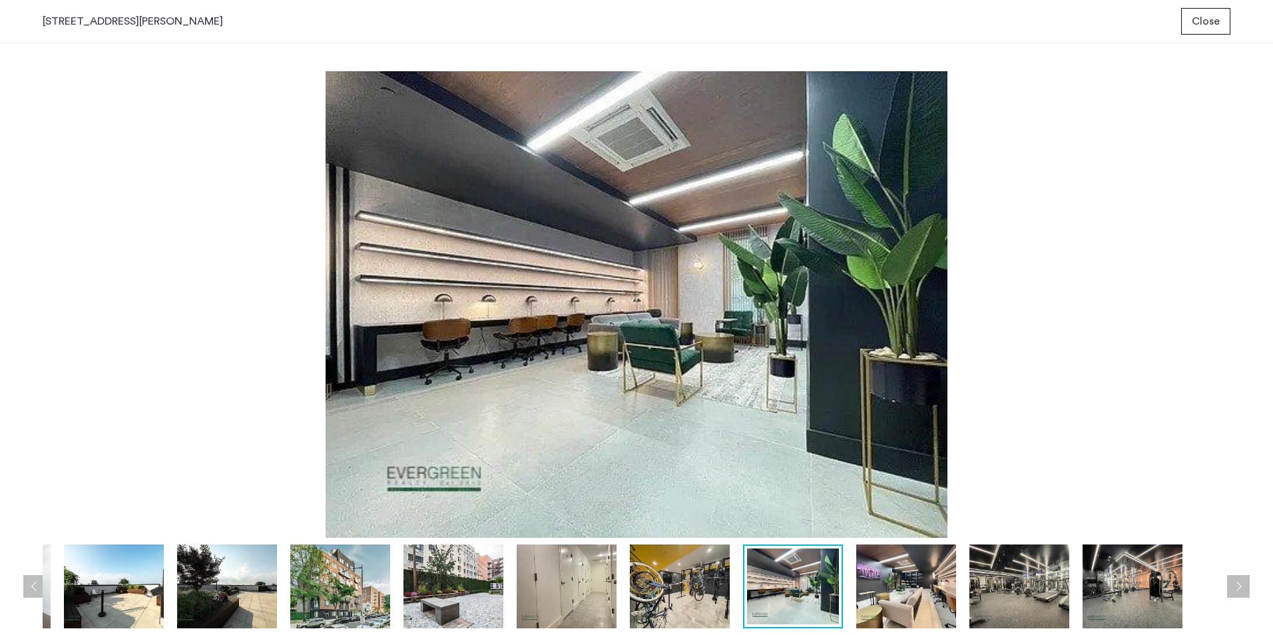
click at [1238, 579] on button "Next apartment" at bounding box center [1238, 586] width 23 height 23
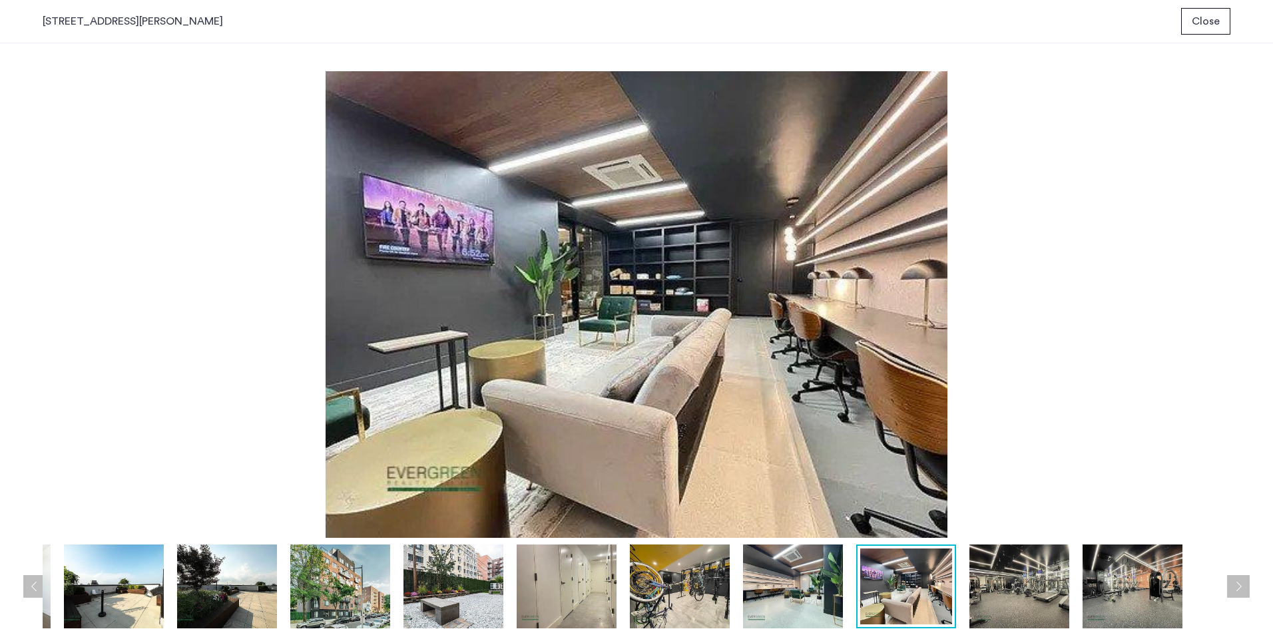
click at [1236, 579] on button "Next apartment" at bounding box center [1238, 586] width 23 height 23
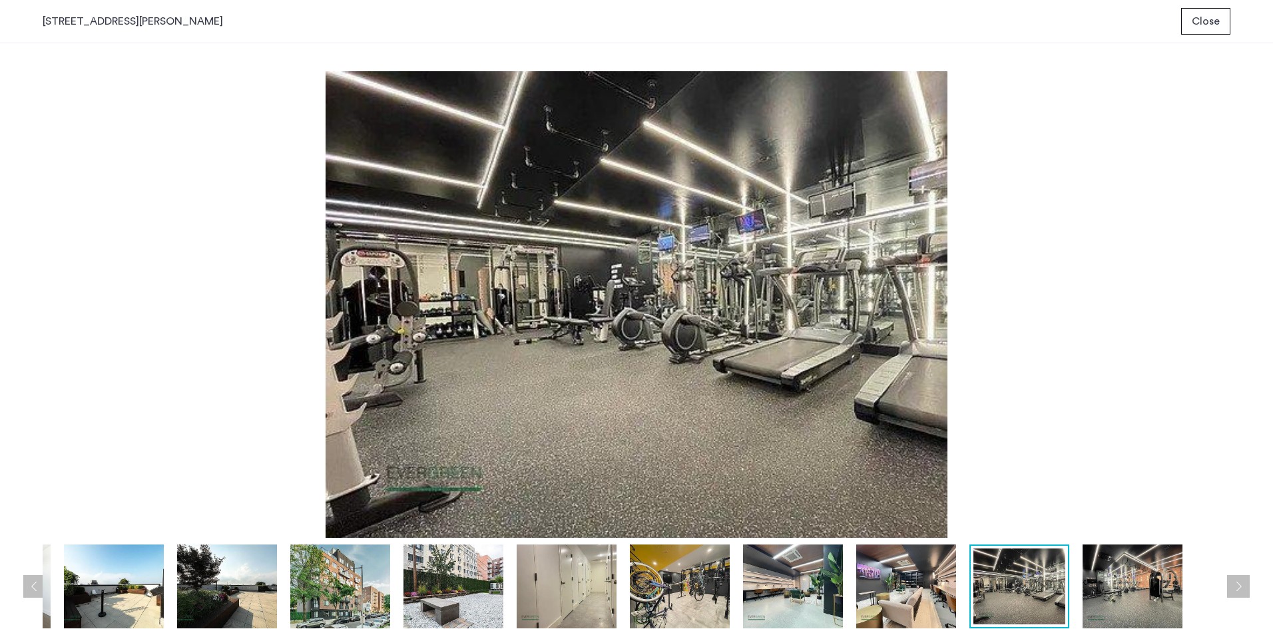
click at [1236, 579] on button "Next apartment" at bounding box center [1238, 586] width 23 height 23
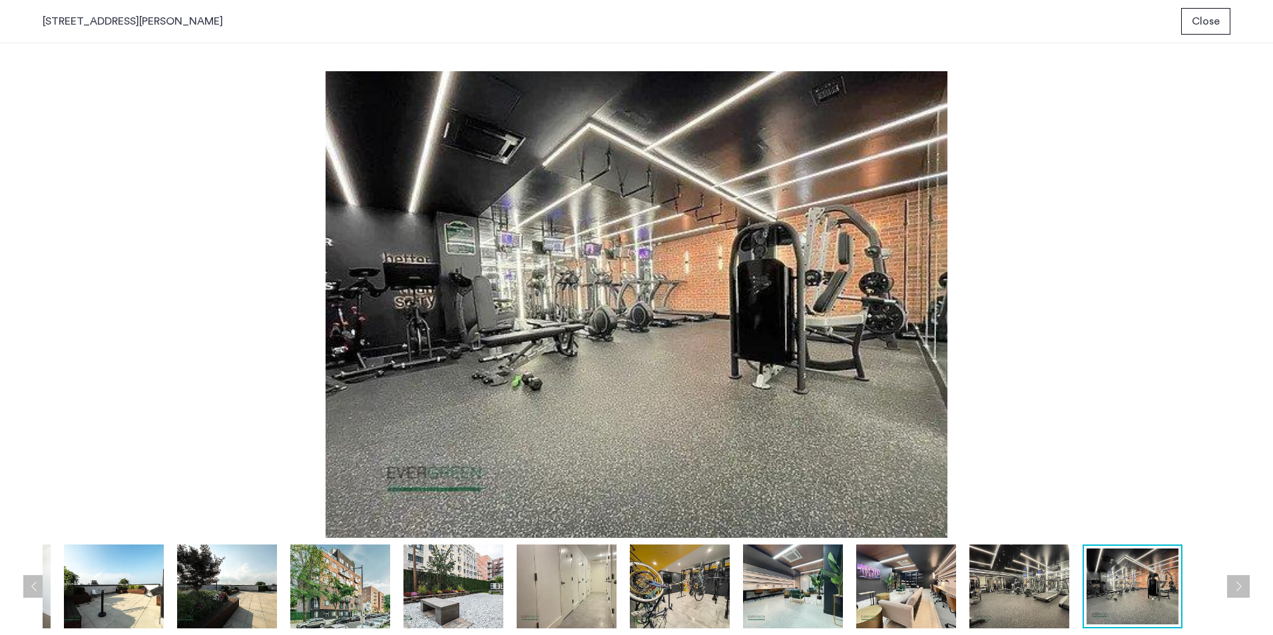
click at [1236, 579] on button "Next apartment" at bounding box center [1238, 586] width 23 height 23
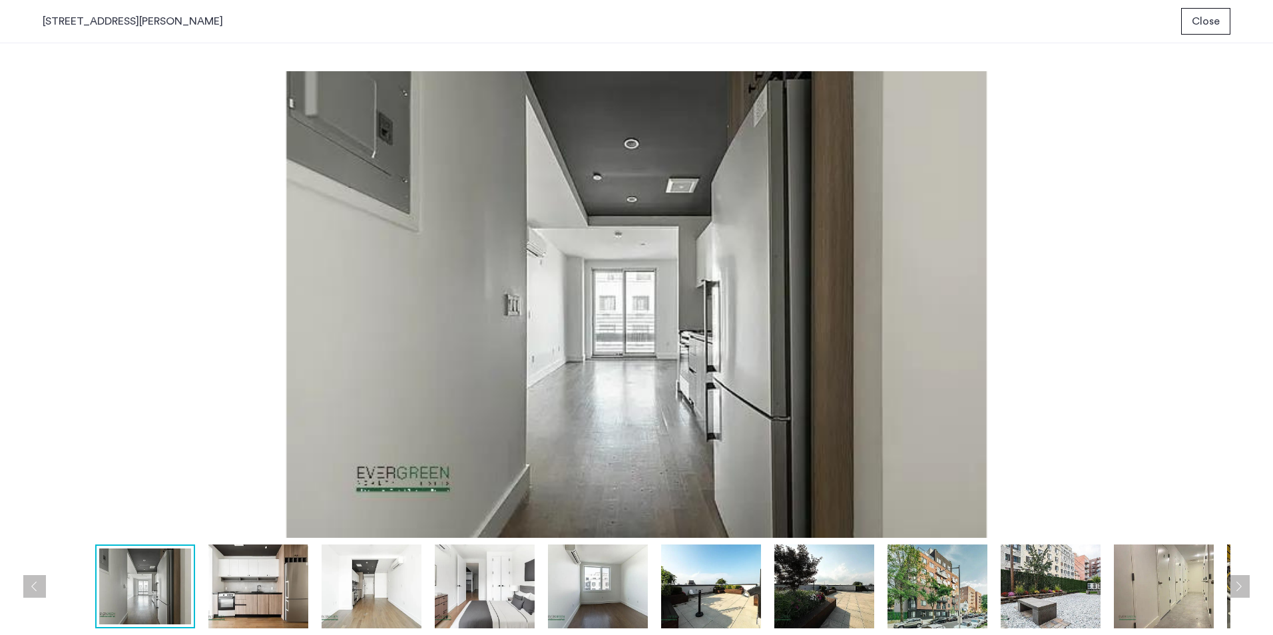
click at [1236, 579] on button "Next apartment" at bounding box center [1238, 586] width 23 height 23
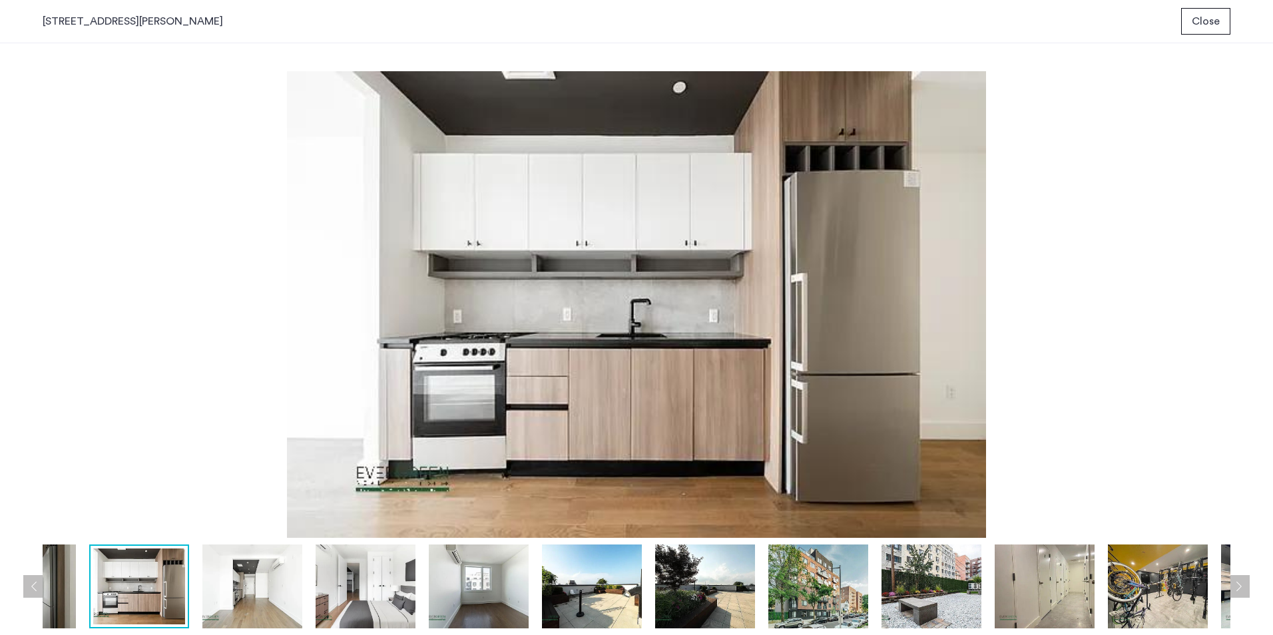
click at [1236, 579] on button "Next apartment" at bounding box center [1238, 586] width 23 height 23
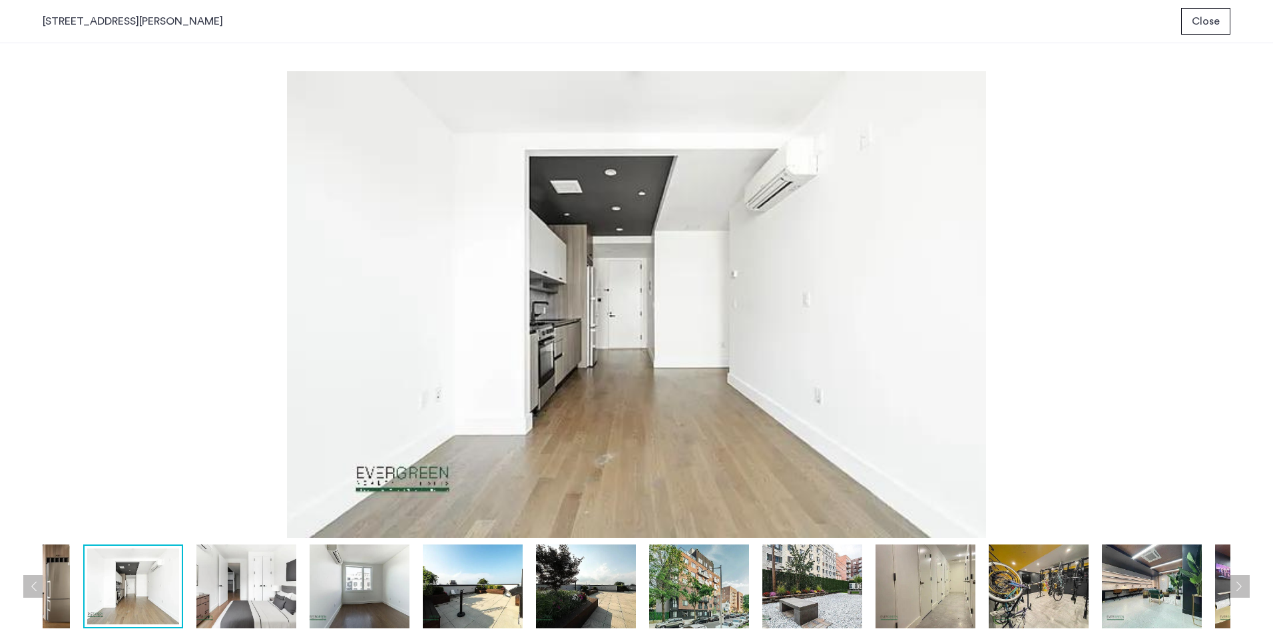
click at [1201, 31] on button "Close" at bounding box center [1205, 21] width 49 height 27
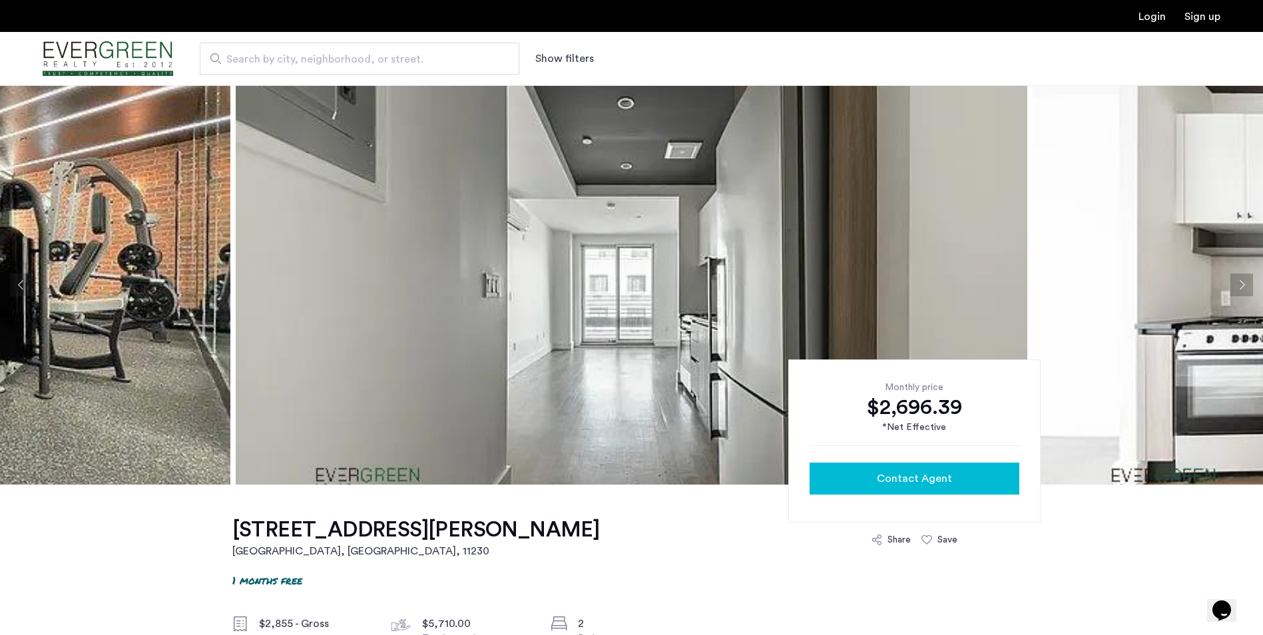
click at [894, 478] on span "Contact Agent" at bounding box center [914, 479] width 75 height 16
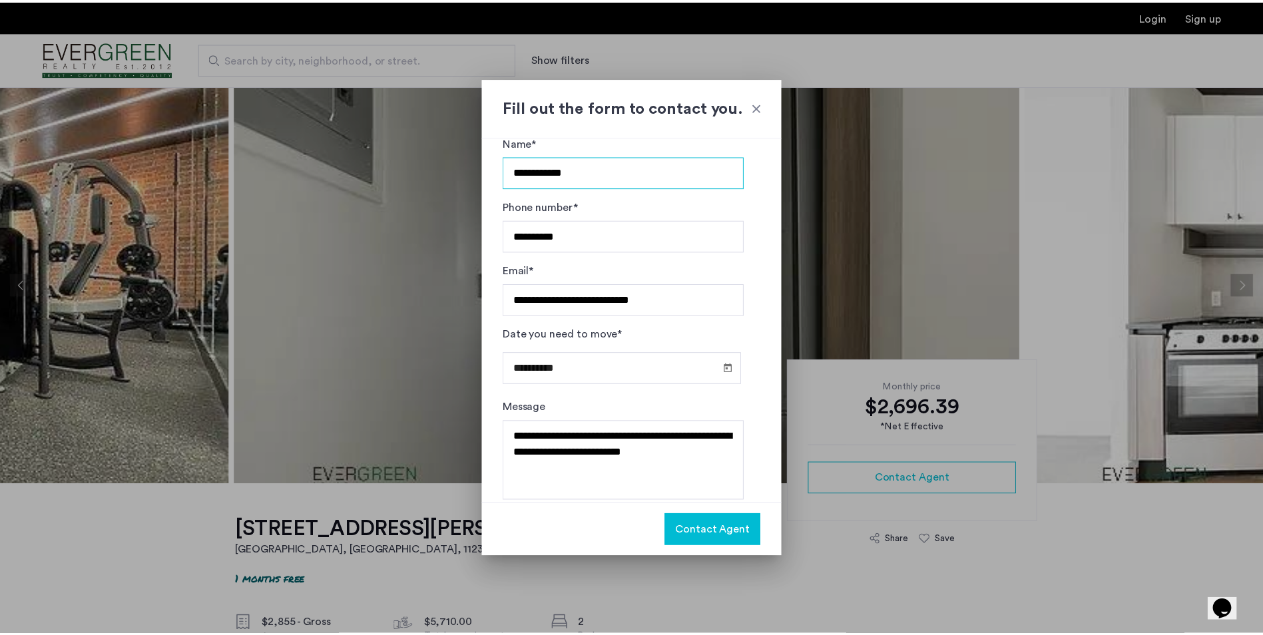
scroll to position [37, 0]
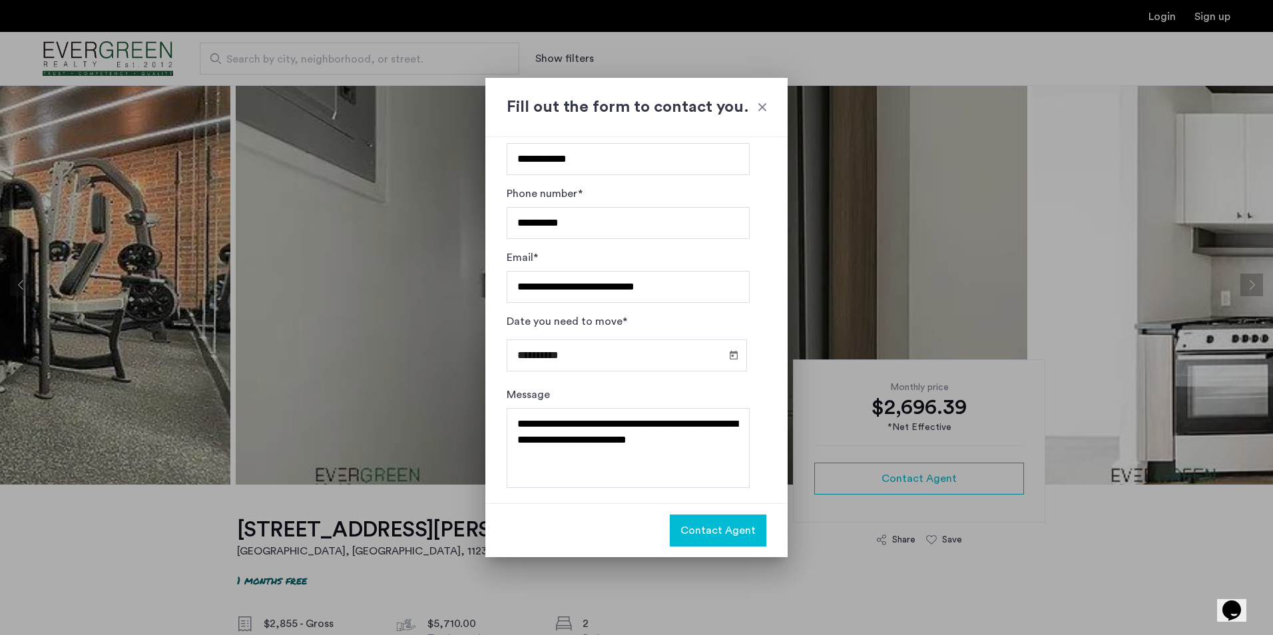
click at [716, 529] on span "Contact Agent" at bounding box center [717, 531] width 75 height 16
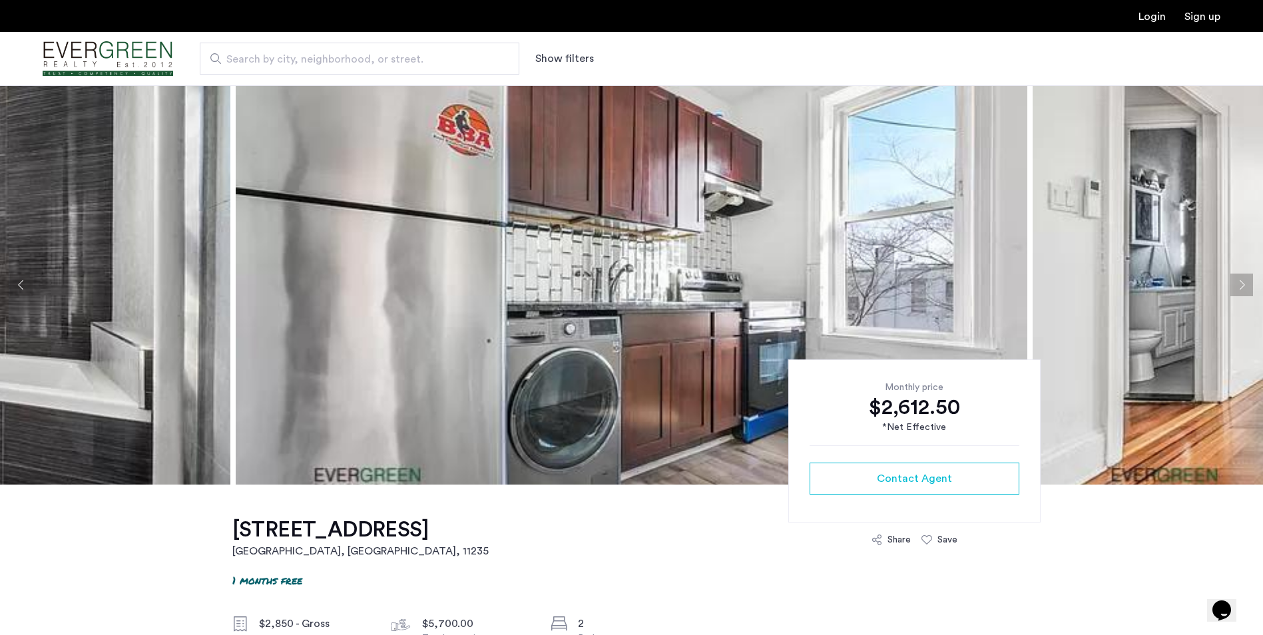
click at [1241, 281] on button "Next apartment" at bounding box center [1241, 285] width 23 height 23
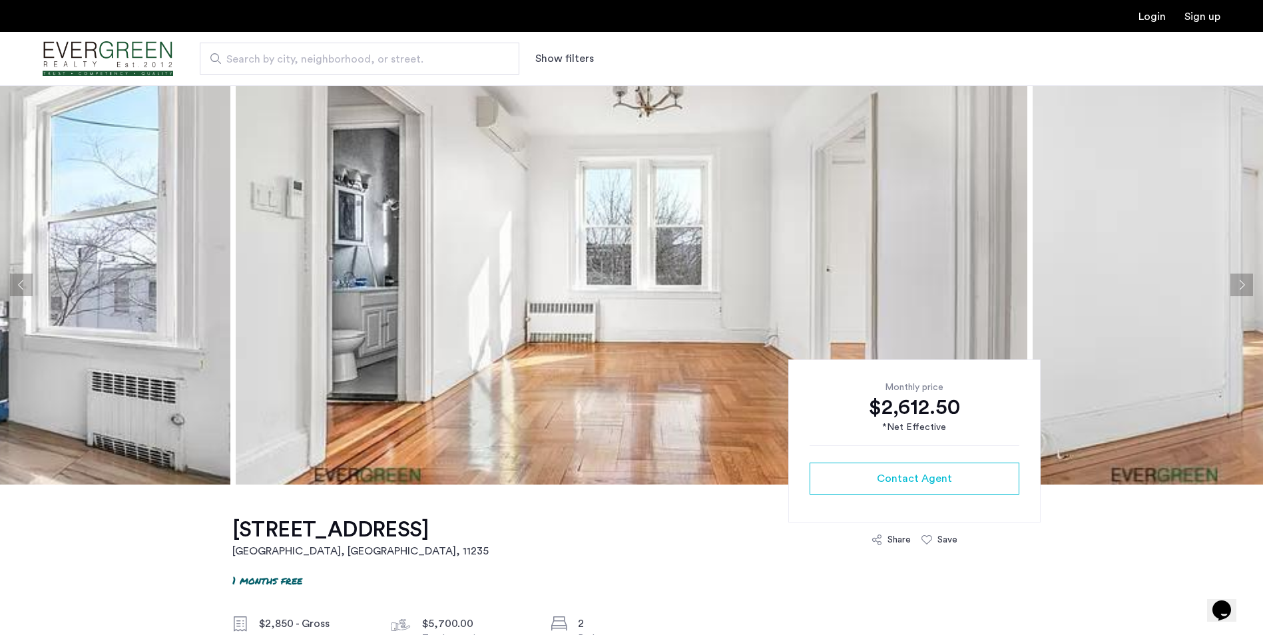
click at [1240, 282] on button "Next apartment" at bounding box center [1241, 285] width 23 height 23
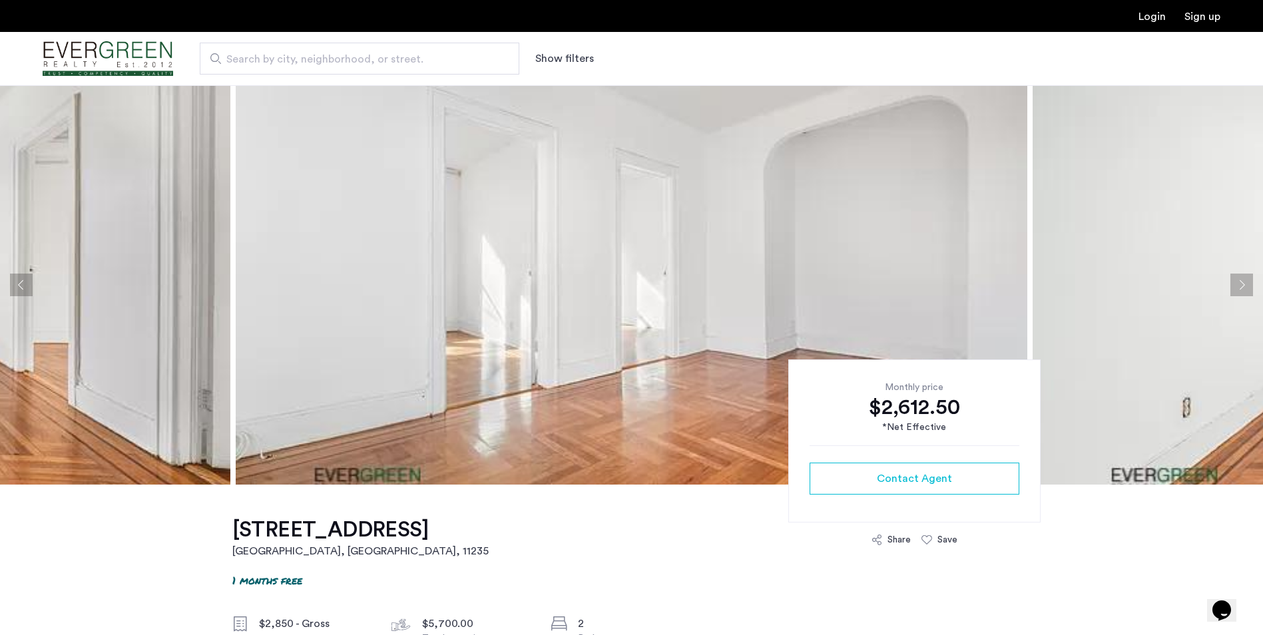
click at [1240, 282] on button "Next apartment" at bounding box center [1241, 285] width 23 height 23
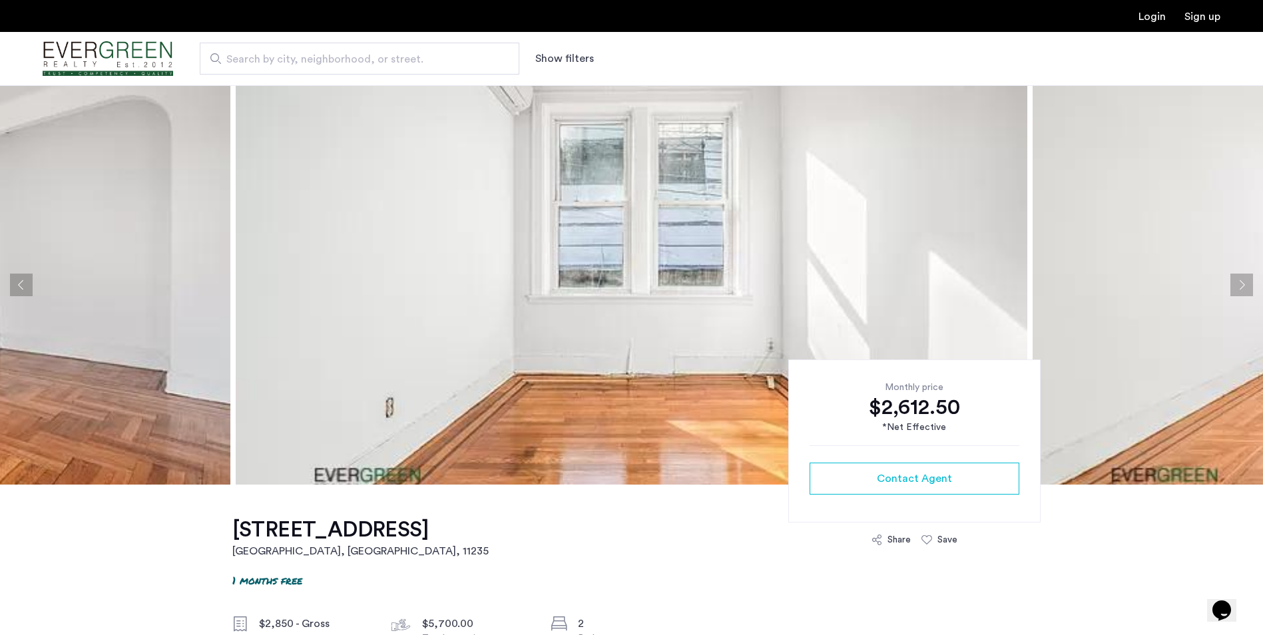
click at [1240, 282] on button "Next apartment" at bounding box center [1241, 285] width 23 height 23
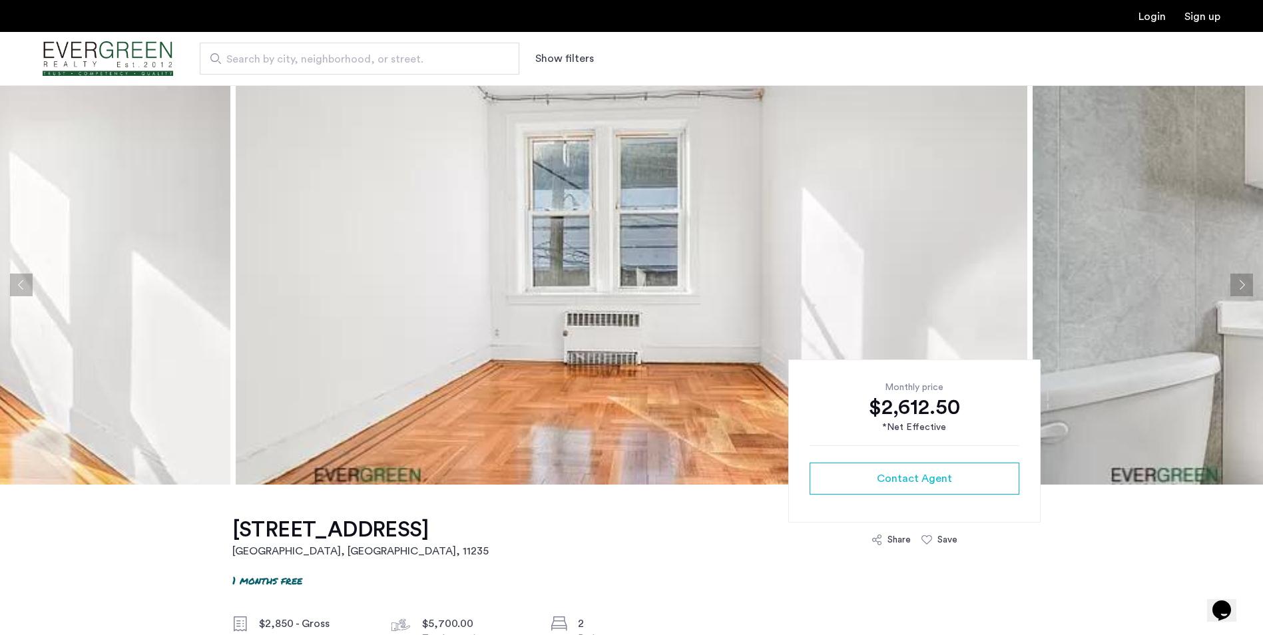
click at [1240, 282] on button "Next apartment" at bounding box center [1241, 285] width 23 height 23
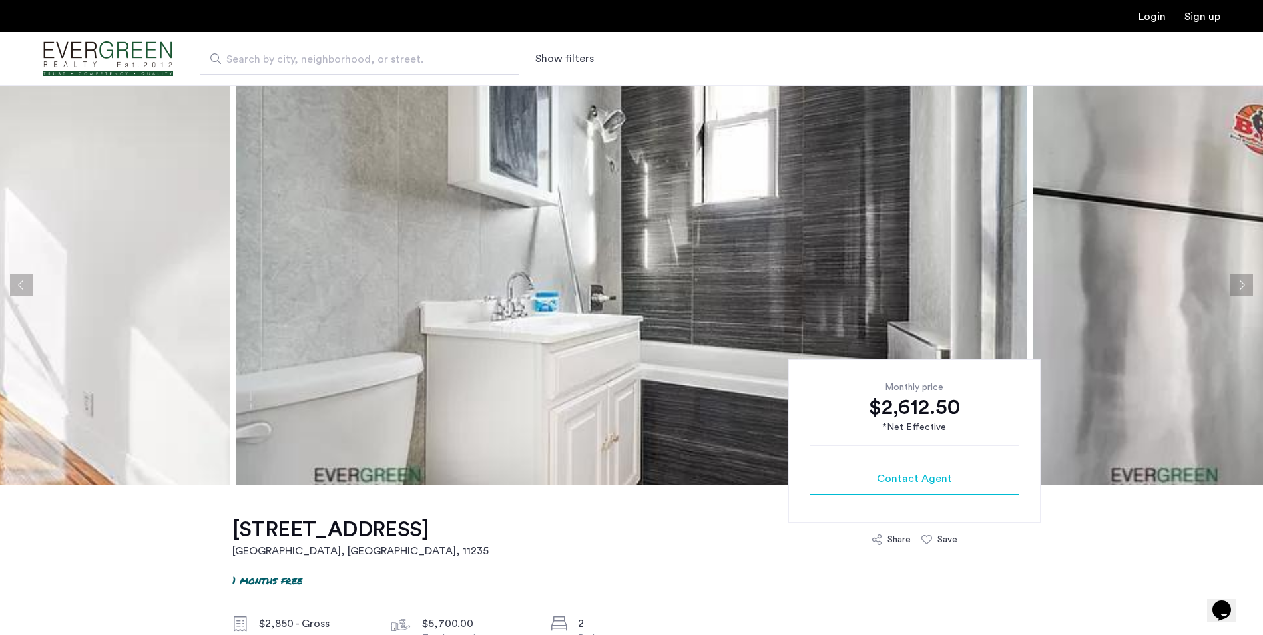
click at [1240, 282] on button "Next apartment" at bounding box center [1241, 285] width 23 height 23
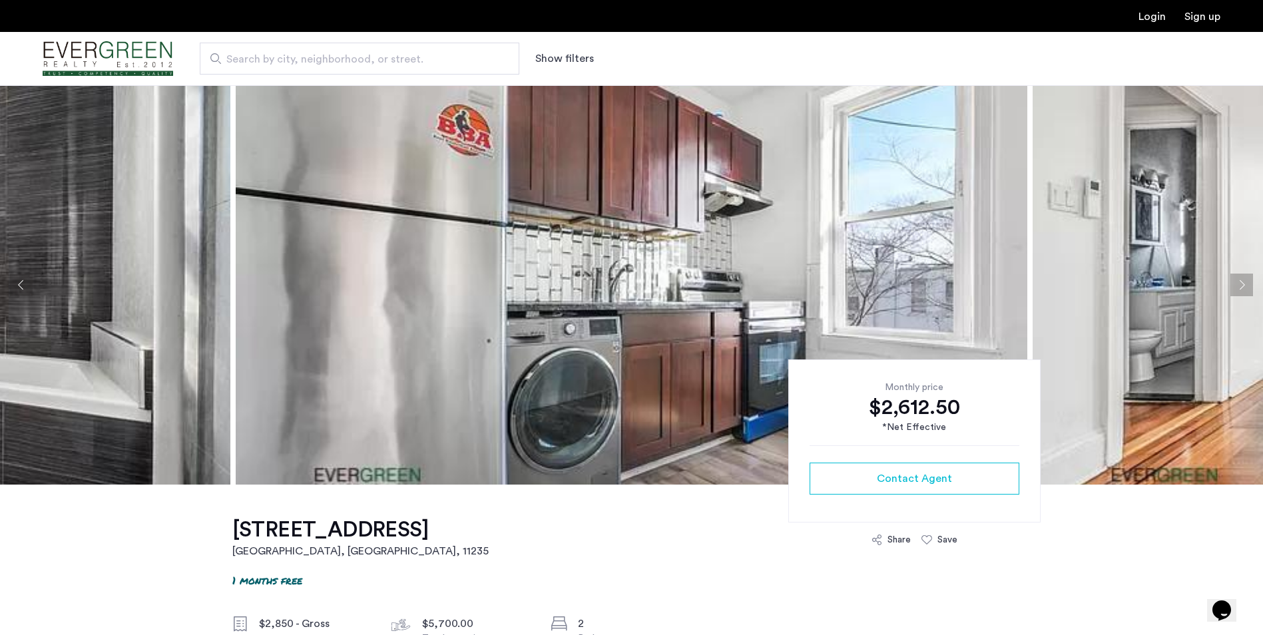
click at [1240, 282] on button "Next apartment" at bounding box center [1241, 285] width 23 height 23
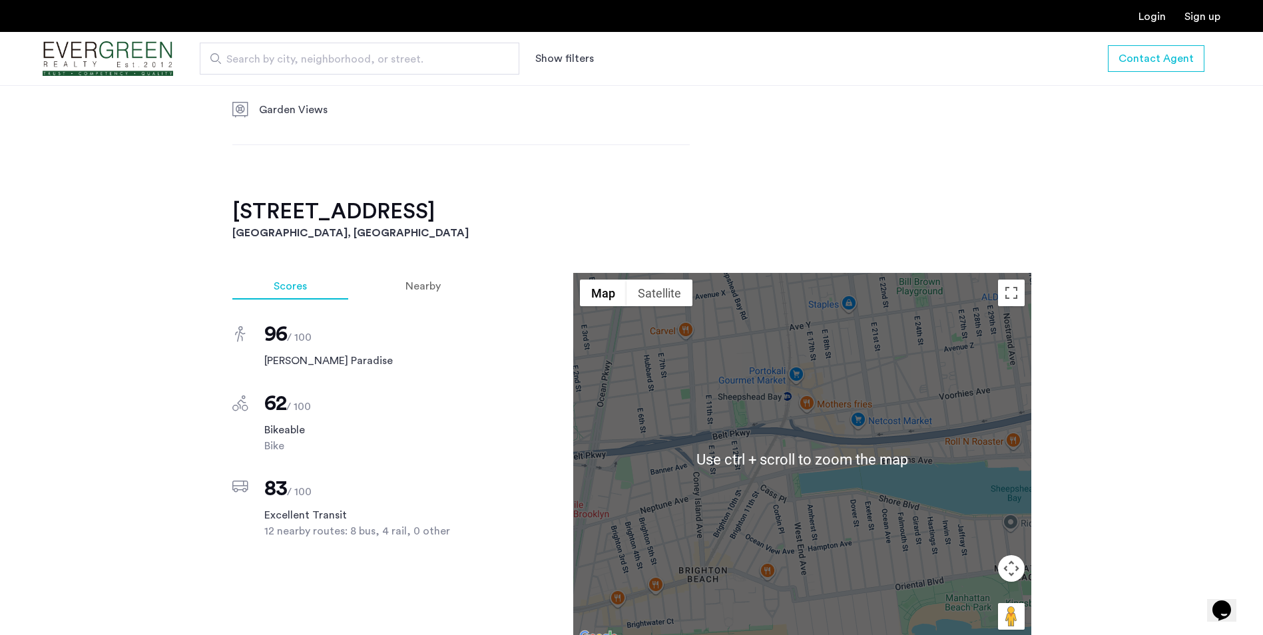
scroll to position [999, 0]
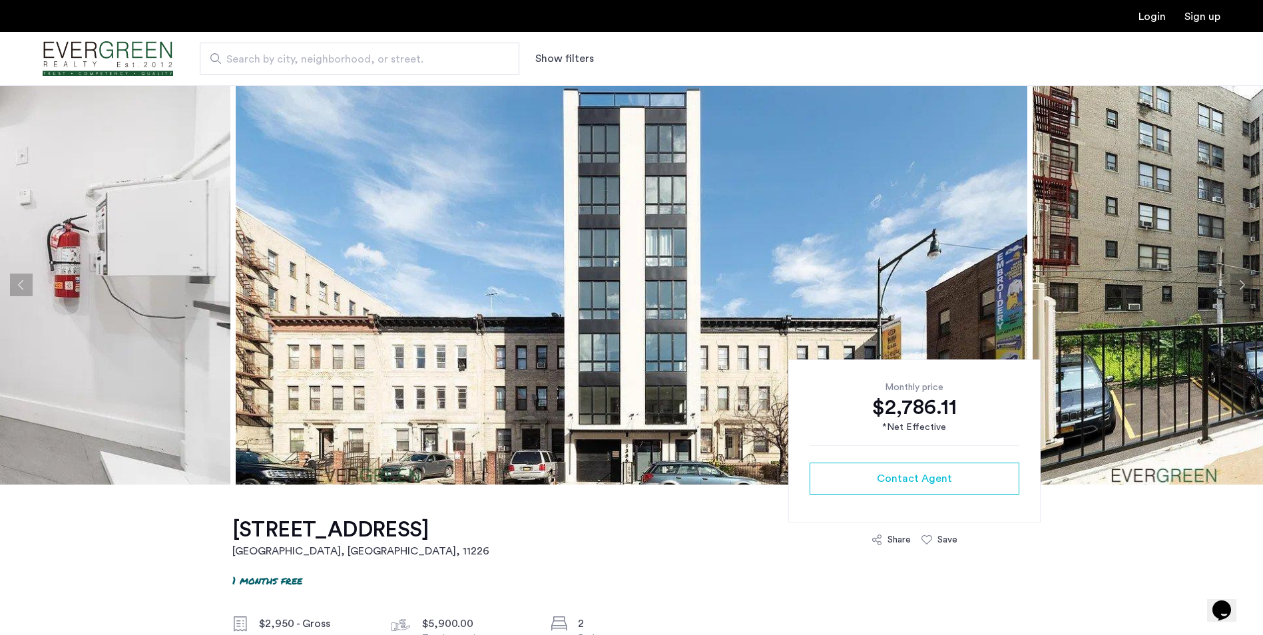
click at [1237, 284] on button "Next apartment" at bounding box center [1241, 285] width 23 height 23
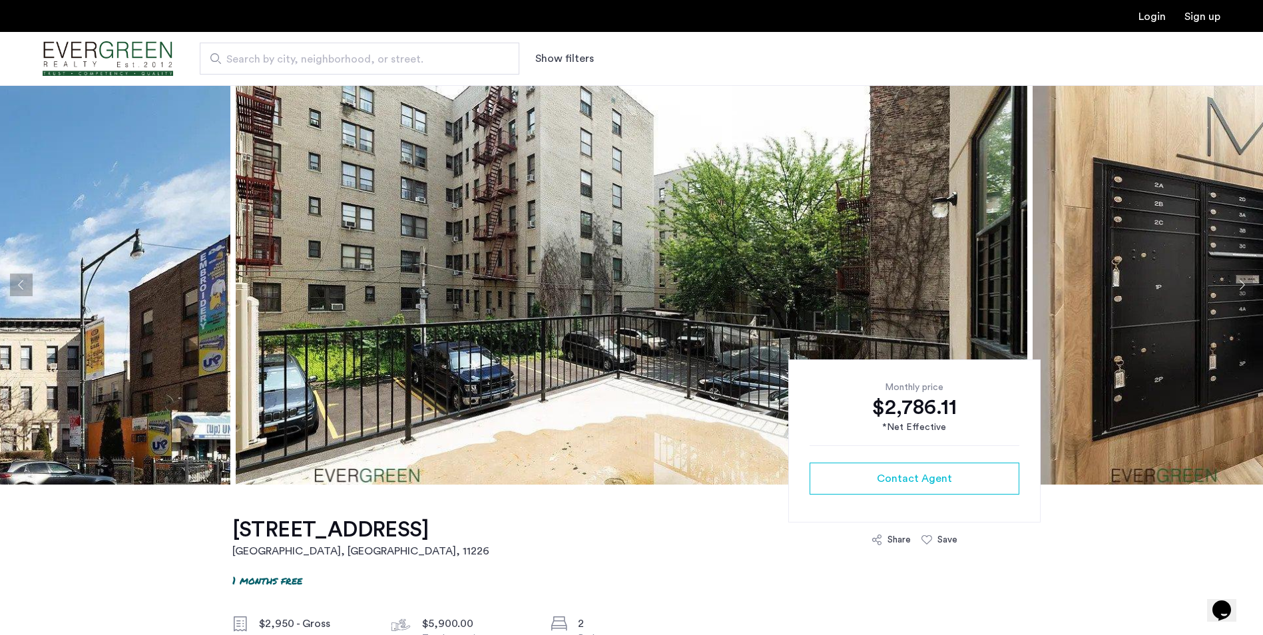
click at [1235, 284] on button "Next apartment" at bounding box center [1241, 285] width 23 height 23
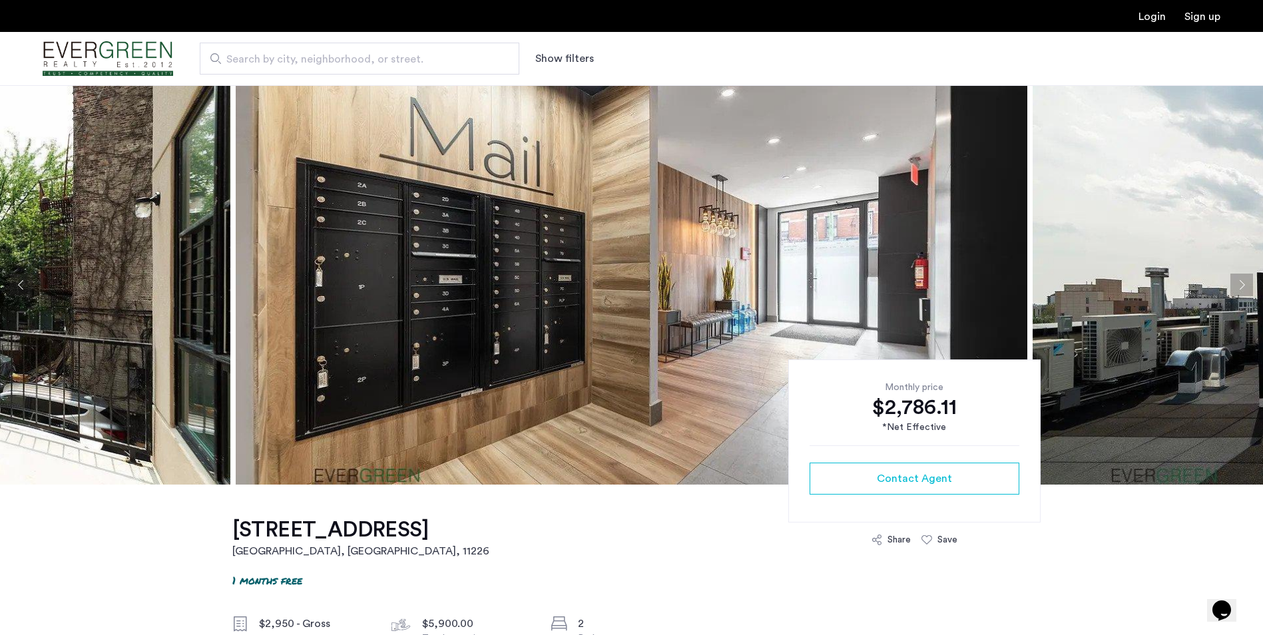
click at [1235, 284] on button "Next apartment" at bounding box center [1241, 285] width 23 height 23
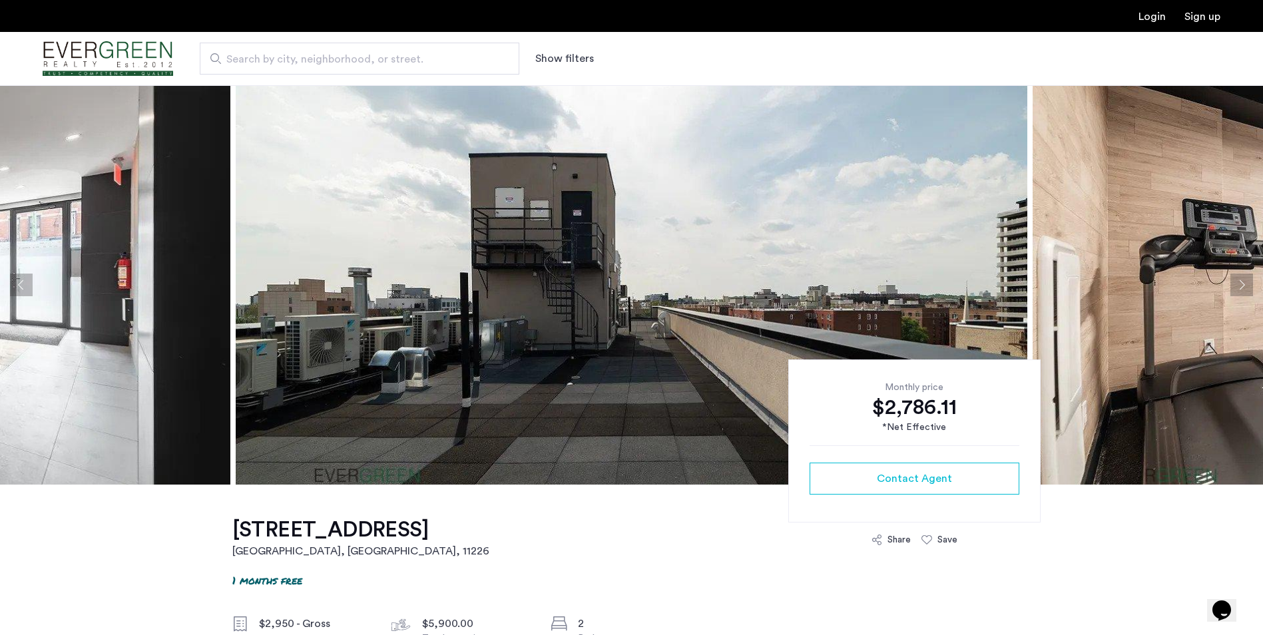
click at [1235, 284] on button "Next apartment" at bounding box center [1241, 285] width 23 height 23
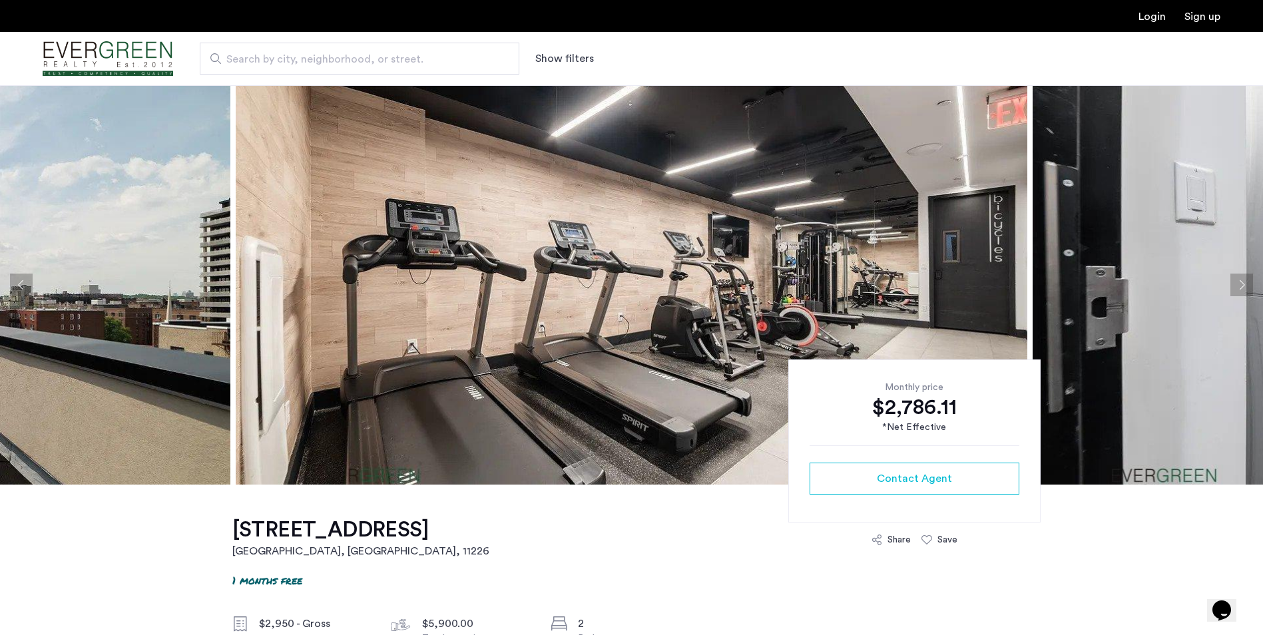
click at [1235, 284] on button "Next apartment" at bounding box center [1241, 285] width 23 height 23
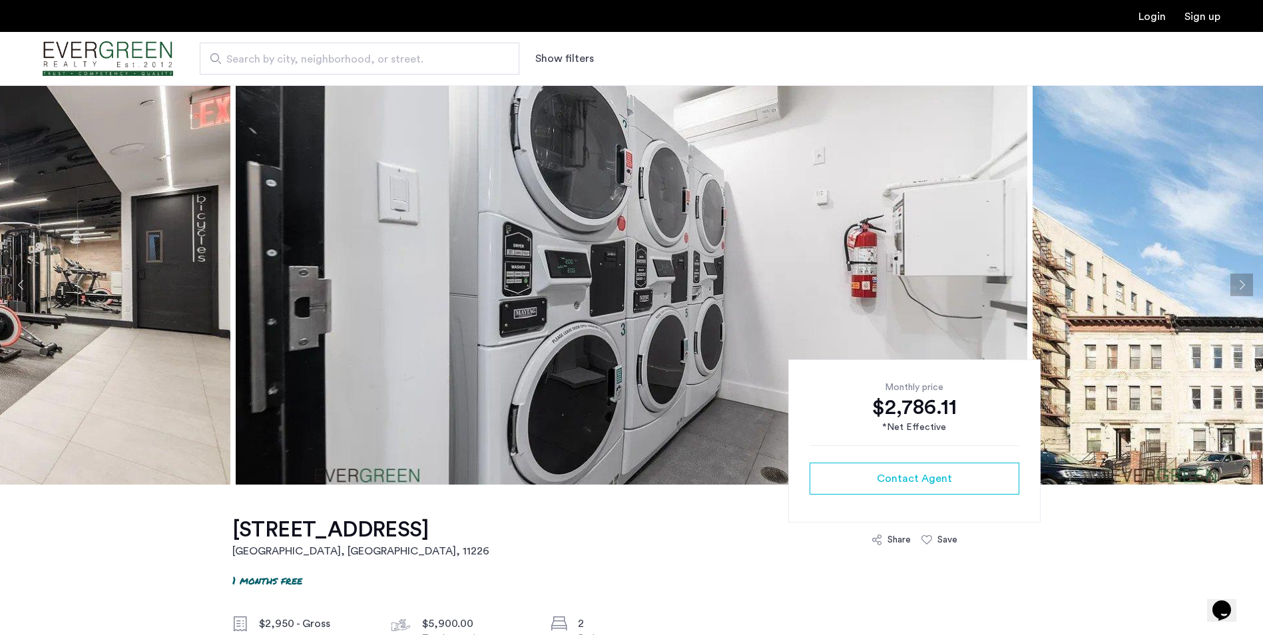
click at [1235, 284] on button "Next apartment" at bounding box center [1241, 285] width 23 height 23
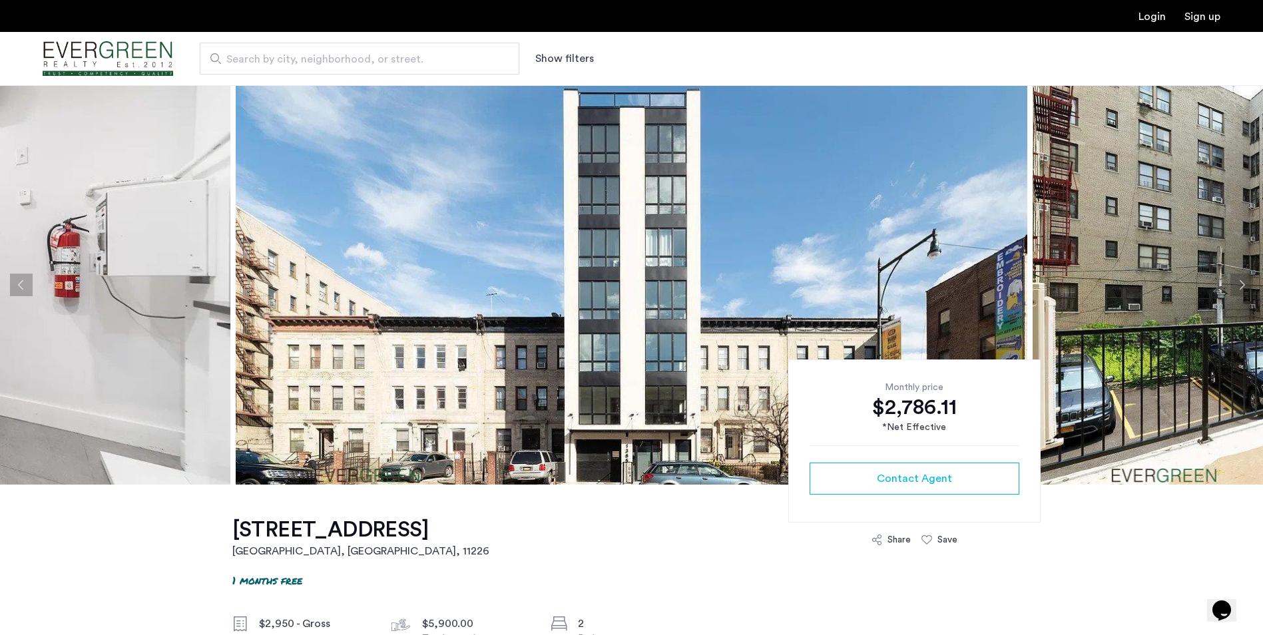
click at [1235, 284] on button "Next apartment" at bounding box center [1241, 285] width 23 height 23
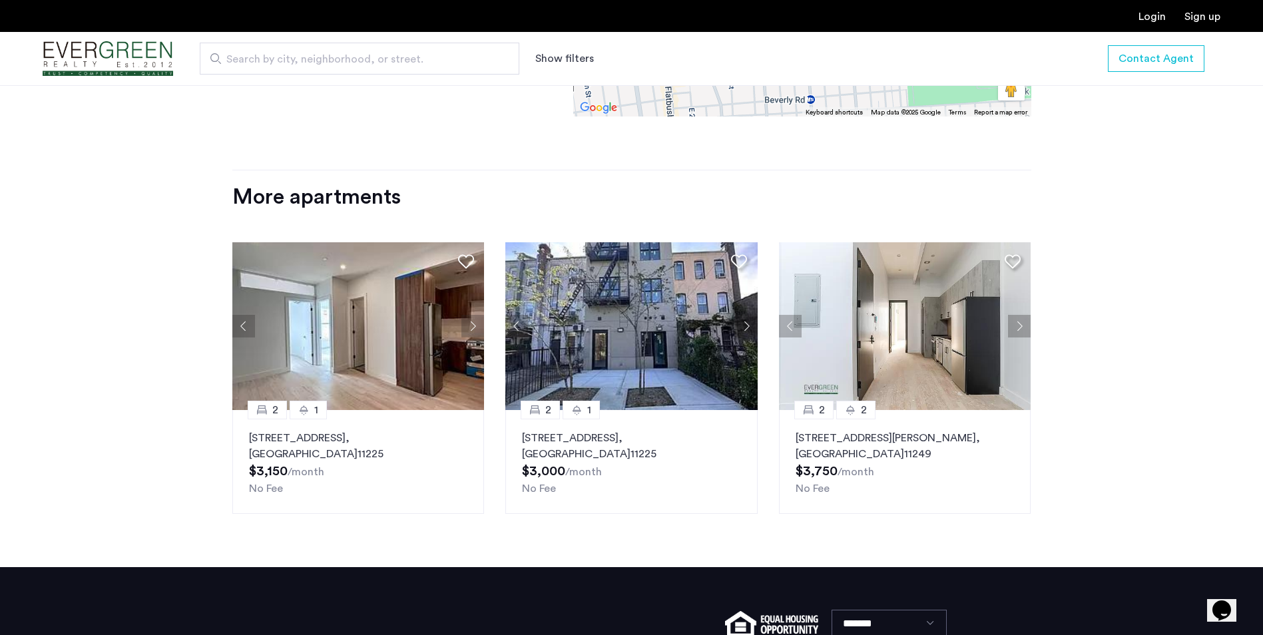
scroll to position [1465, 0]
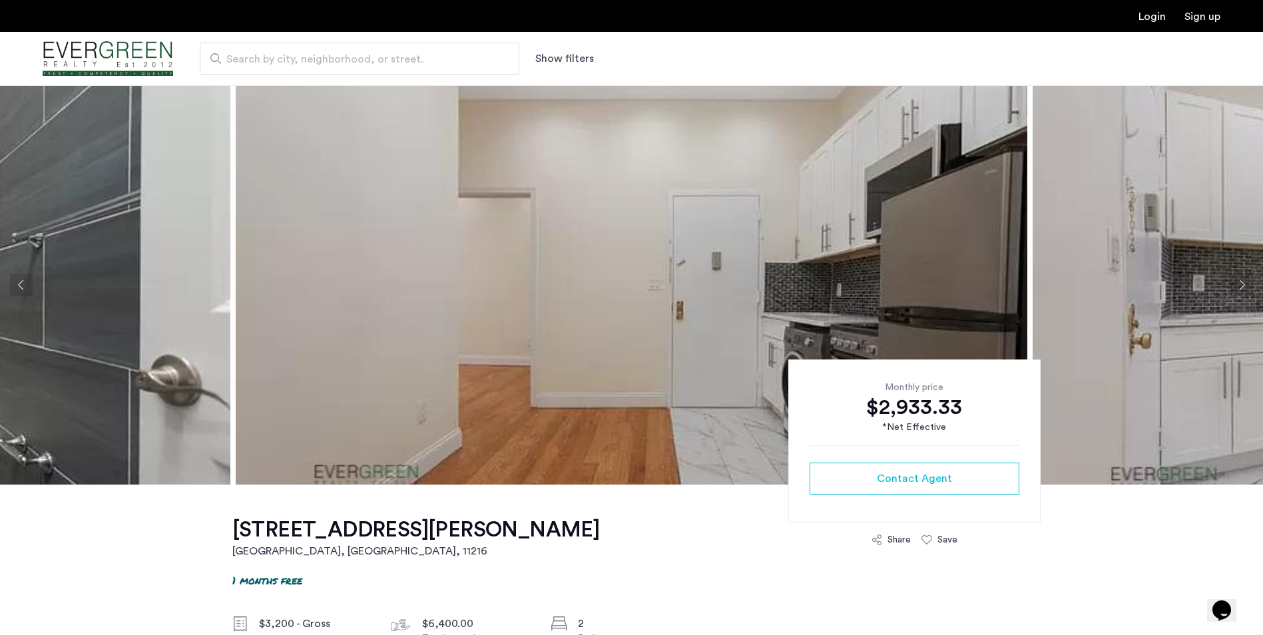
click at [1240, 289] on button "Next apartment" at bounding box center [1241, 285] width 23 height 23
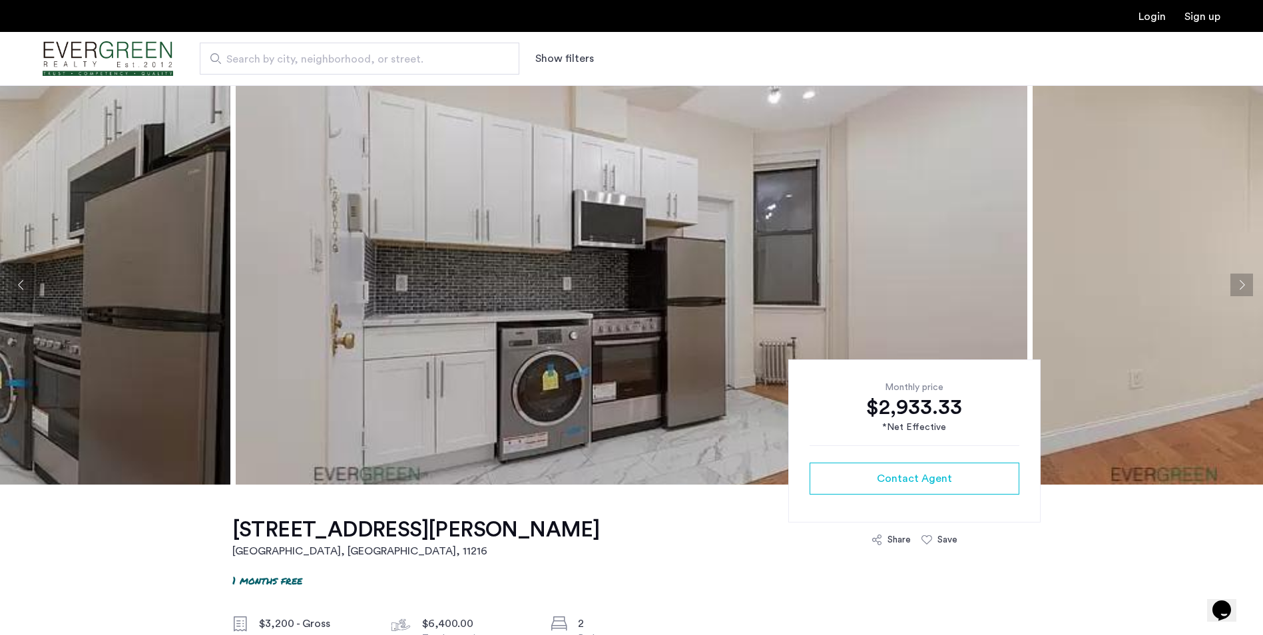
click at [1240, 289] on button "Next apartment" at bounding box center [1241, 285] width 23 height 23
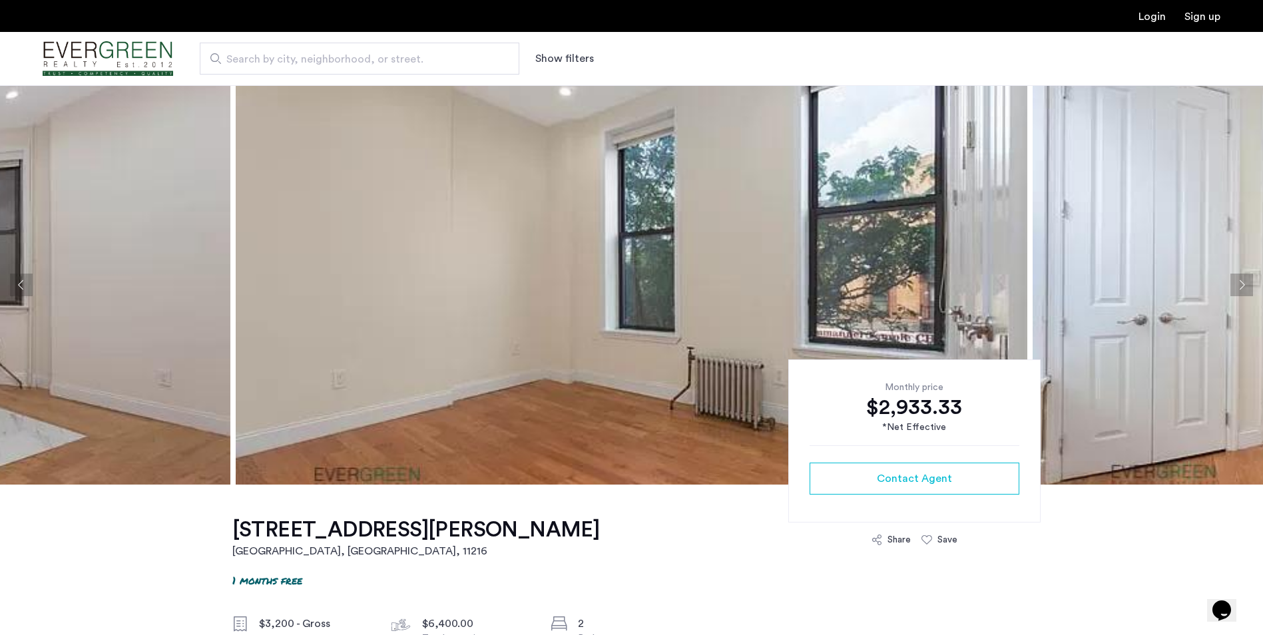
click at [1240, 289] on button "Next apartment" at bounding box center [1241, 285] width 23 height 23
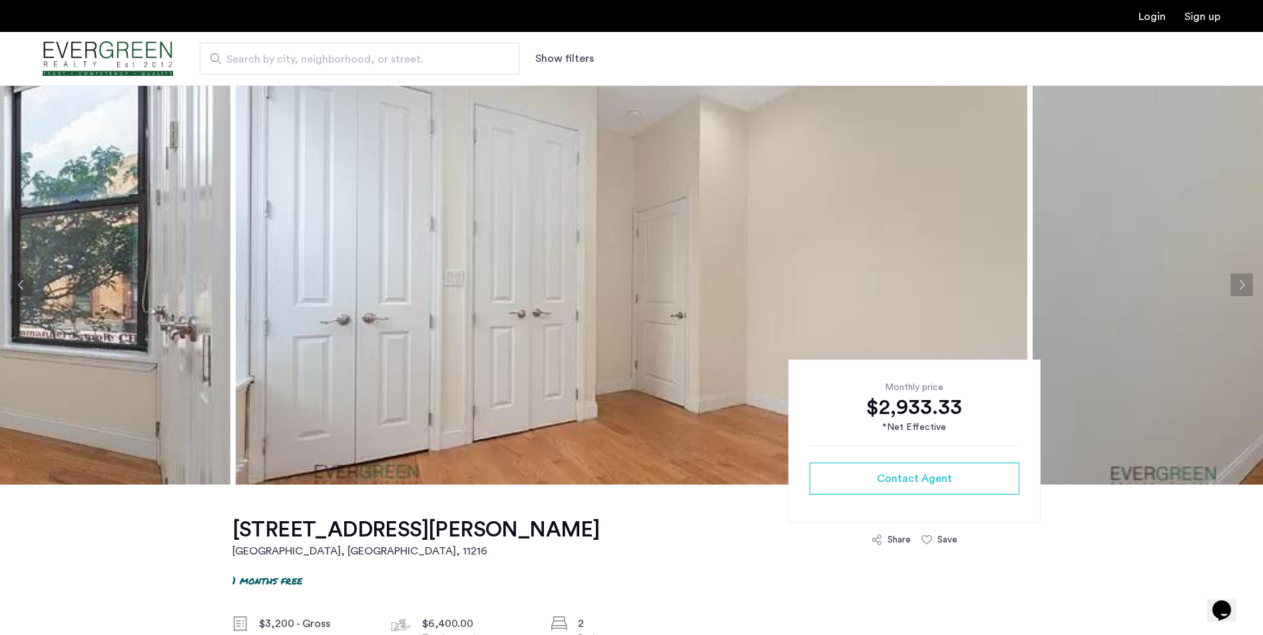
click at [1240, 289] on button "Next apartment" at bounding box center [1241, 285] width 23 height 23
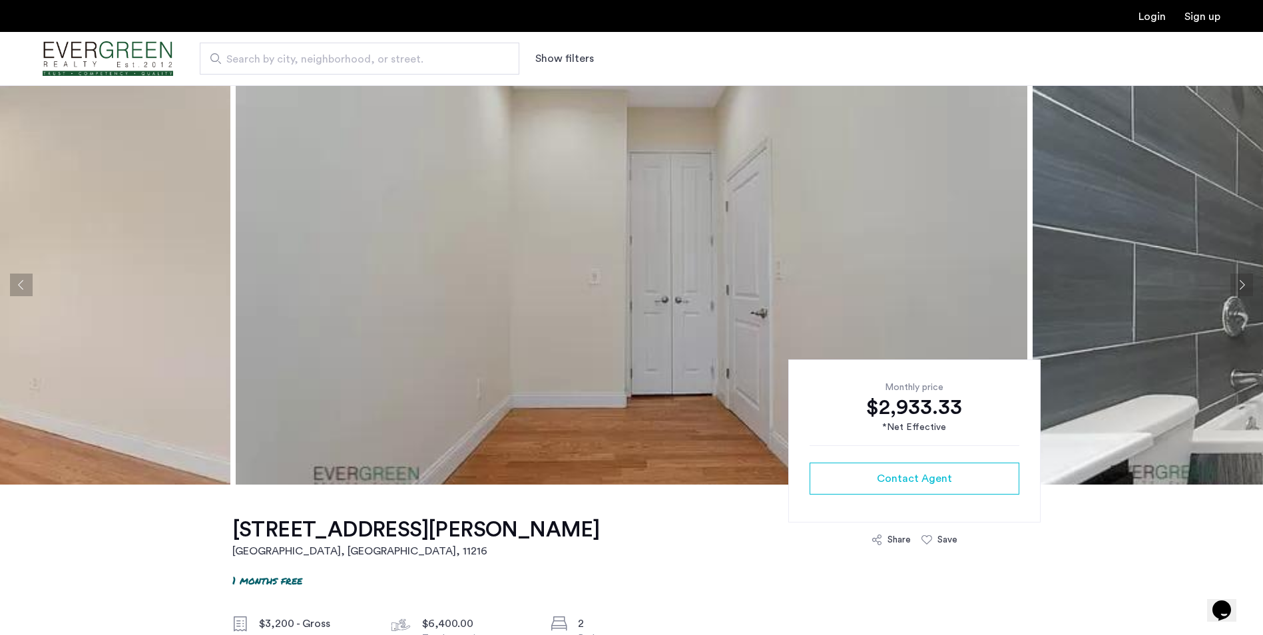
click at [1240, 289] on button "Next apartment" at bounding box center [1241, 285] width 23 height 23
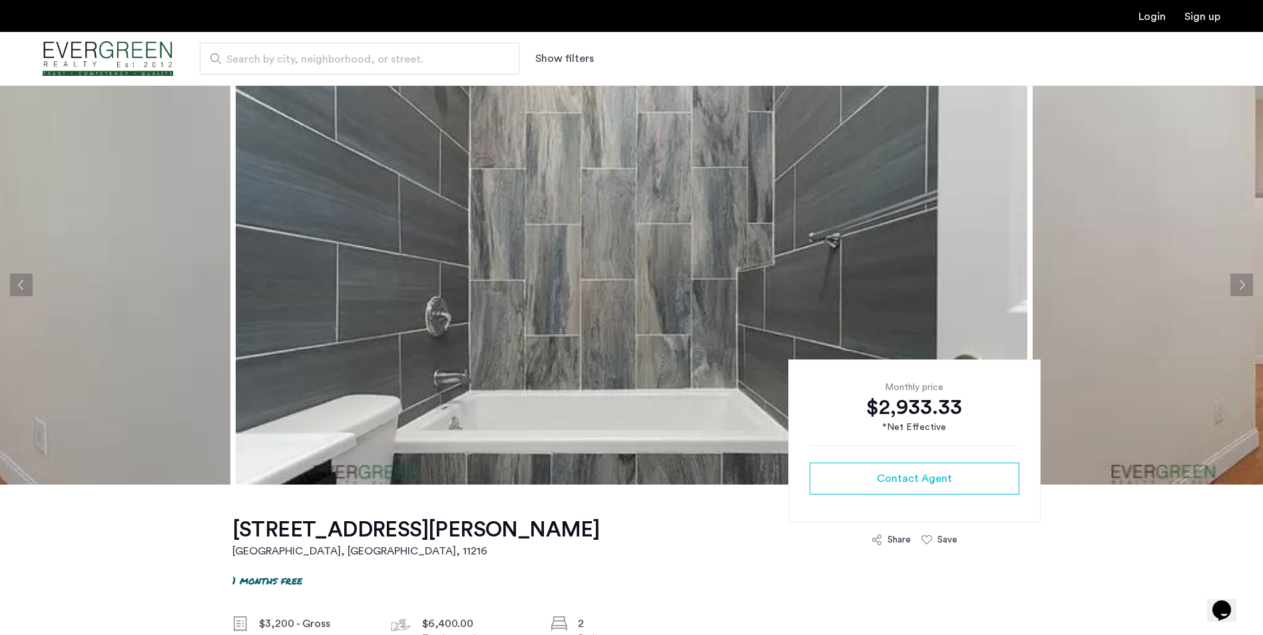
click at [1240, 289] on button "Next apartment" at bounding box center [1241, 285] width 23 height 23
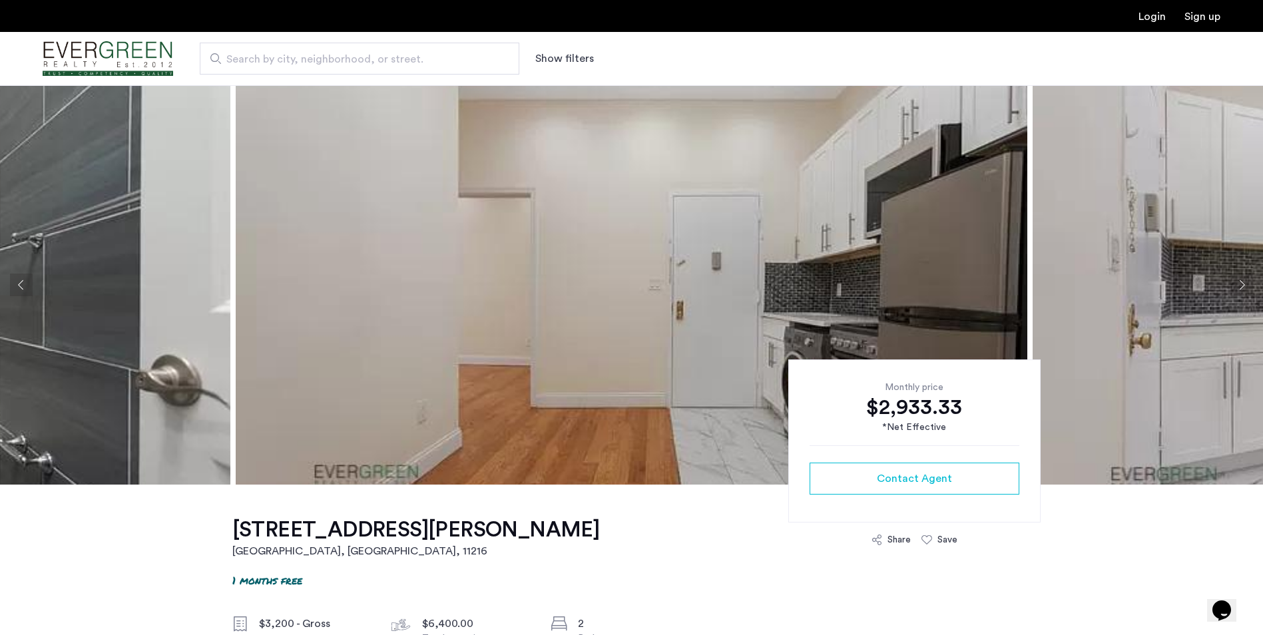
click at [1240, 289] on button "Next apartment" at bounding box center [1241, 285] width 23 height 23
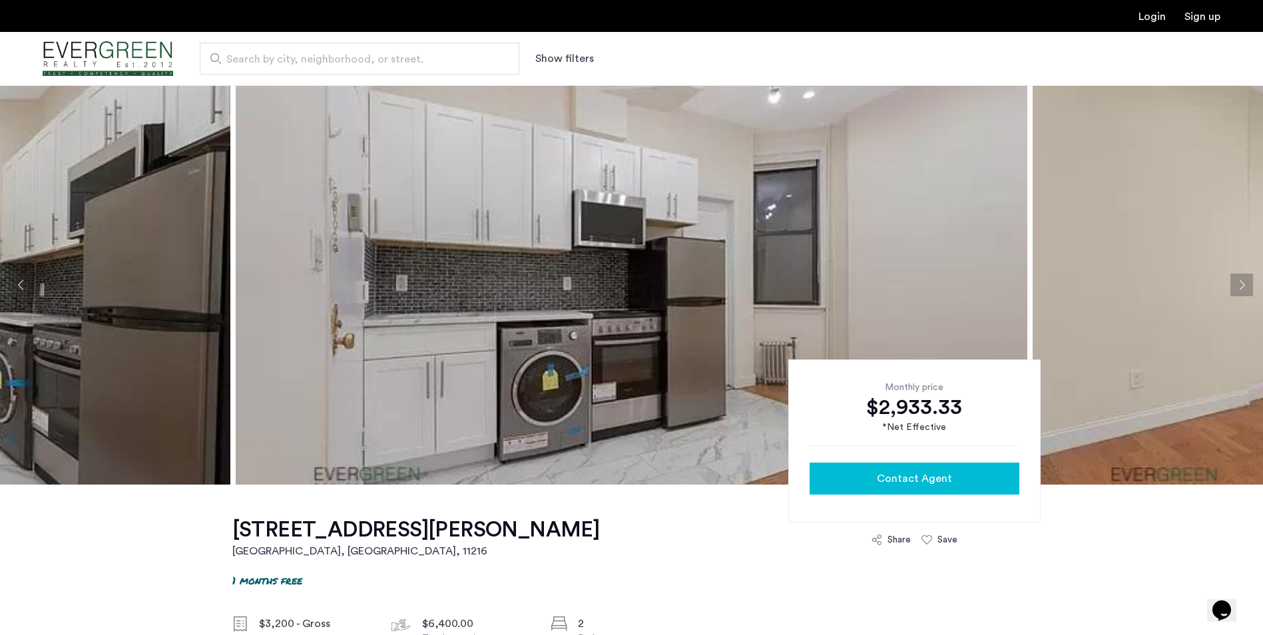
click at [937, 481] on span "Contact Agent" at bounding box center [914, 479] width 75 height 16
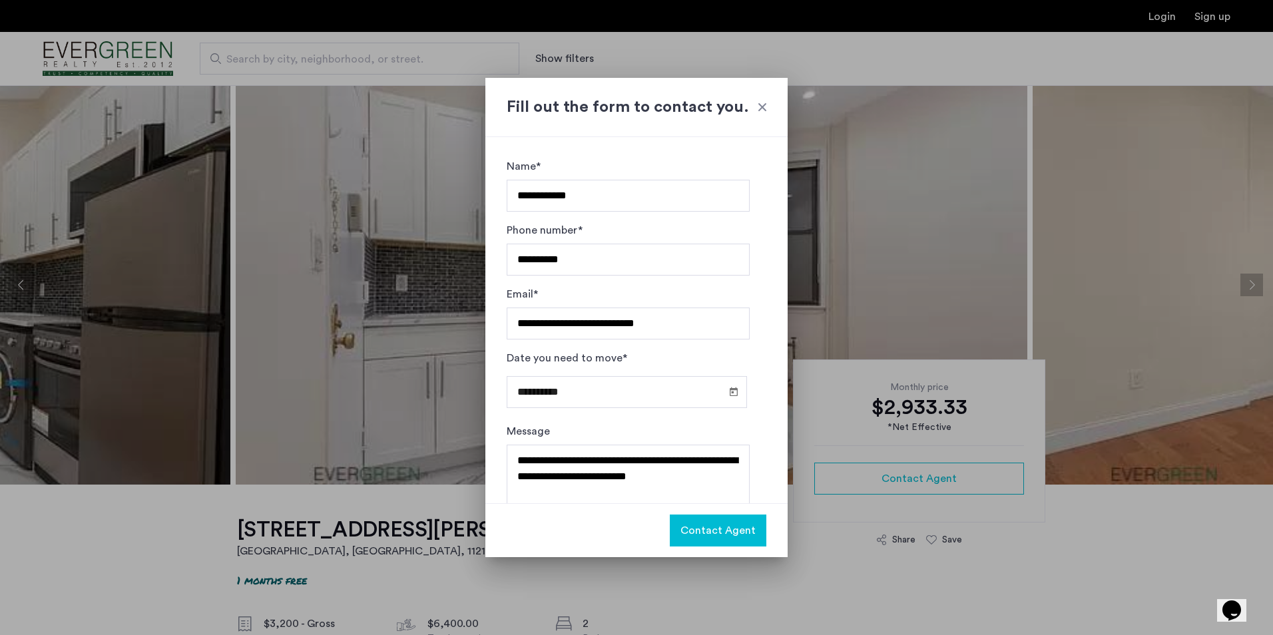
click at [731, 532] on span "Contact Agent" at bounding box center [717, 531] width 75 height 16
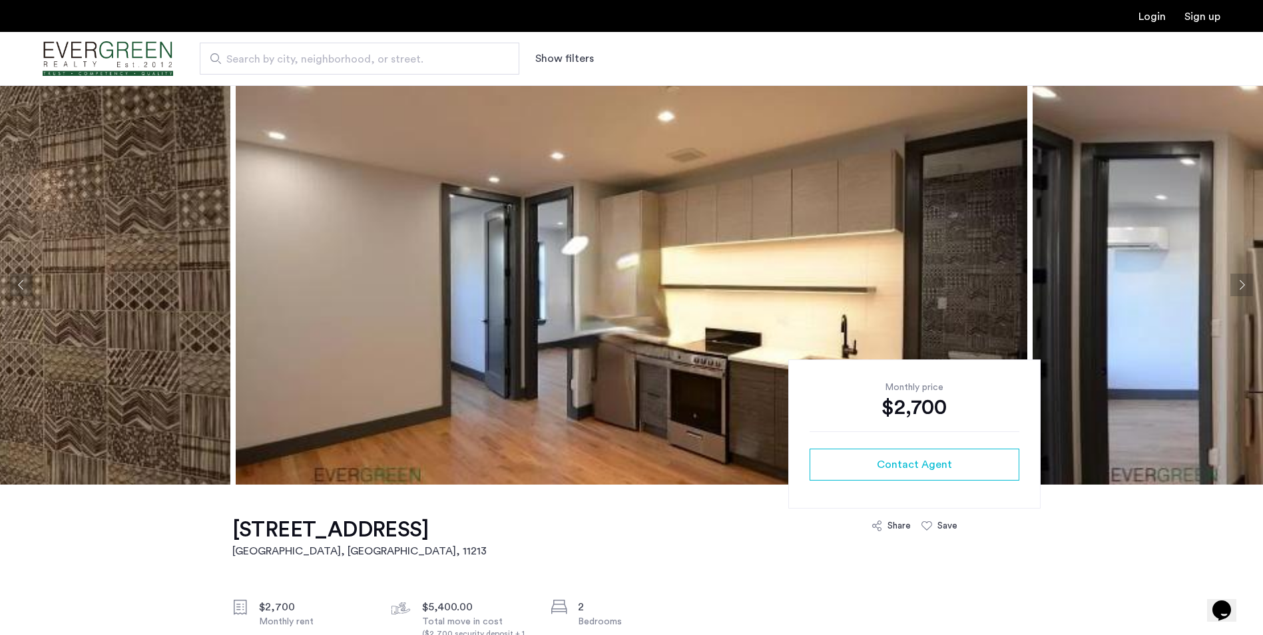
click at [1236, 283] on button "Next apartment" at bounding box center [1241, 285] width 23 height 23
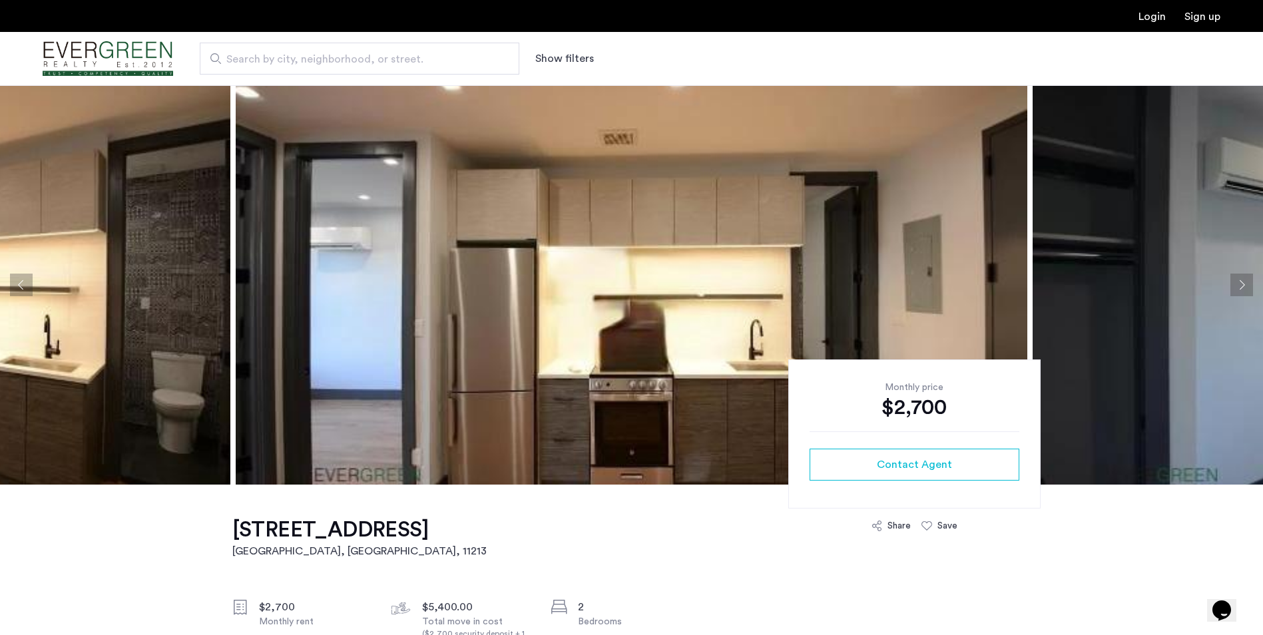
click at [1236, 283] on button "Next apartment" at bounding box center [1241, 285] width 23 height 23
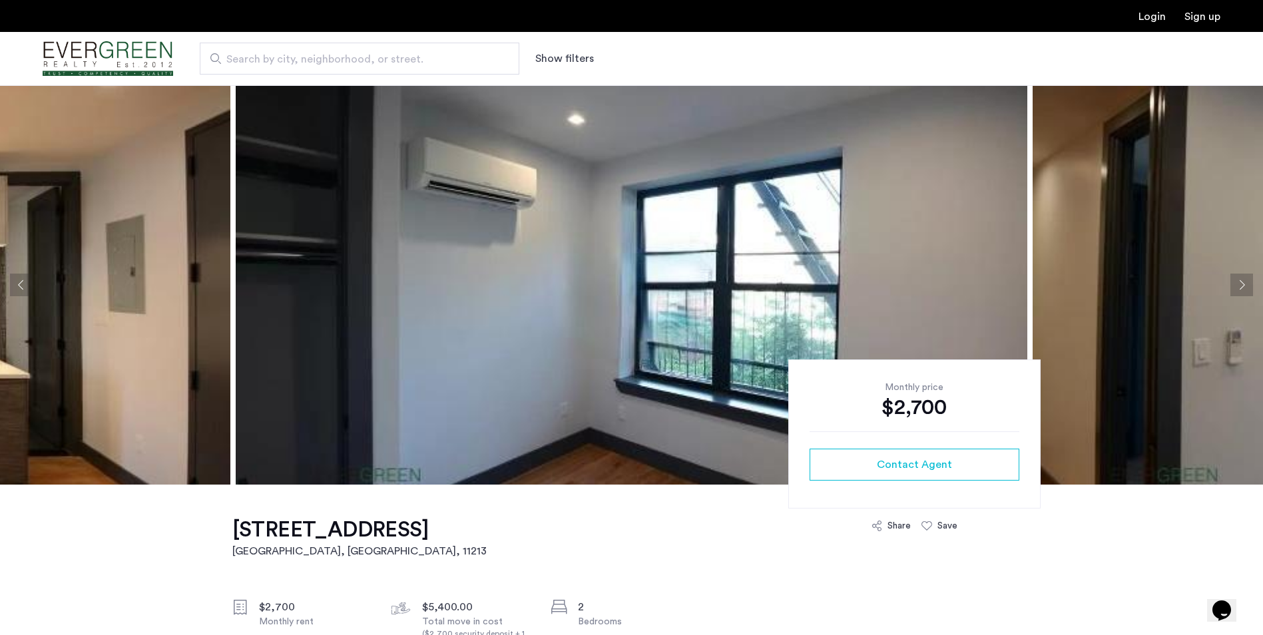
click at [1236, 283] on button "Next apartment" at bounding box center [1241, 285] width 23 height 23
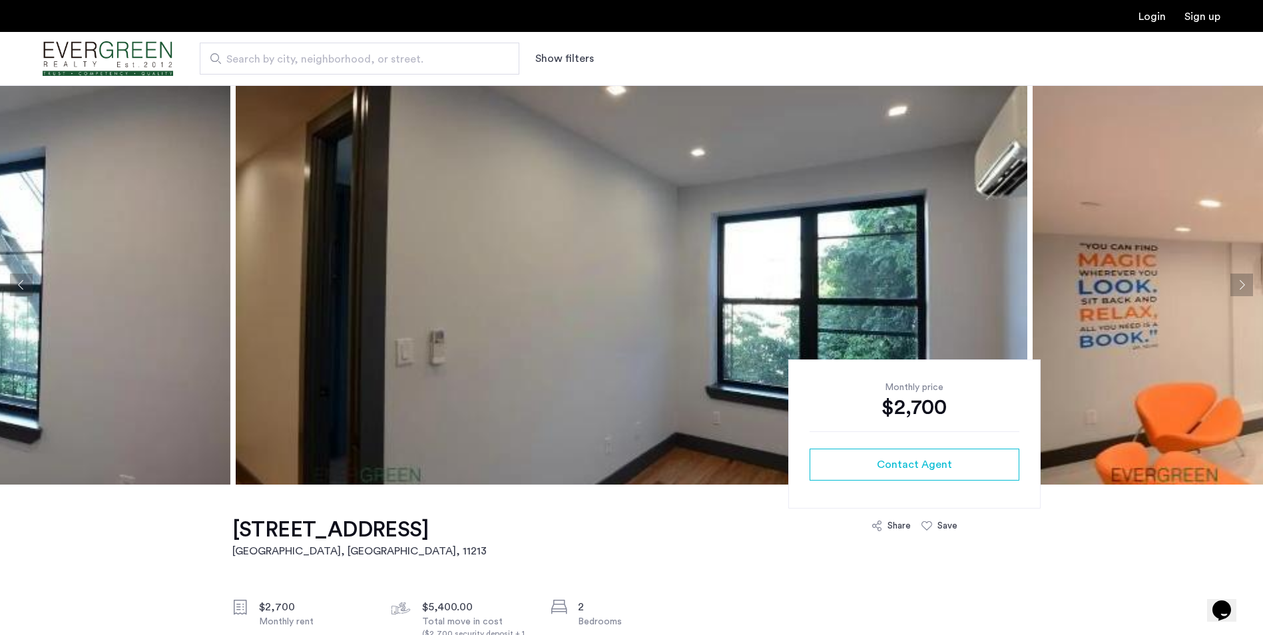
click at [1236, 284] on button "Next apartment" at bounding box center [1241, 285] width 23 height 23
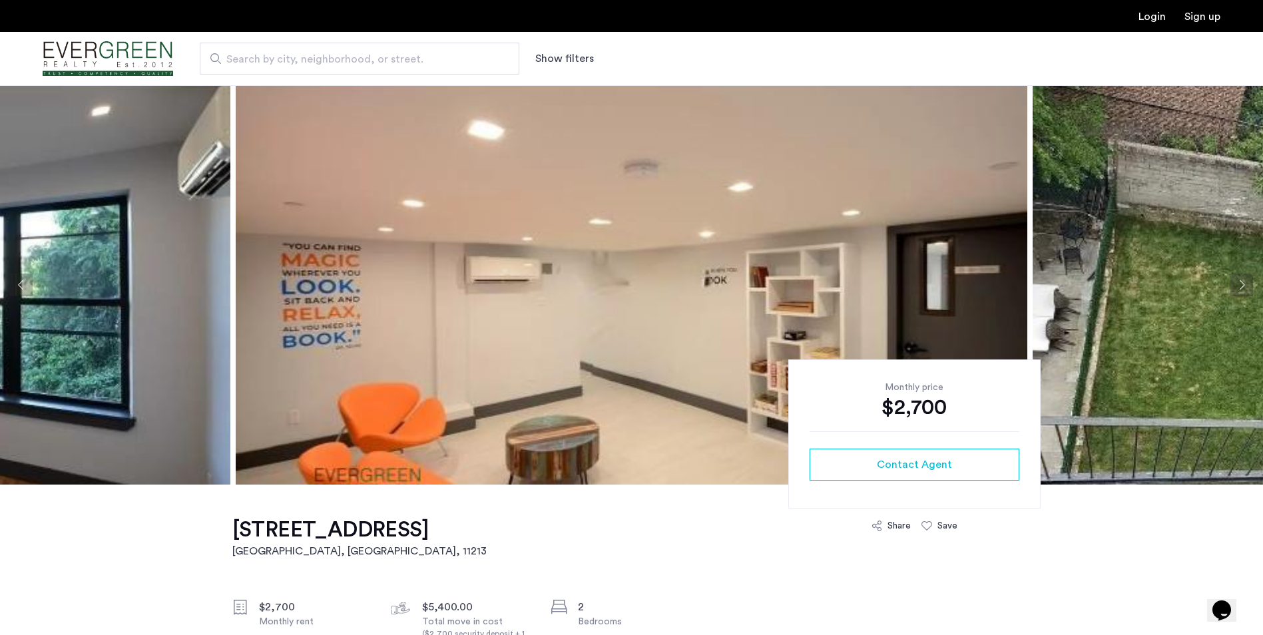
click at [1236, 284] on button "Next apartment" at bounding box center [1241, 285] width 23 height 23
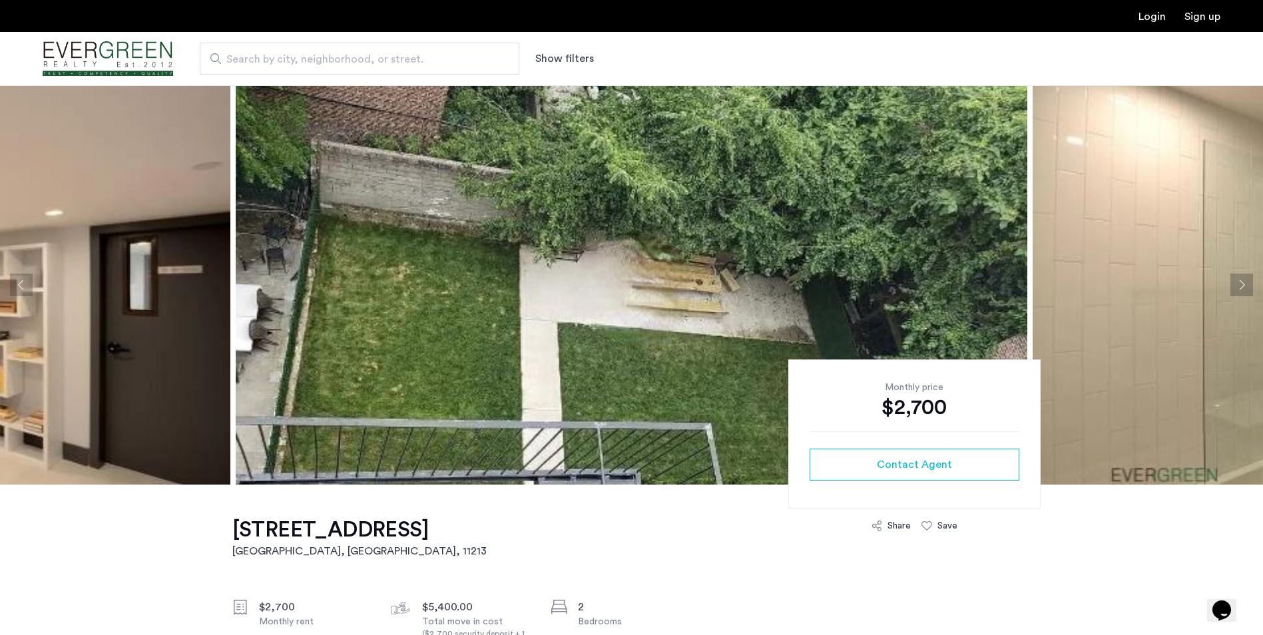
click at [1236, 284] on button "Next apartment" at bounding box center [1241, 285] width 23 height 23
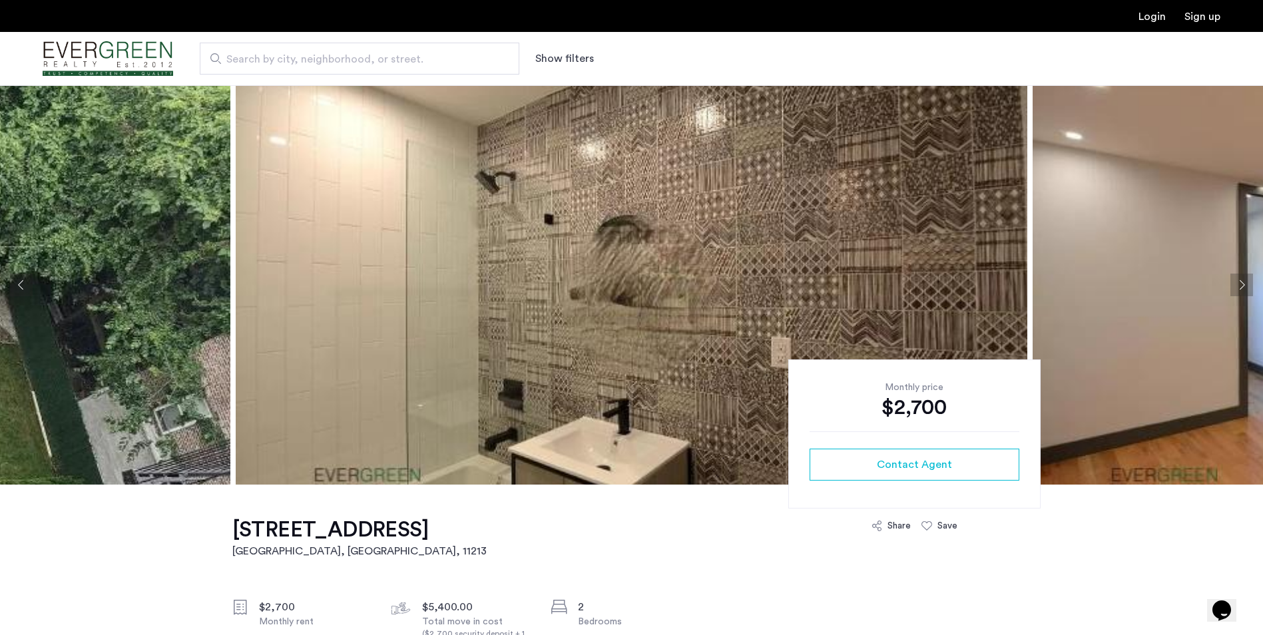
click at [1236, 284] on button "Next apartment" at bounding box center [1241, 285] width 23 height 23
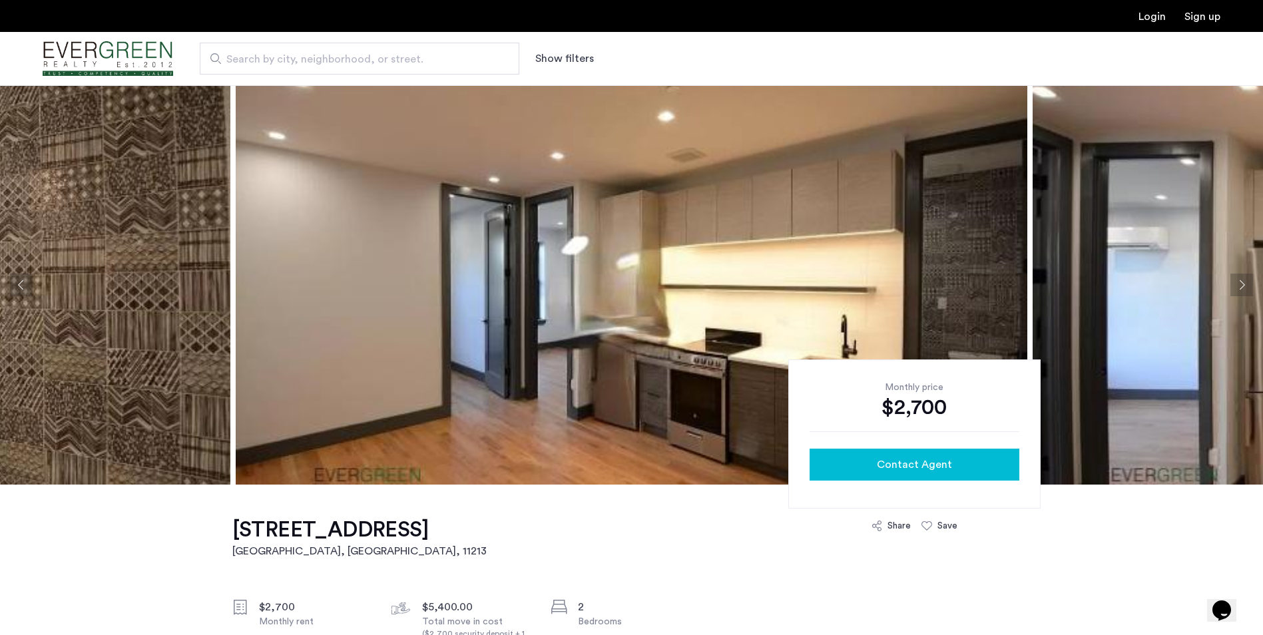
click at [933, 449] on button "Contact Agent" at bounding box center [915, 465] width 210 height 32
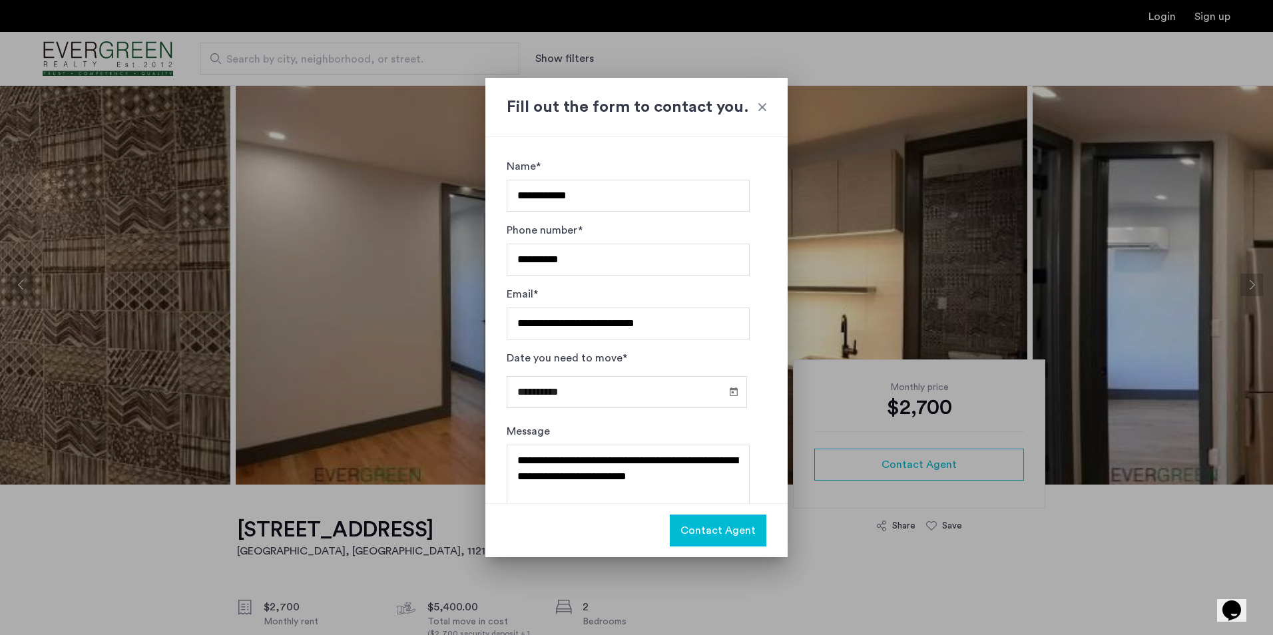
click at [708, 534] on span "Contact Agent" at bounding box center [717, 531] width 75 height 16
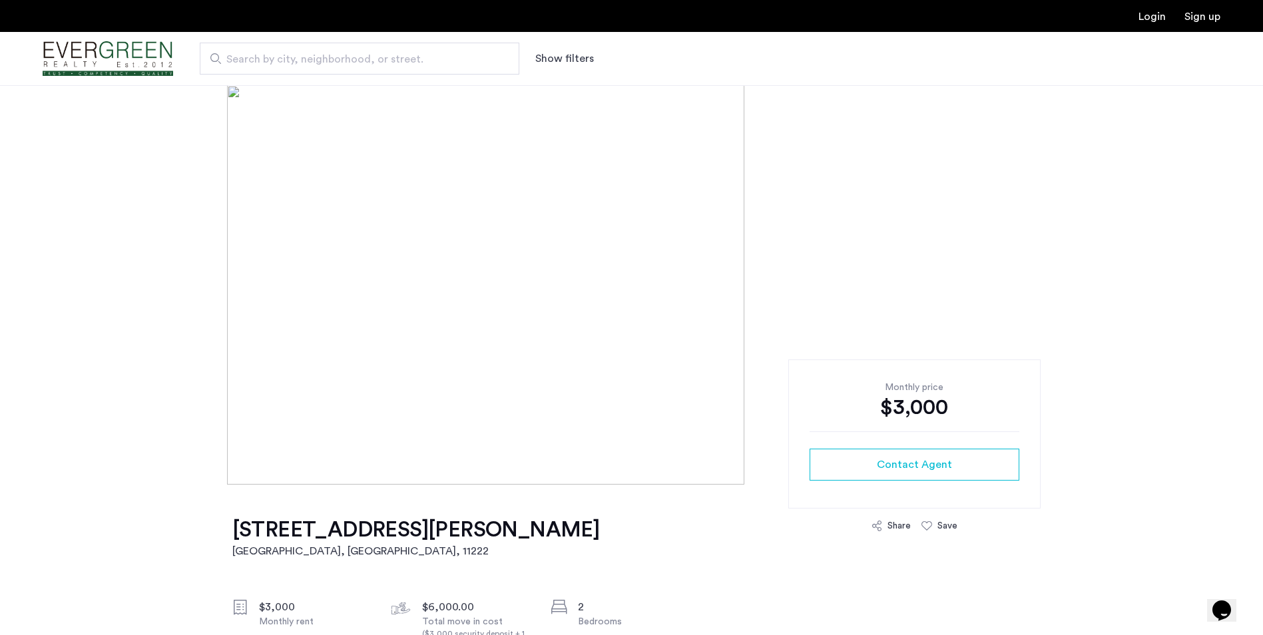
click at [564, 298] on img at bounding box center [631, 284] width 808 height 399
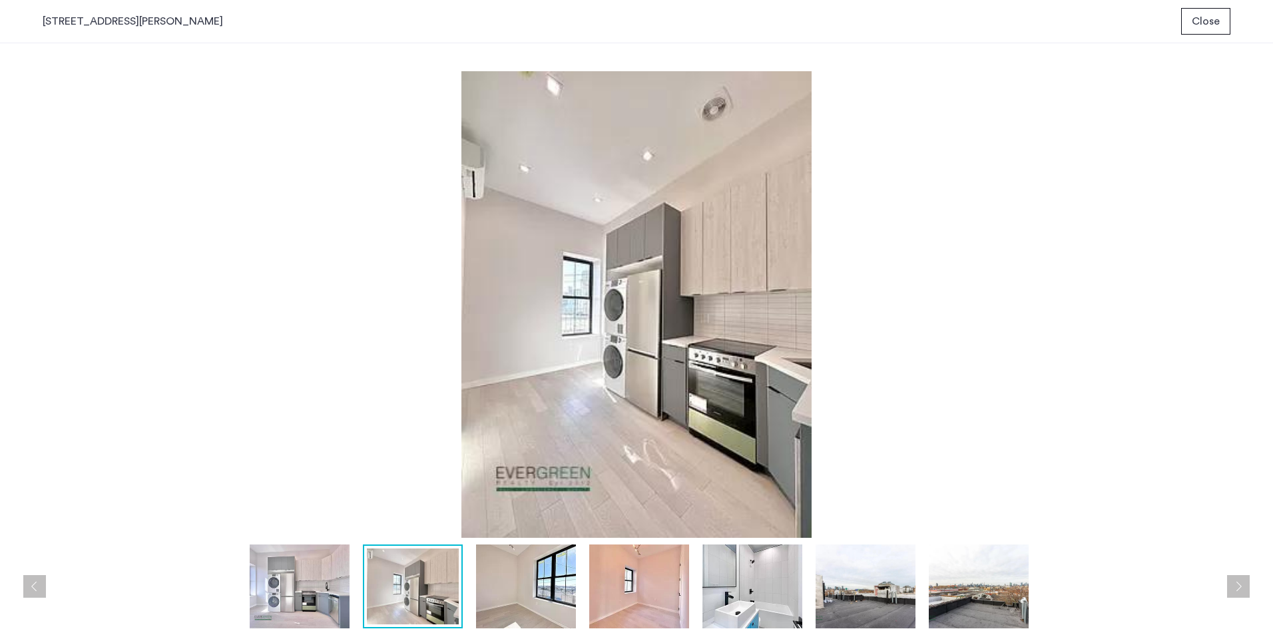
click at [1149, 315] on img at bounding box center [637, 304] width 1188 height 467
click at [1236, 585] on button "Next apartment" at bounding box center [1238, 586] width 23 height 23
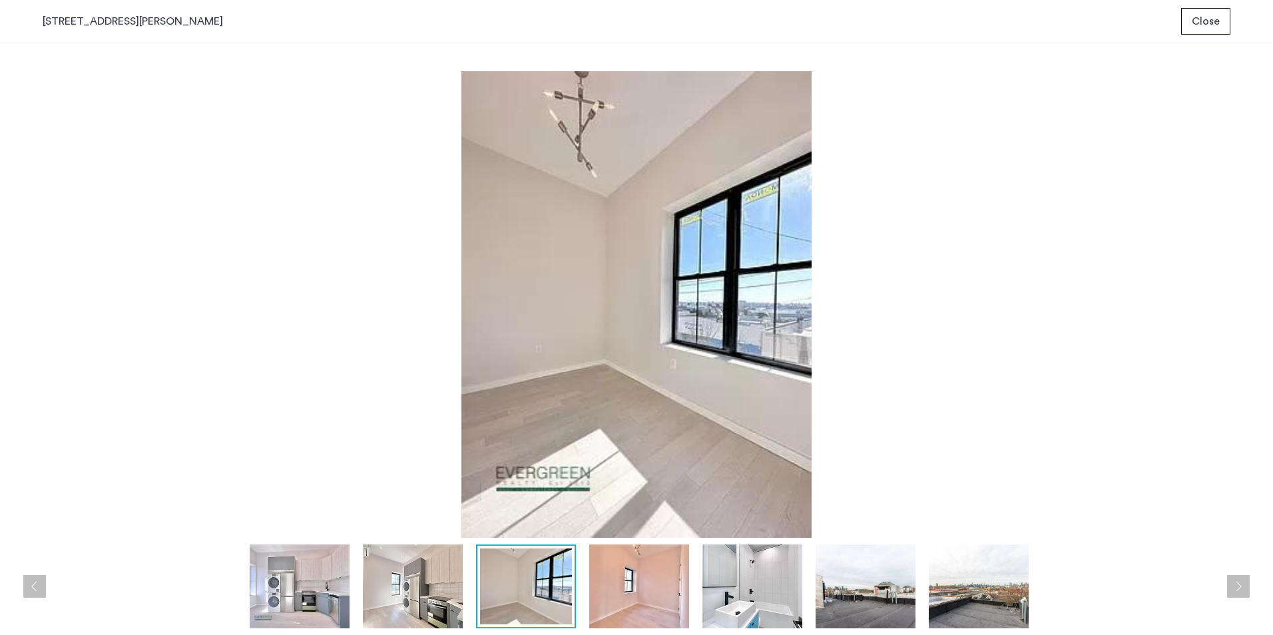
click at [1238, 585] on button "Next apartment" at bounding box center [1238, 586] width 23 height 23
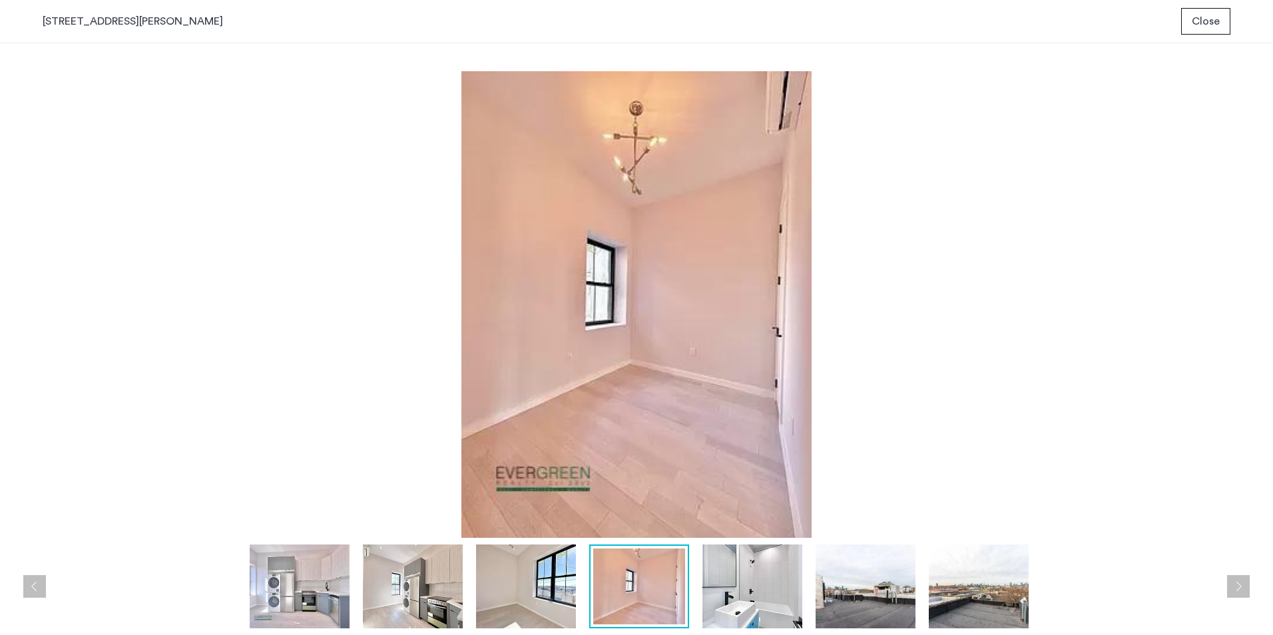
click at [1238, 585] on button "Next apartment" at bounding box center [1238, 586] width 23 height 23
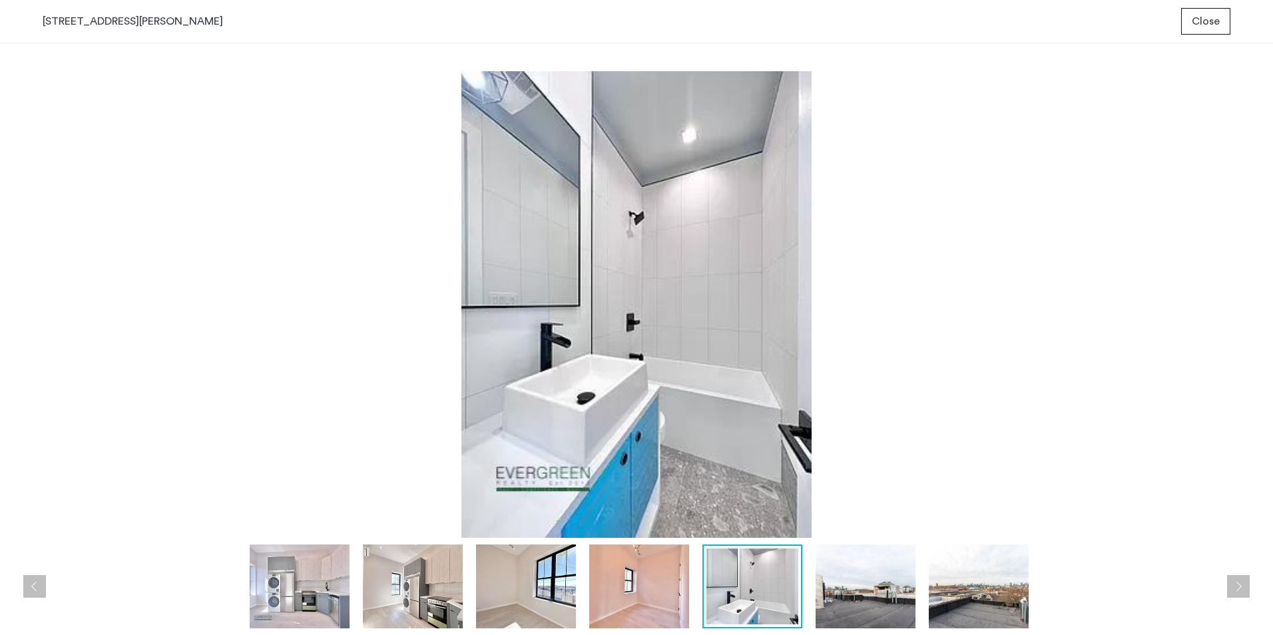
click at [1238, 585] on button "Next apartment" at bounding box center [1238, 586] width 23 height 23
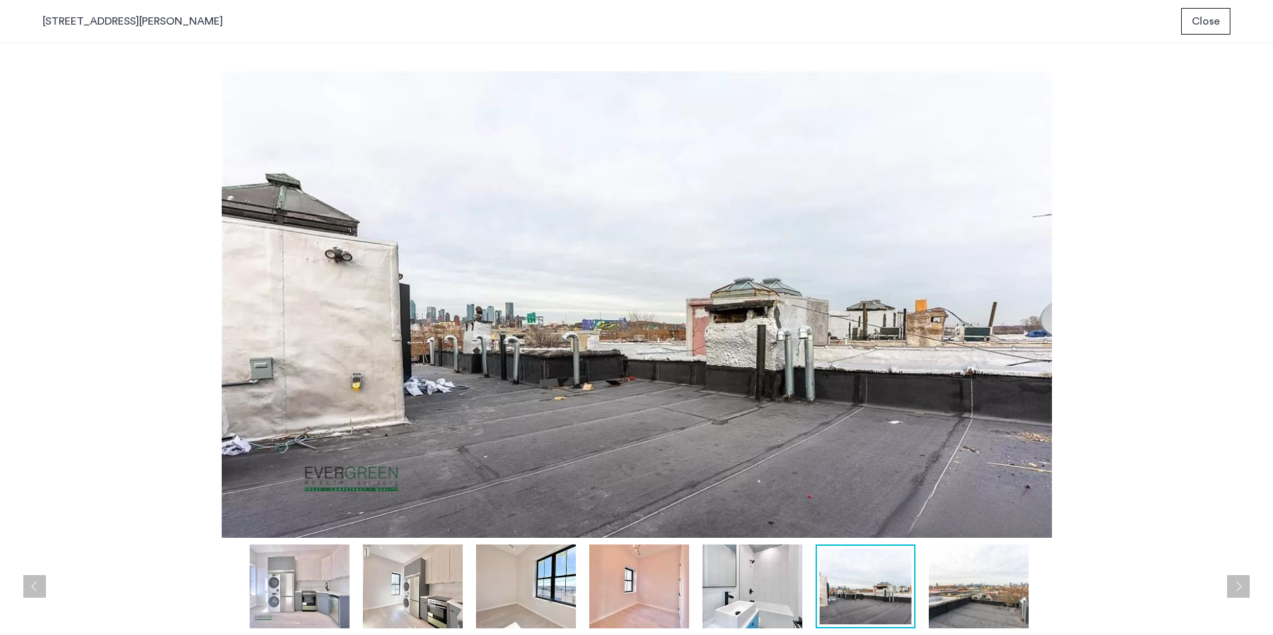
click at [1238, 585] on button "Next apartment" at bounding box center [1238, 586] width 23 height 23
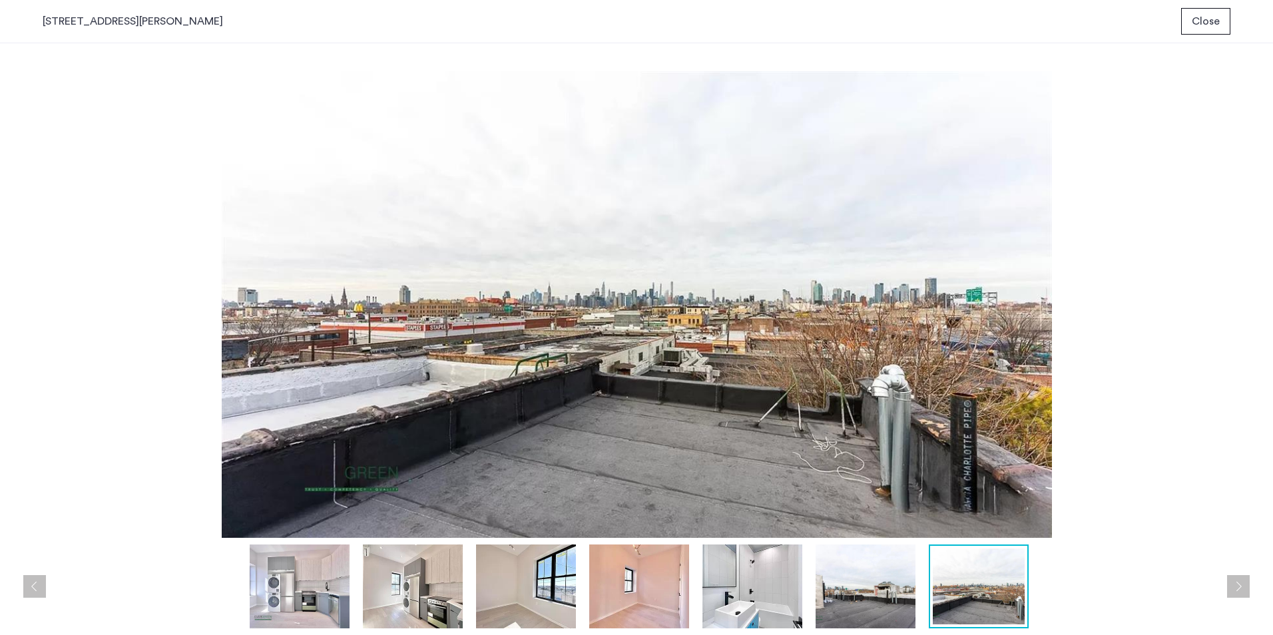
click at [1238, 585] on button "Next apartment" at bounding box center [1238, 586] width 23 height 23
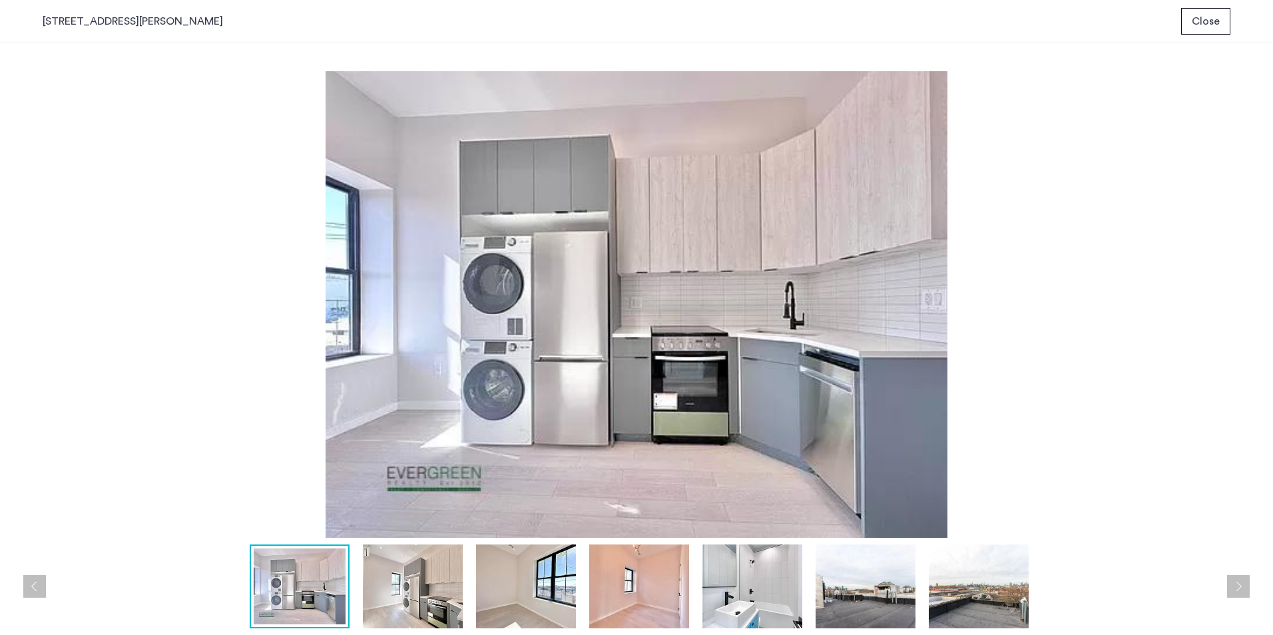
click at [1200, 20] on span "Close" at bounding box center [1206, 21] width 28 height 16
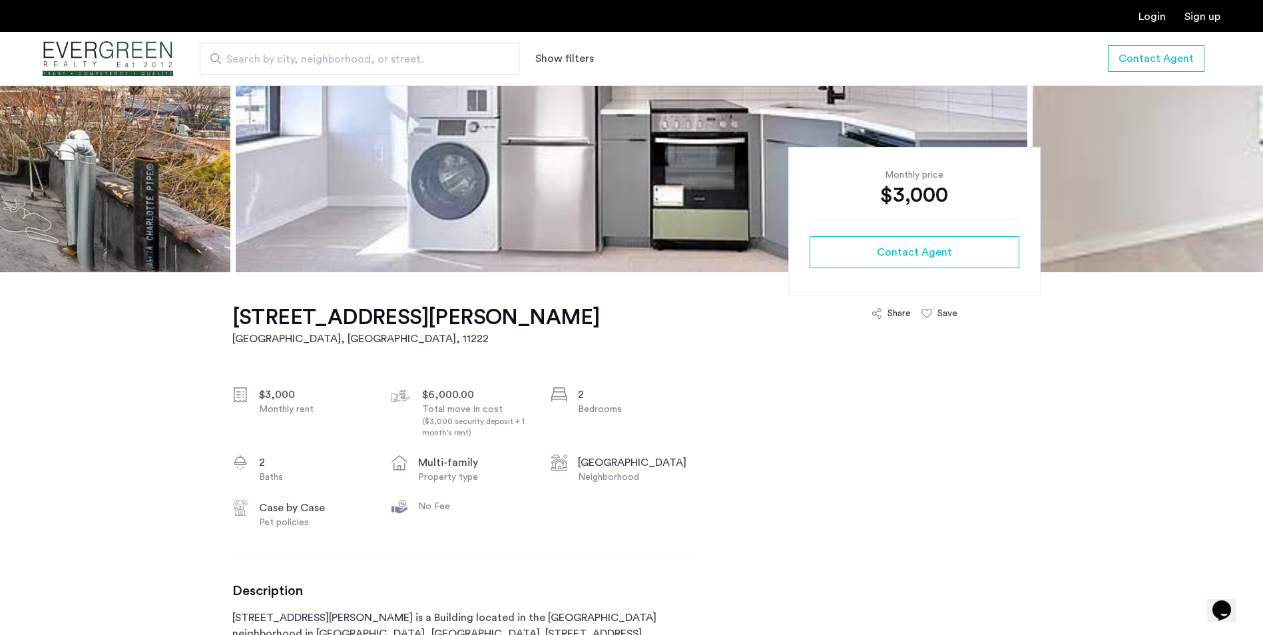
scroll to position [200, 0]
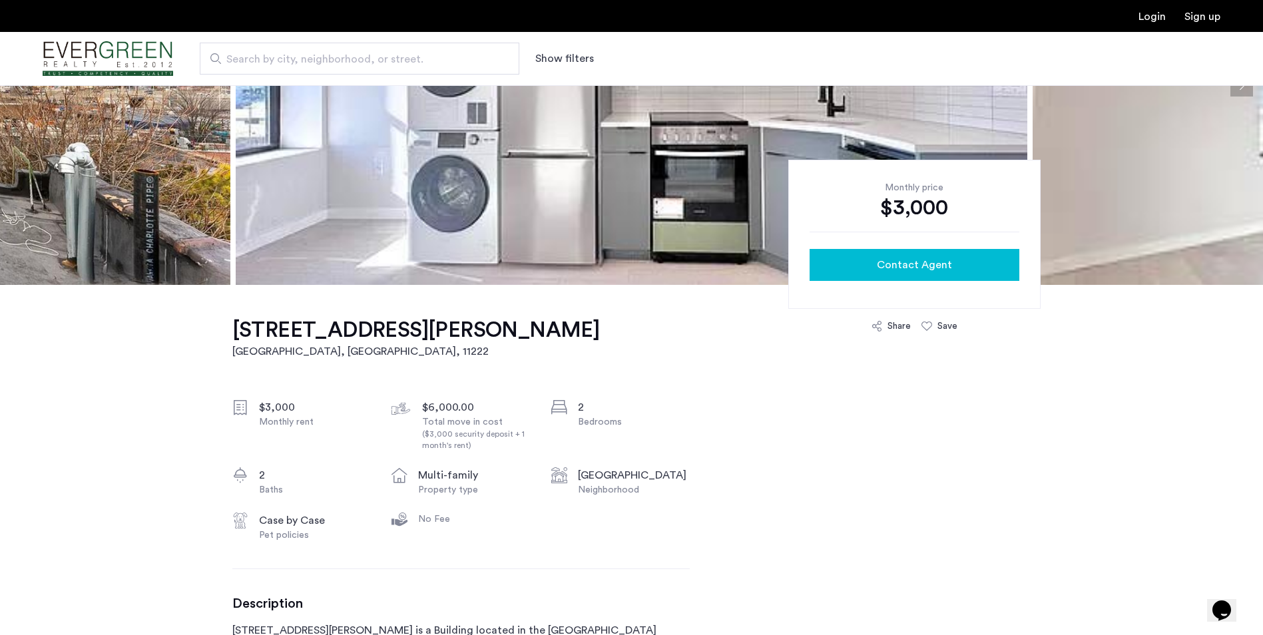
click at [919, 256] on button "Contact Agent" at bounding box center [915, 265] width 210 height 32
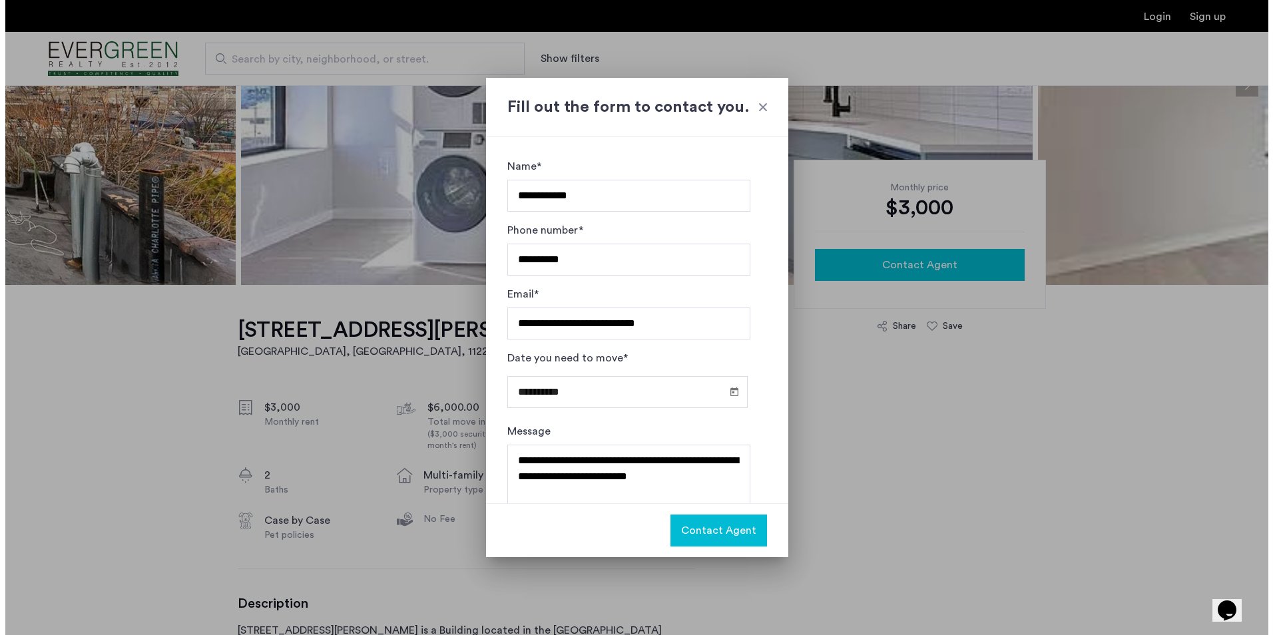
scroll to position [0, 0]
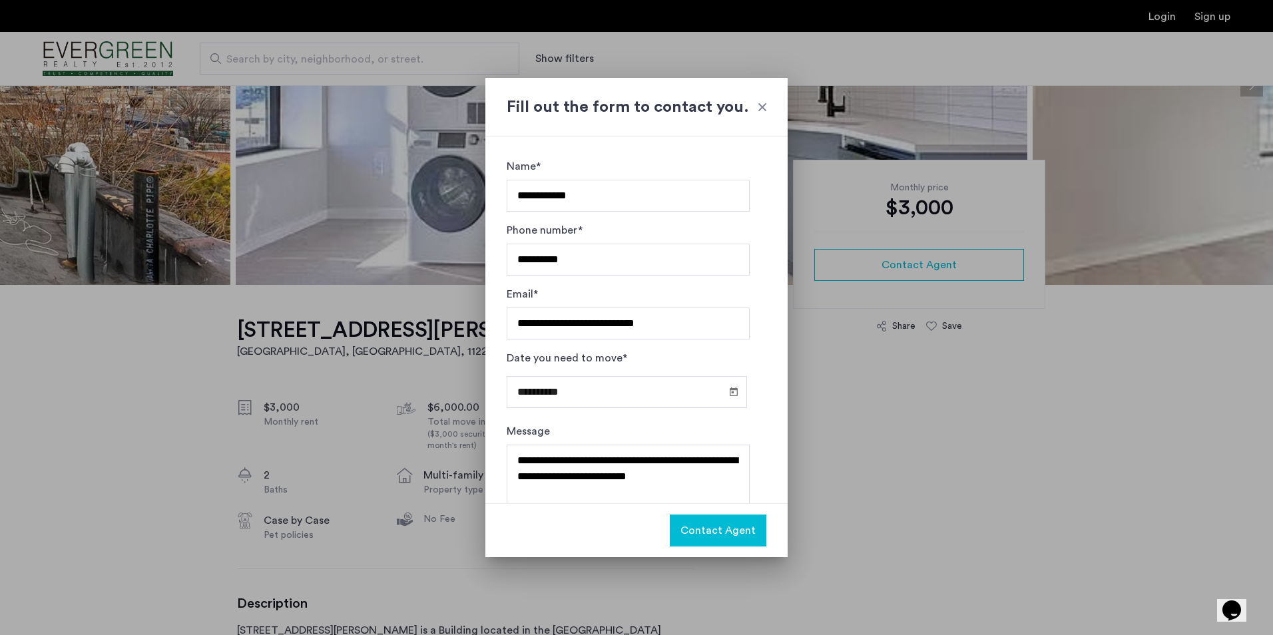
click at [731, 529] on span "Contact Agent" at bounding box center [717, 531] width 75 height 16
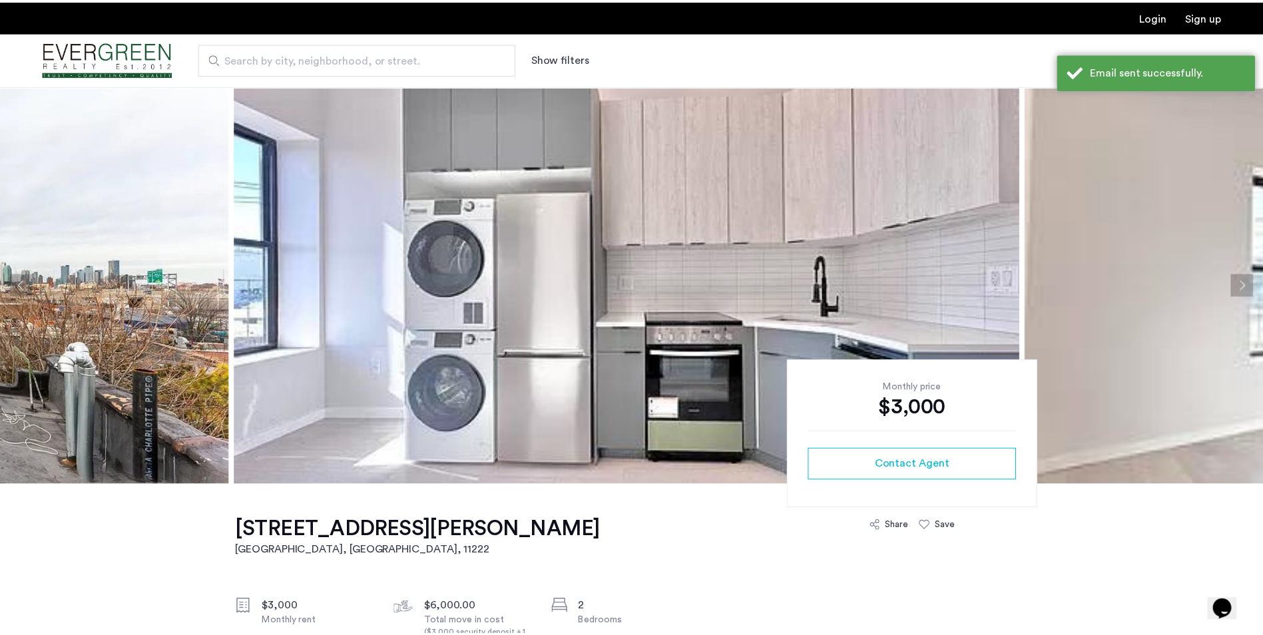
scroll to position [200, 0]
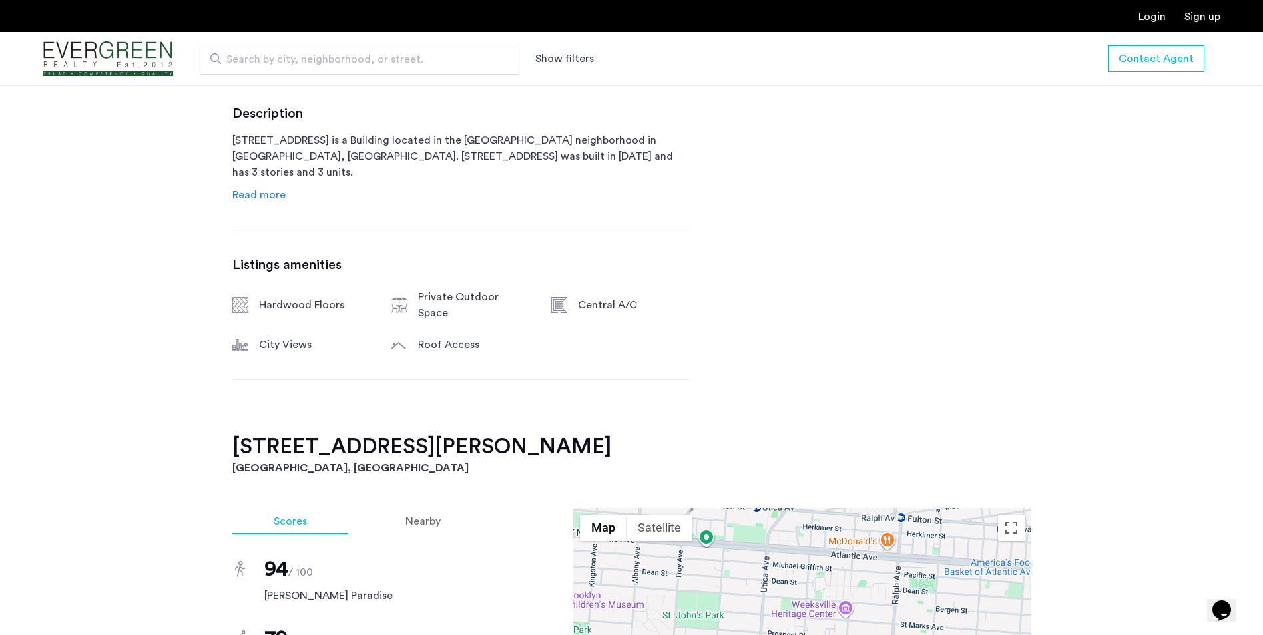
scroll to position [666, 0]
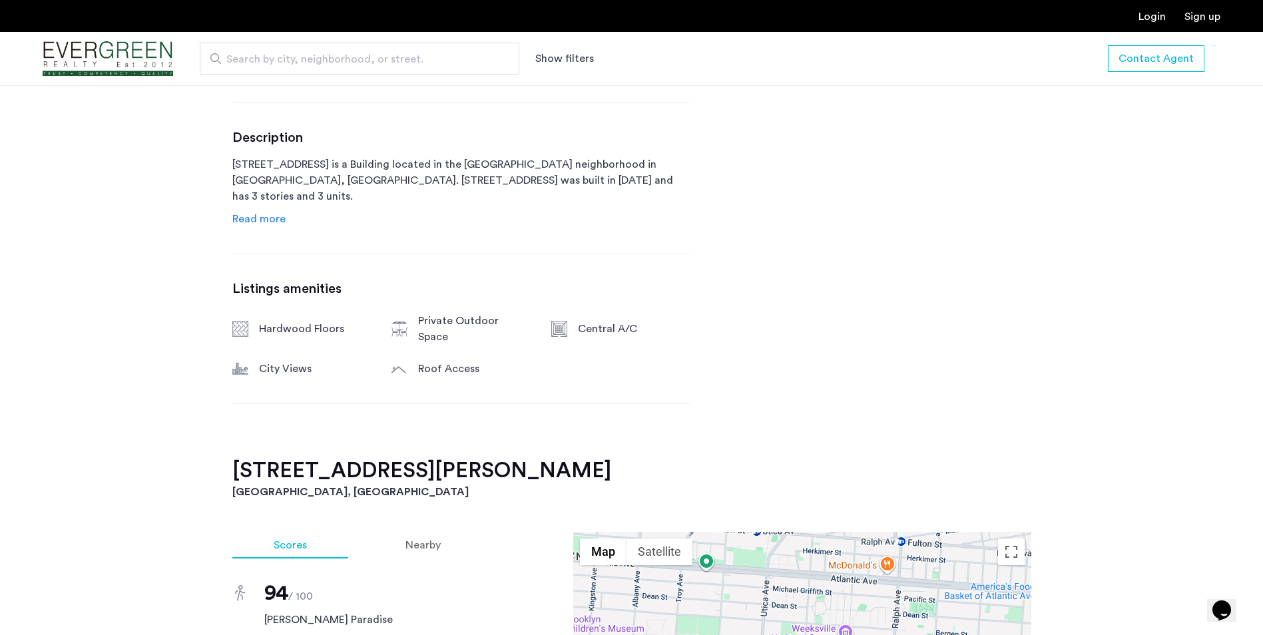
click at [270, 221] on span "Read more" at bounding box center [258, 219] width 53 height 11
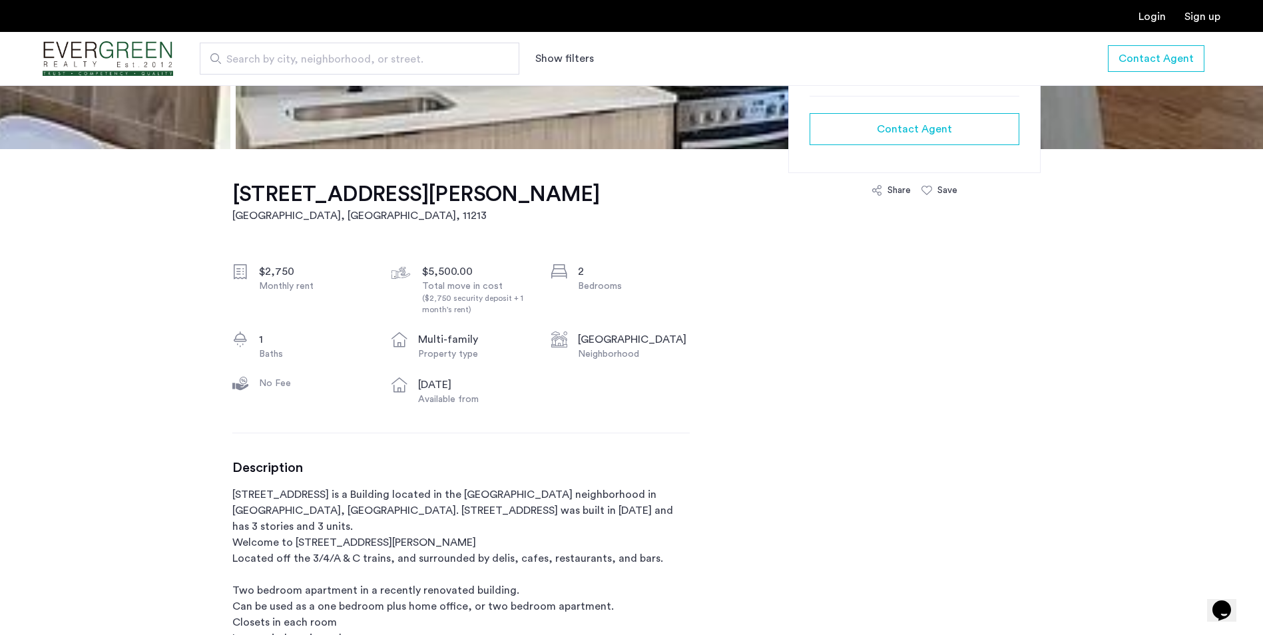
scroll to position [0, 0]
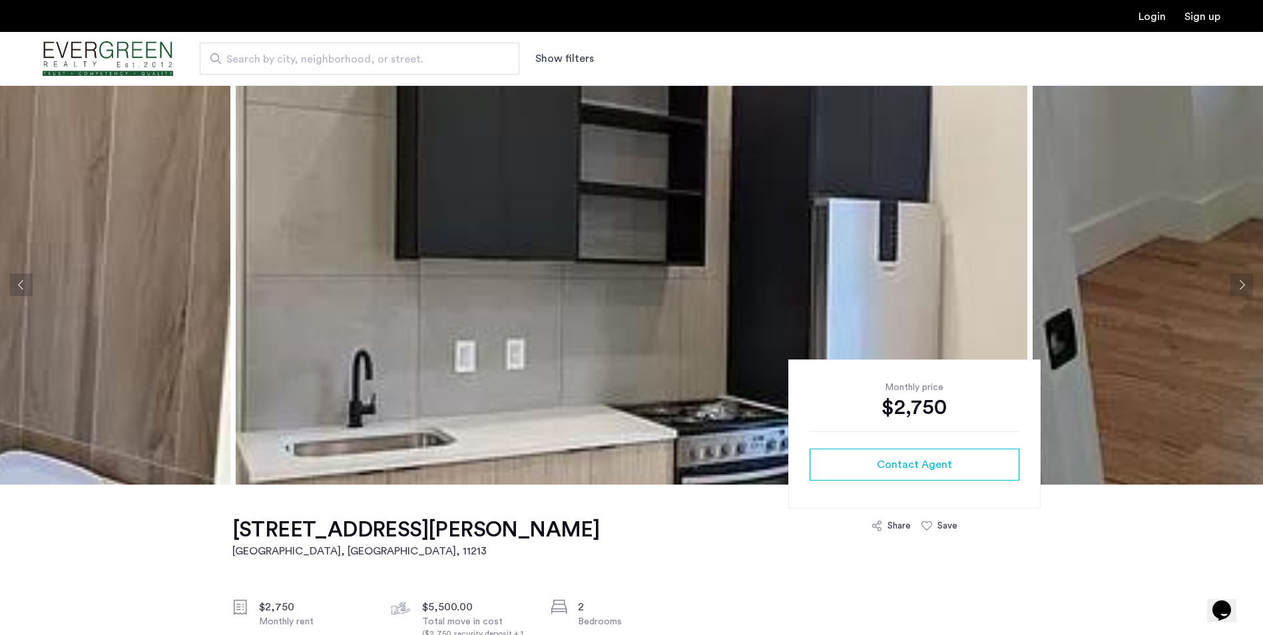
click at [1241, 284] on button "Next apartment" at bounding box center [1241, 285] width 23 height 23
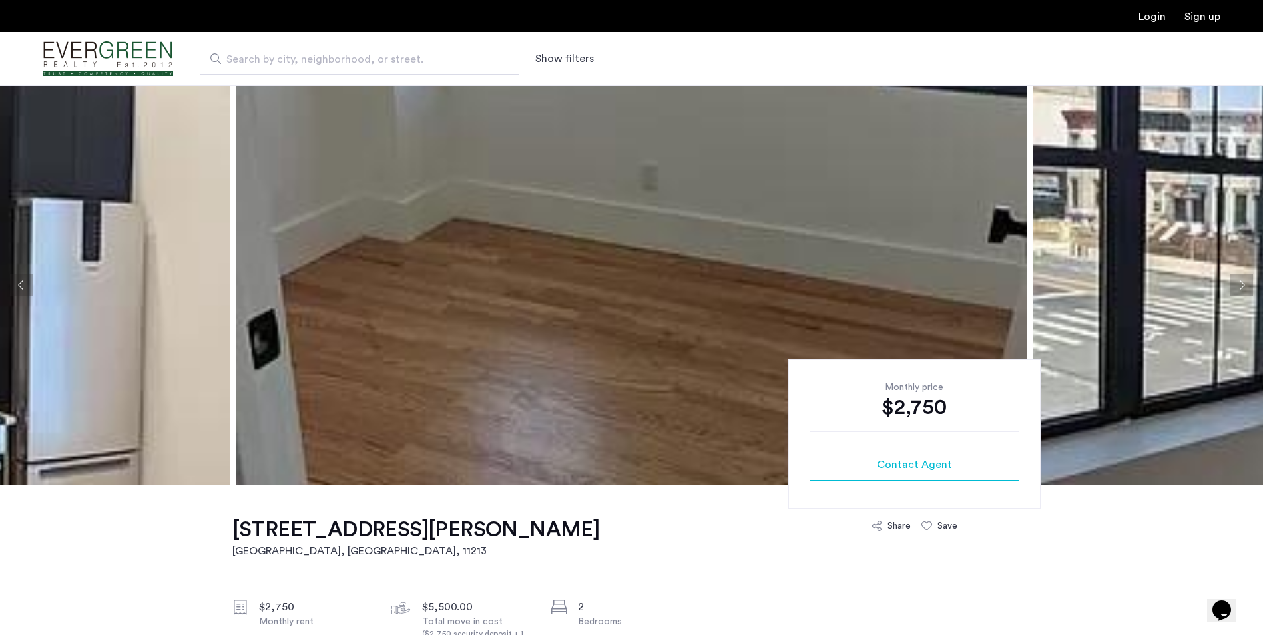
click at [967, 190] on img at bounding box center [632, 284] width 792 height 399
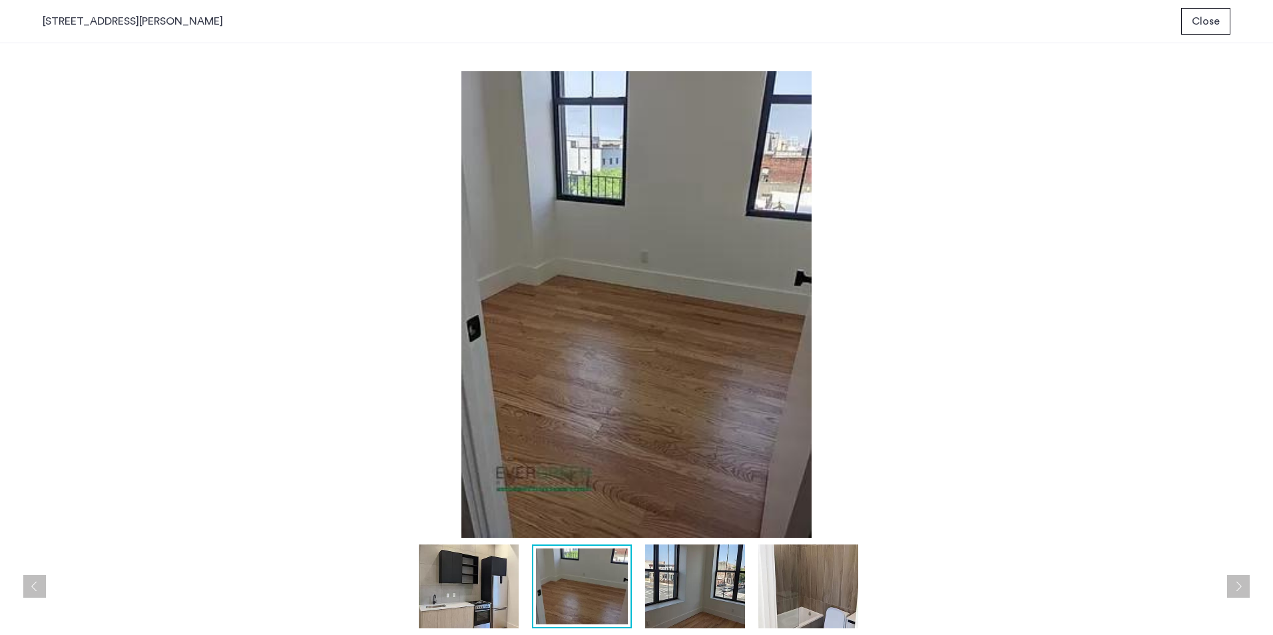
click at [1243, 585] on button "Next apartment" at bounding box center [1238, 586] width 23 height 23
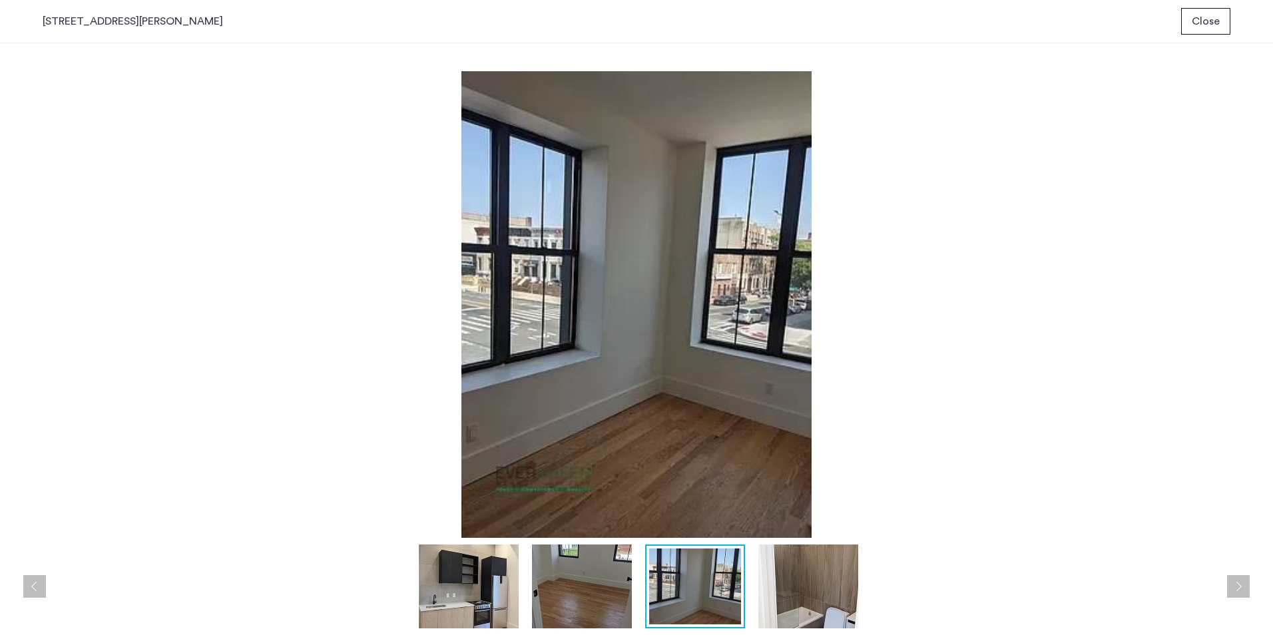
click at [1242, 584] on button "Next apartment" at bounding box center [1238, 586] width 23 height 23
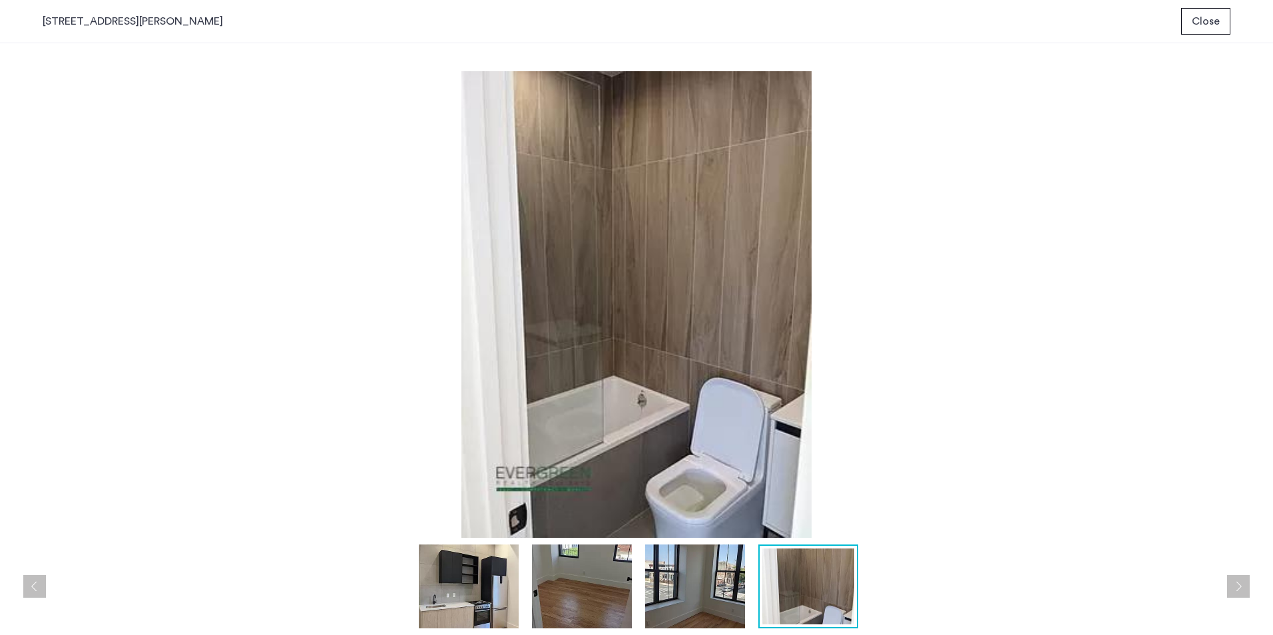
click at [1242, 584] on button "Next apartment" at bounding box center [1238, 586] width 23 height 23
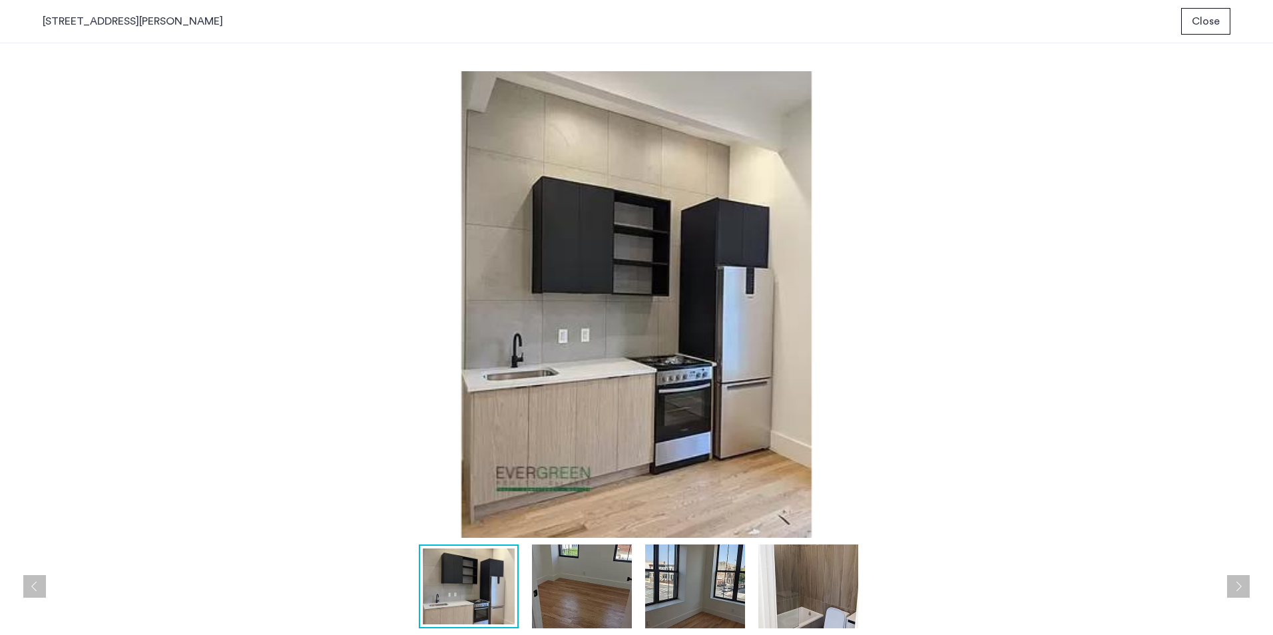
click at [1242, 583] on button "Next apartment" at bounding box center [1238, 586] width 23 height 23
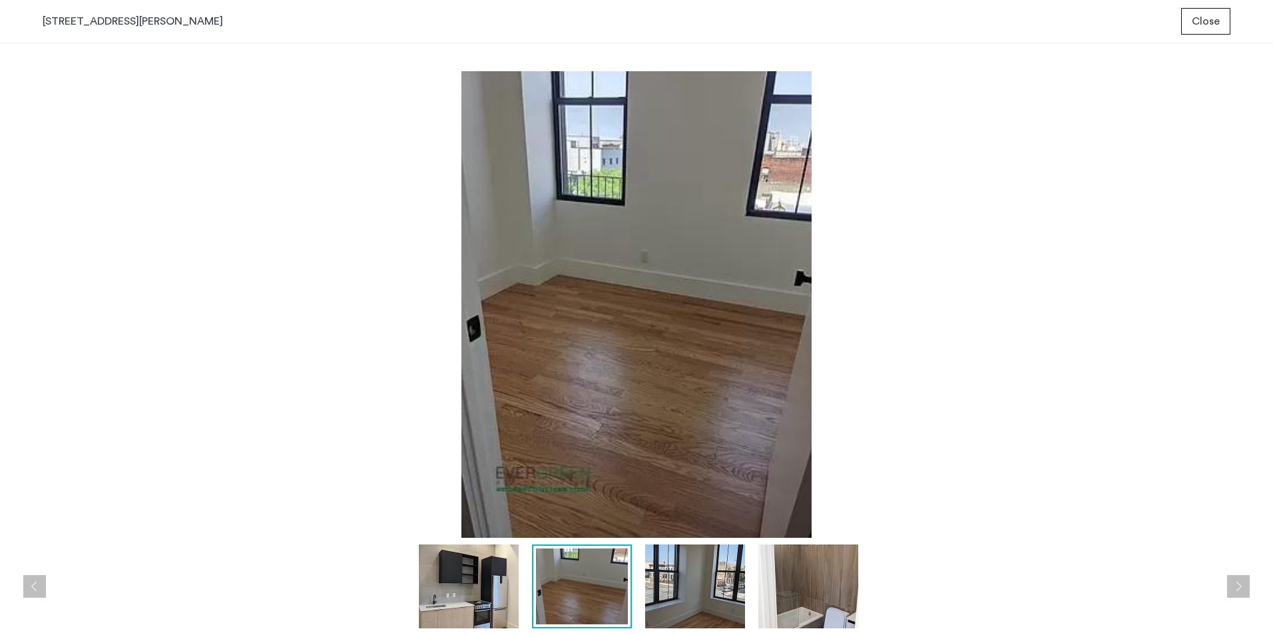
click at [1242, 583] on button "Next apartment" at bounding box center [1238, 586] width 23 height 23
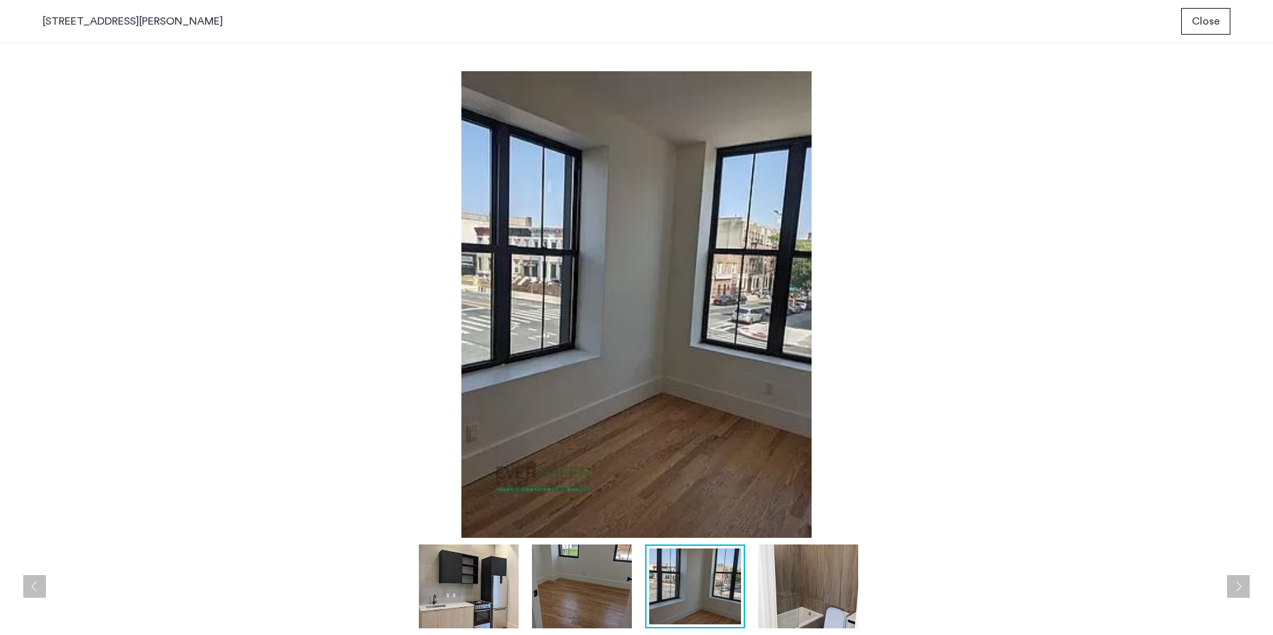
click at [1213, 19] on span "Close" at bounding box center [1206, 21] width 28 height 16
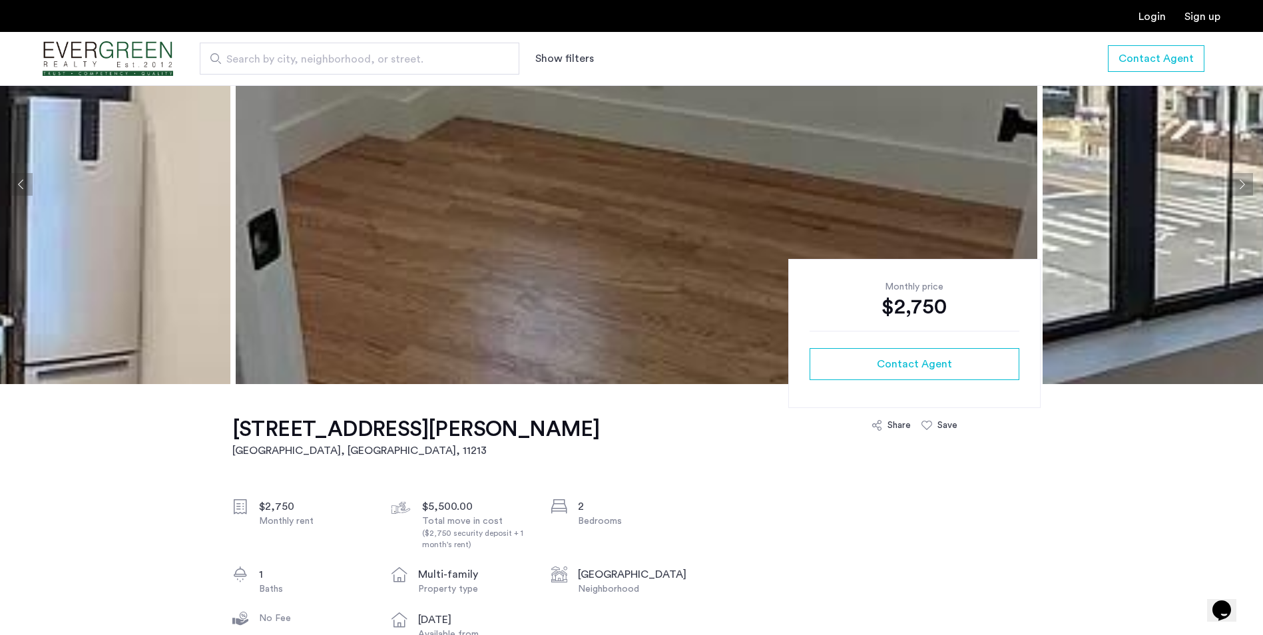
scroll to position [67, 0]
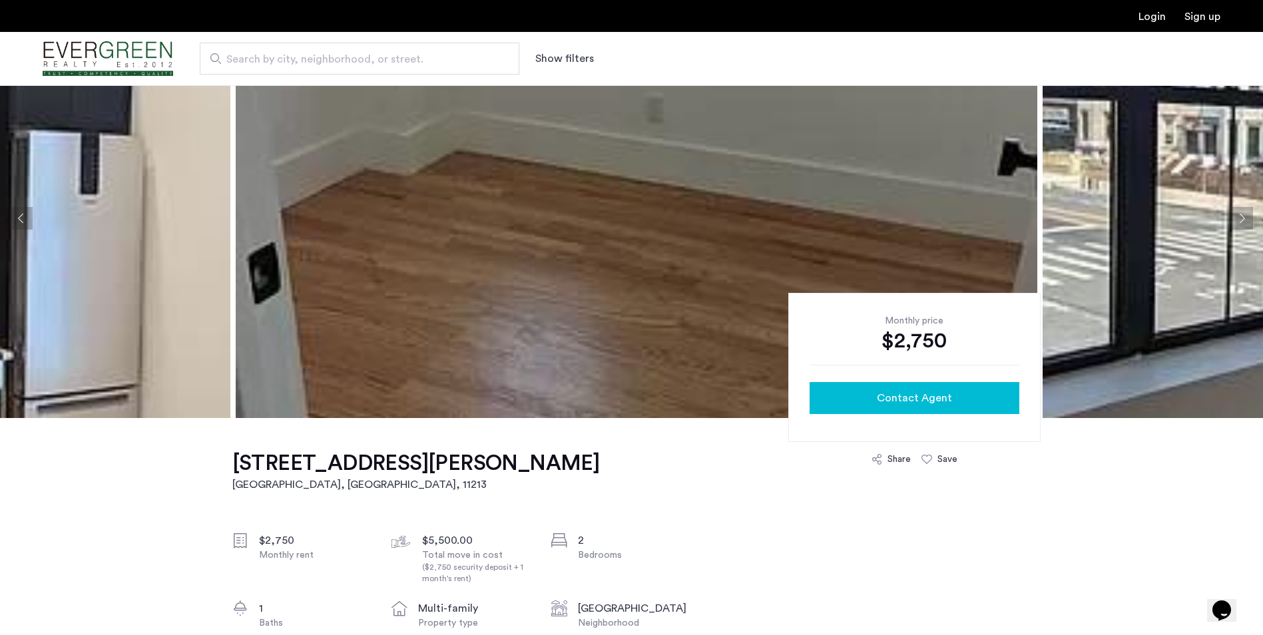
click at [883, 401] on span "Contact Agent" at bounding box center [914, 398] width 75 height 16
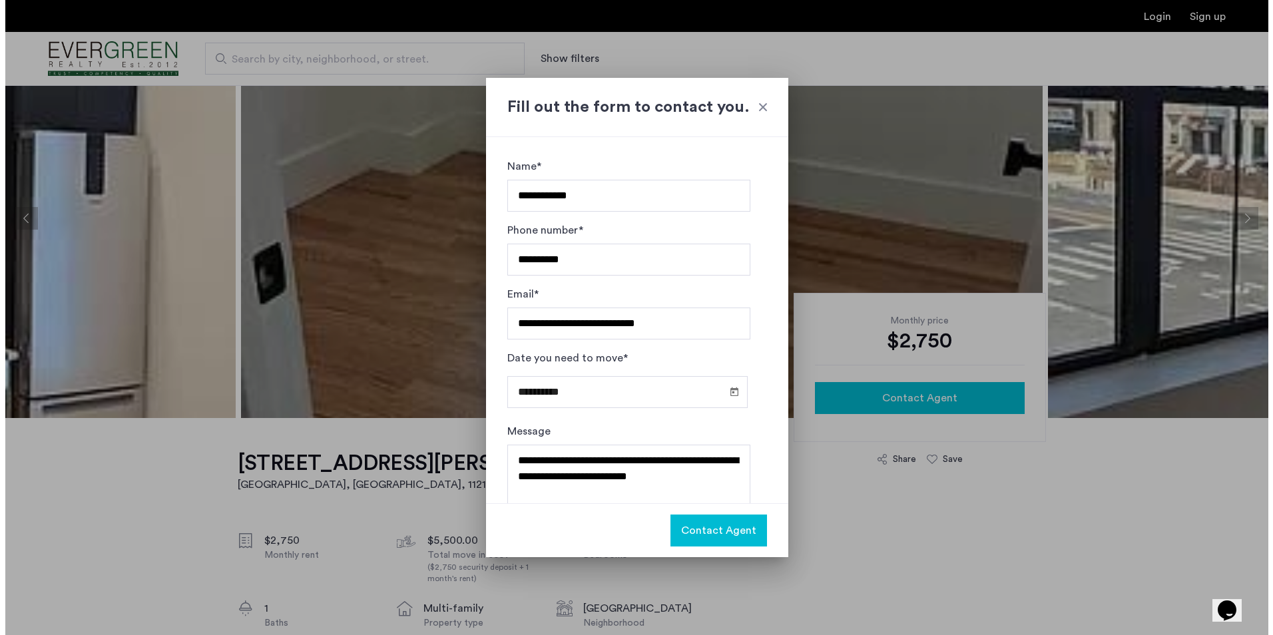
scroll to position [0, 0]
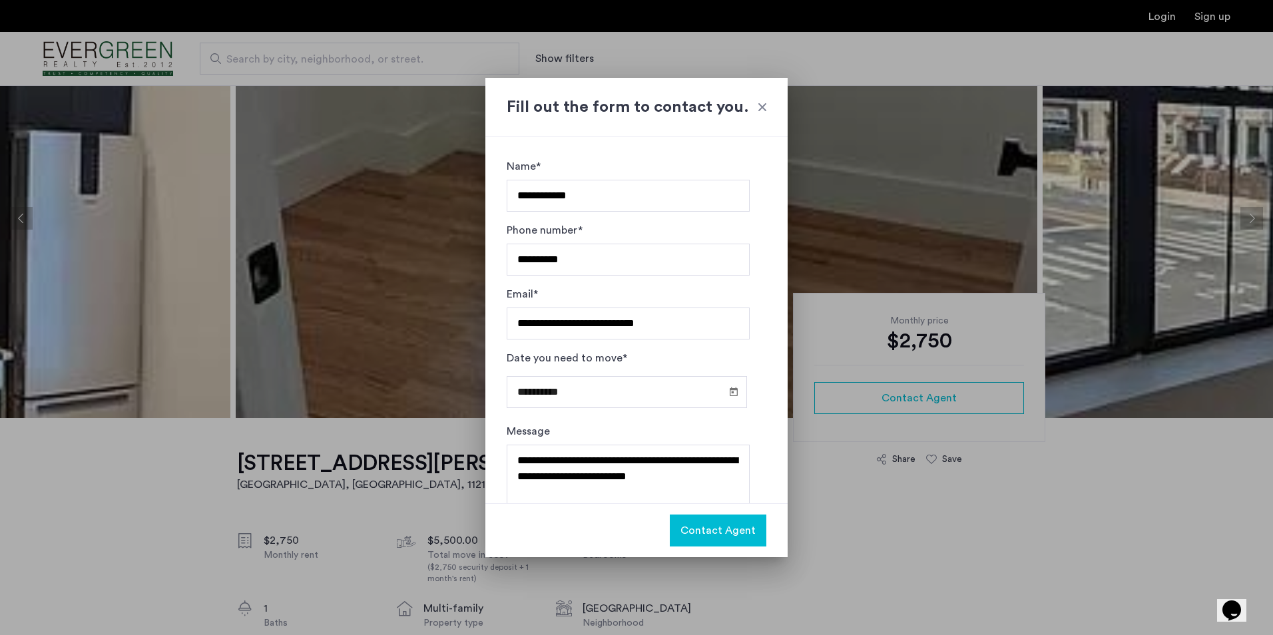
click at [742, 528] on span "Contact Agent" at bounding box center [717, 531] width 75 height 16
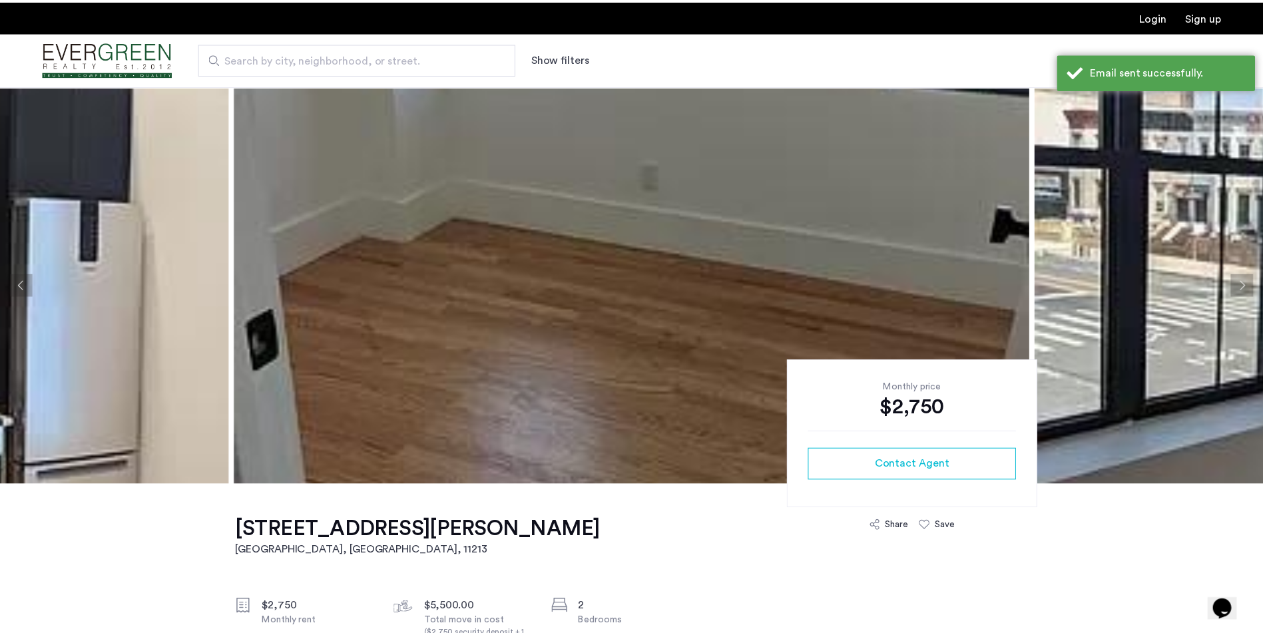
scroll to position [67, 0]
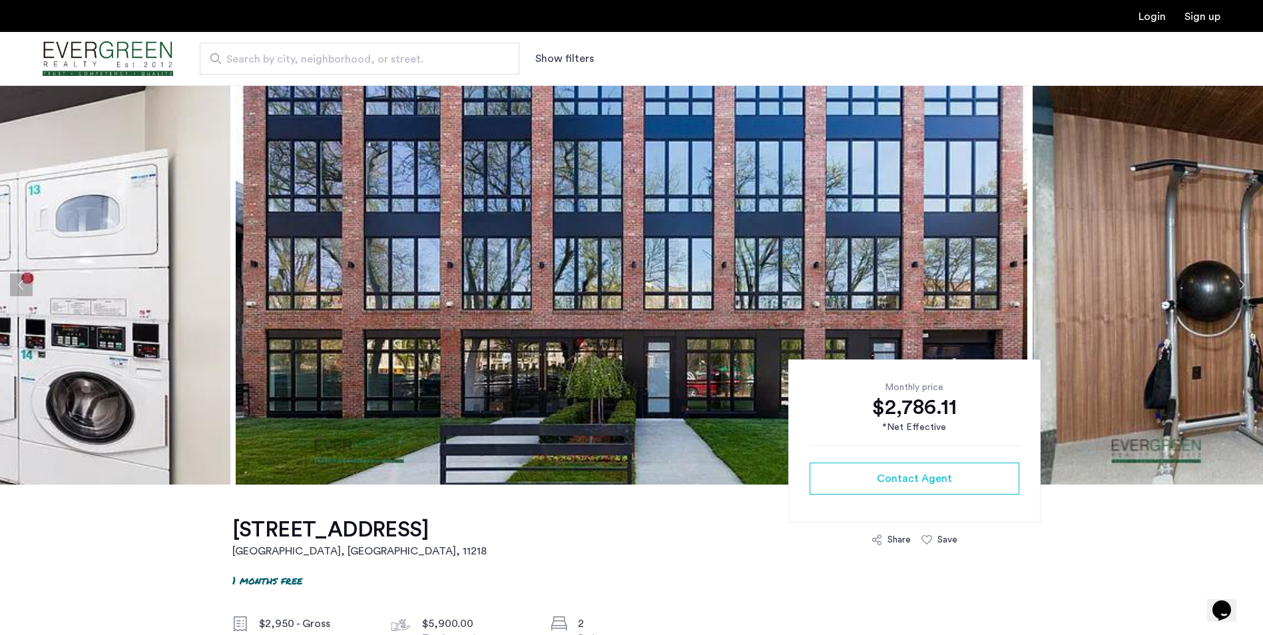
click at [780, 244] on img at bounding box center [632, 284] width 792 height 399
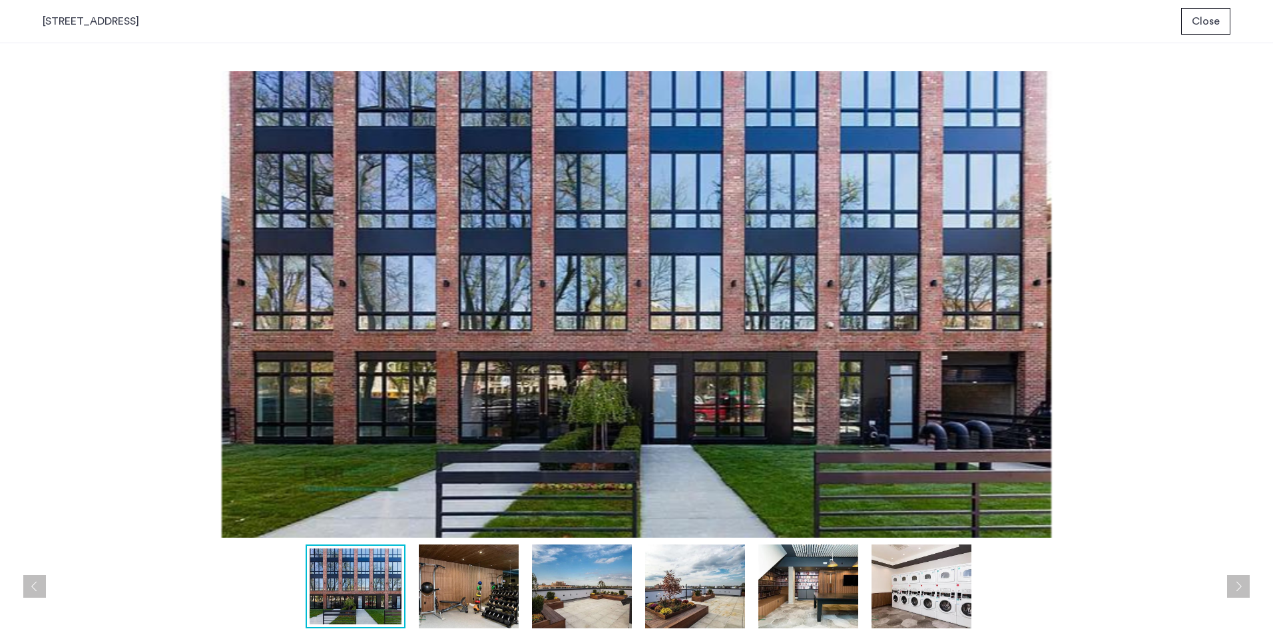
click at [1245, 587] on button "Next apartment" at bounding box center [1238, 586] width 23 height 23
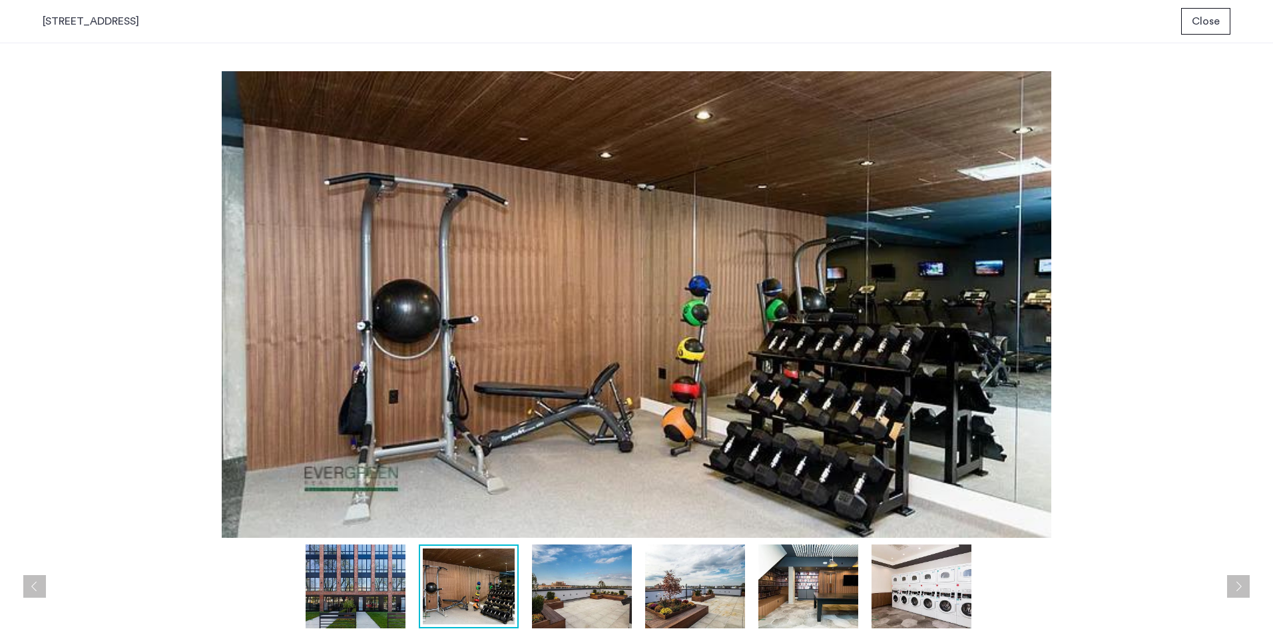
click at [1245, 587] on button "Next apartment" at bounding box center [1238, 586] width 23 height 23
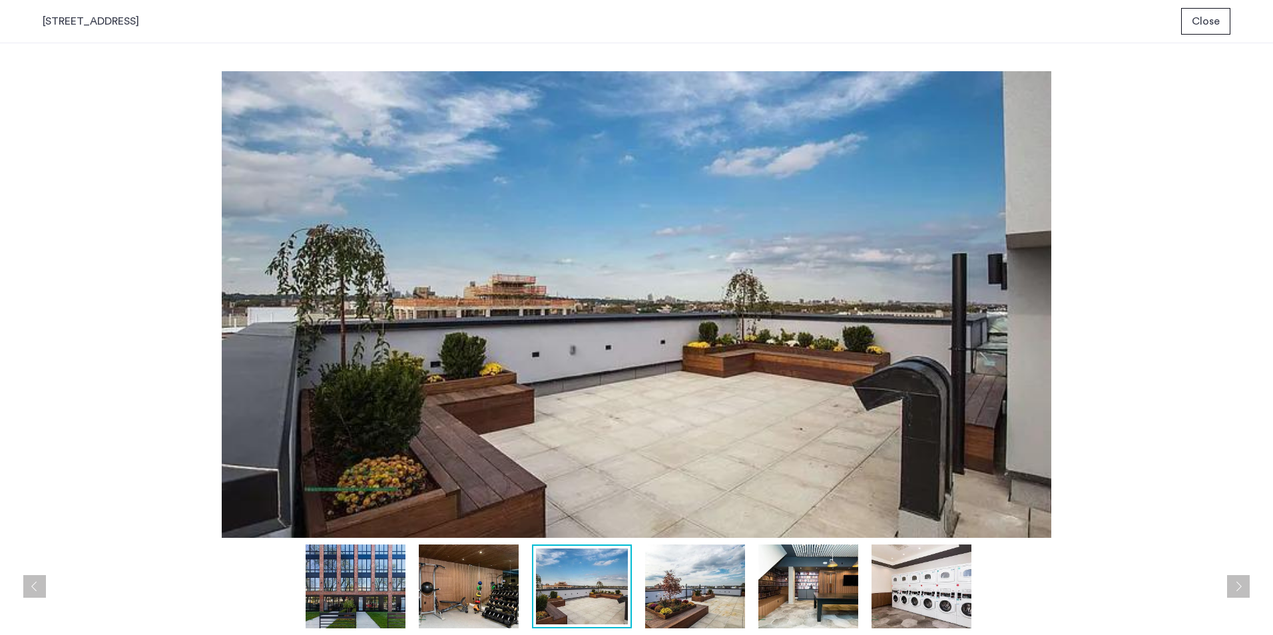
click at [1245, 587] on button "Next apartment" at bounding box center [1238, 586] width 23 height 23
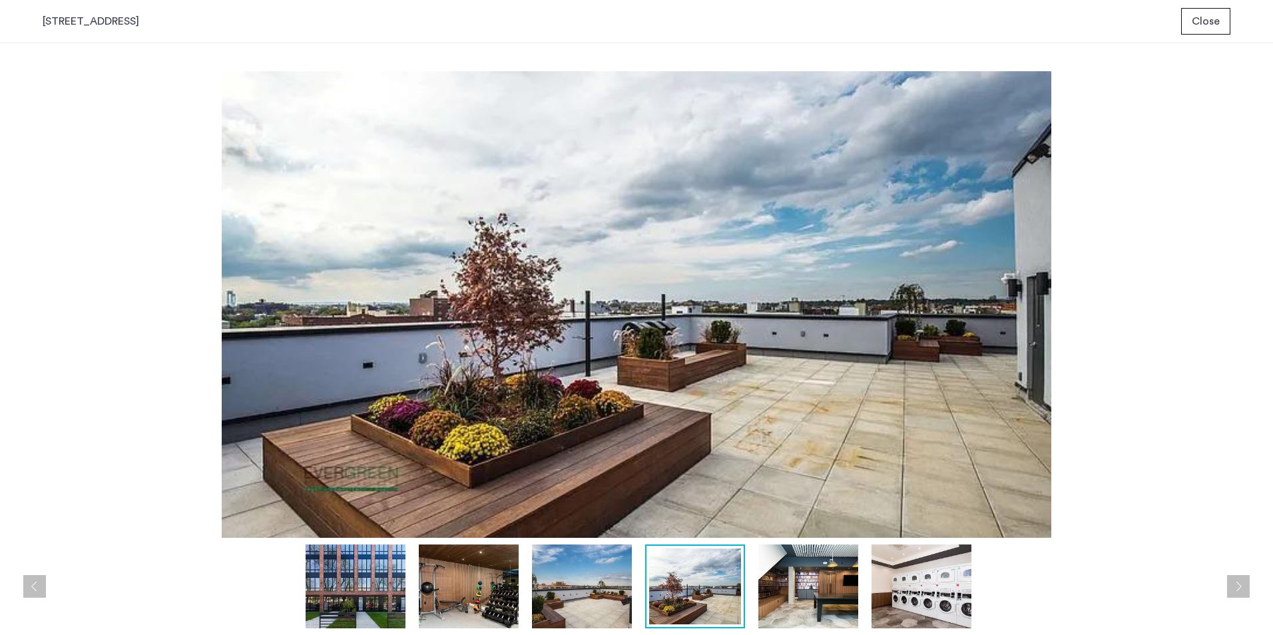
click at [1245, 587] on button "Next apartment" at bounding box center [1238, 586] width 23 height 23
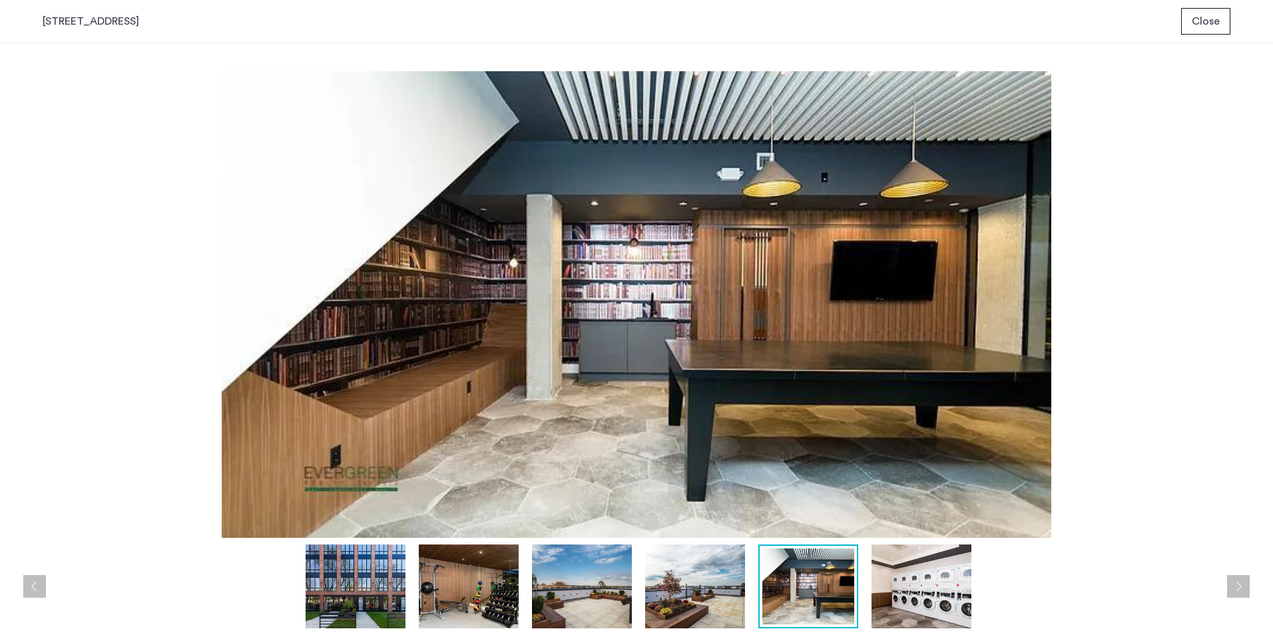
click at [1245, 587] on button "Next apartment" at bounding box center [1238, 586] width 23 height 23
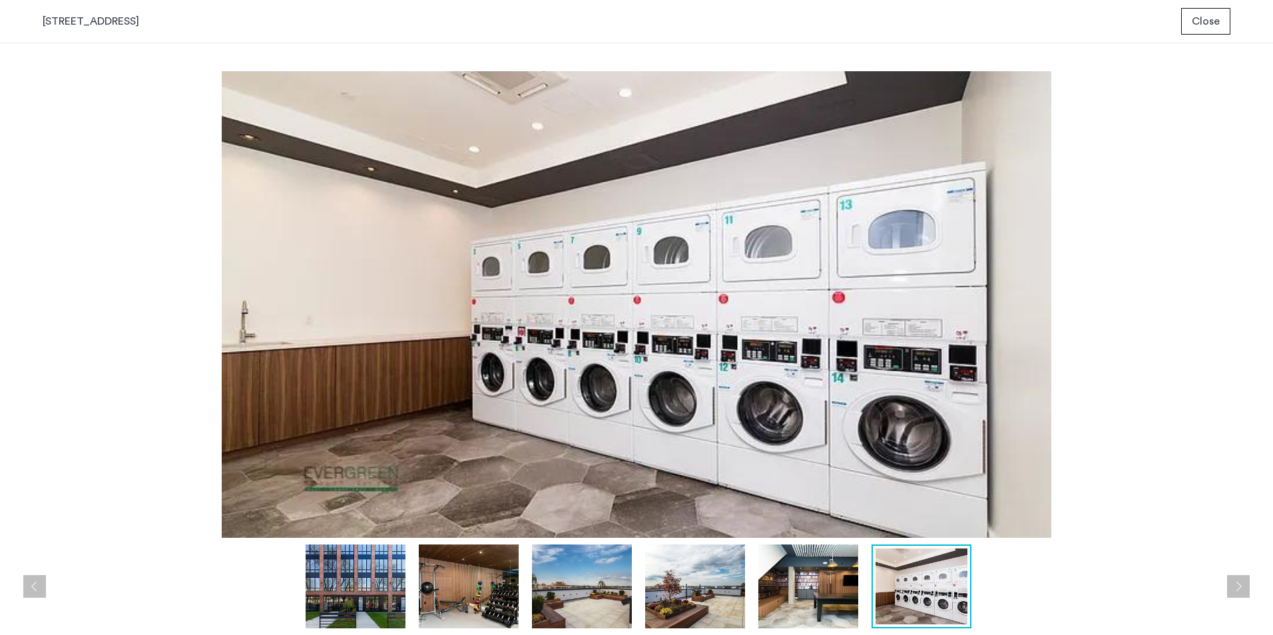
click at [1245, 587] on button "Next apartment" at bounding box center [1238, 586] width 23 height 23
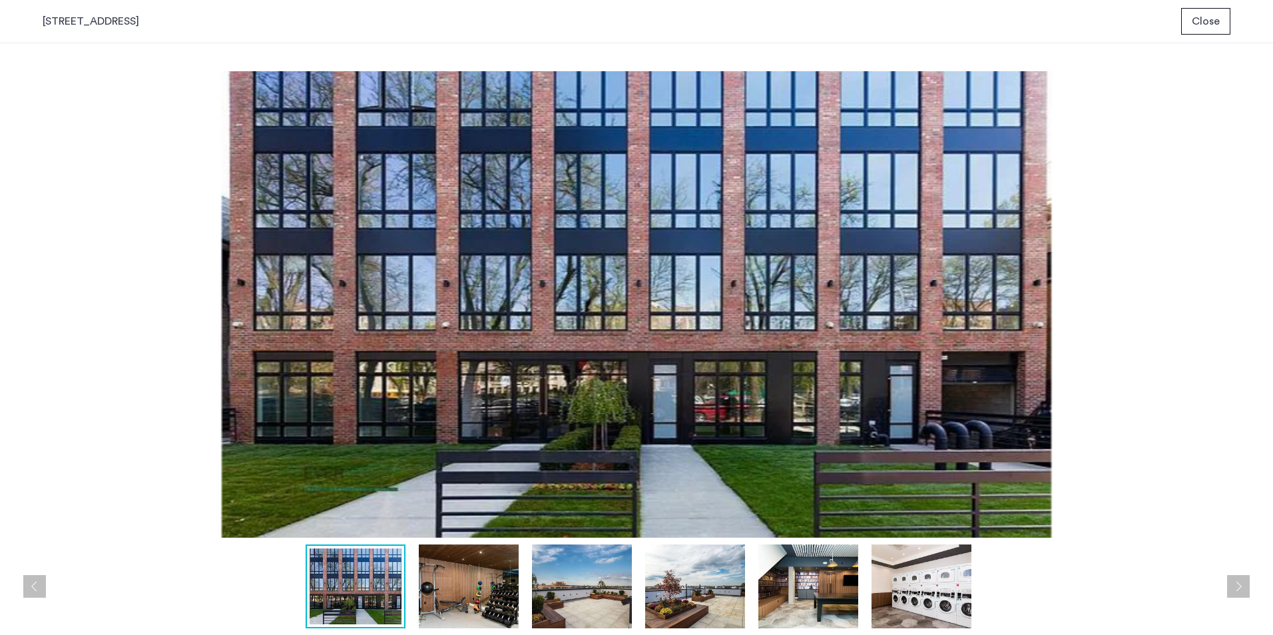
click at [1216, 19] on span "Close" at bounding box center [1206, 21] width 28 height 16
